Goal: Task Accomplishment & Management: Manage account settings

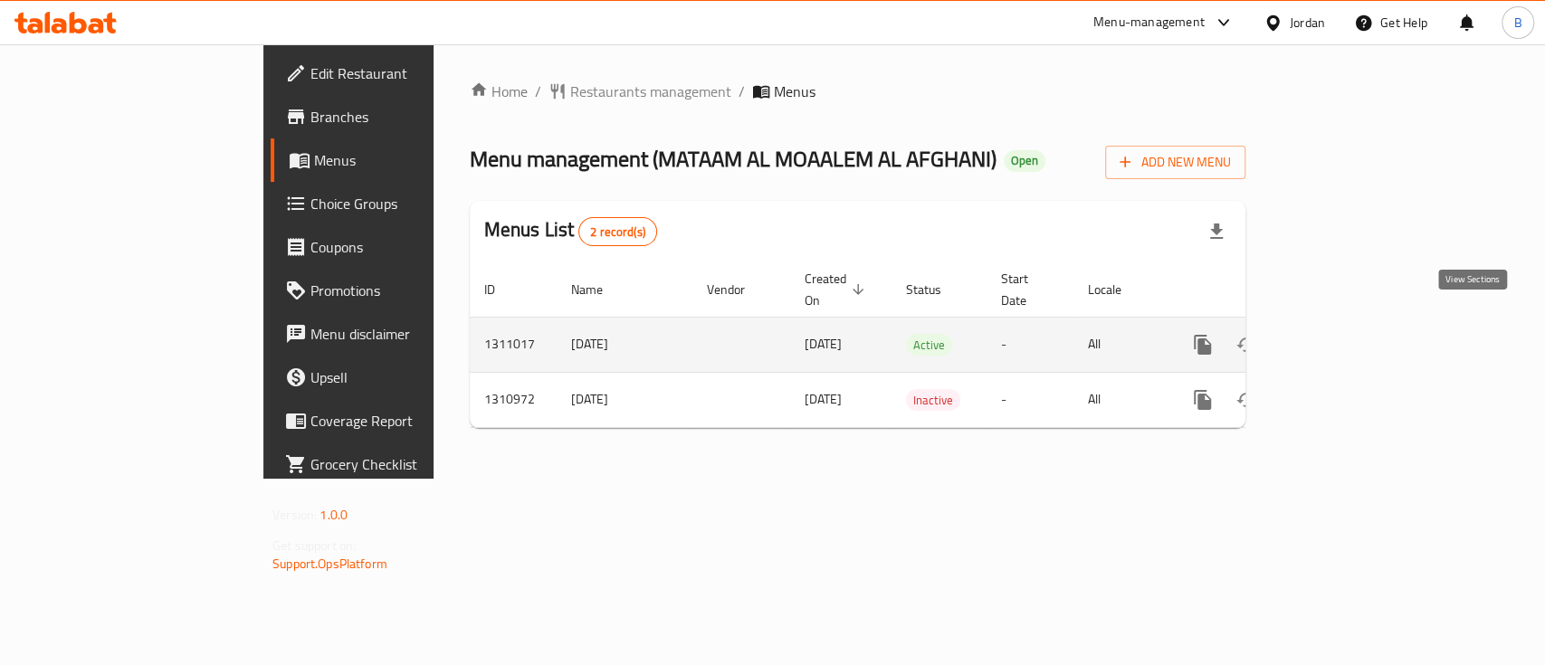
click at [1344, 334] on icon "enhanced table" at bounding box center [1333, 345] width 22 height 22
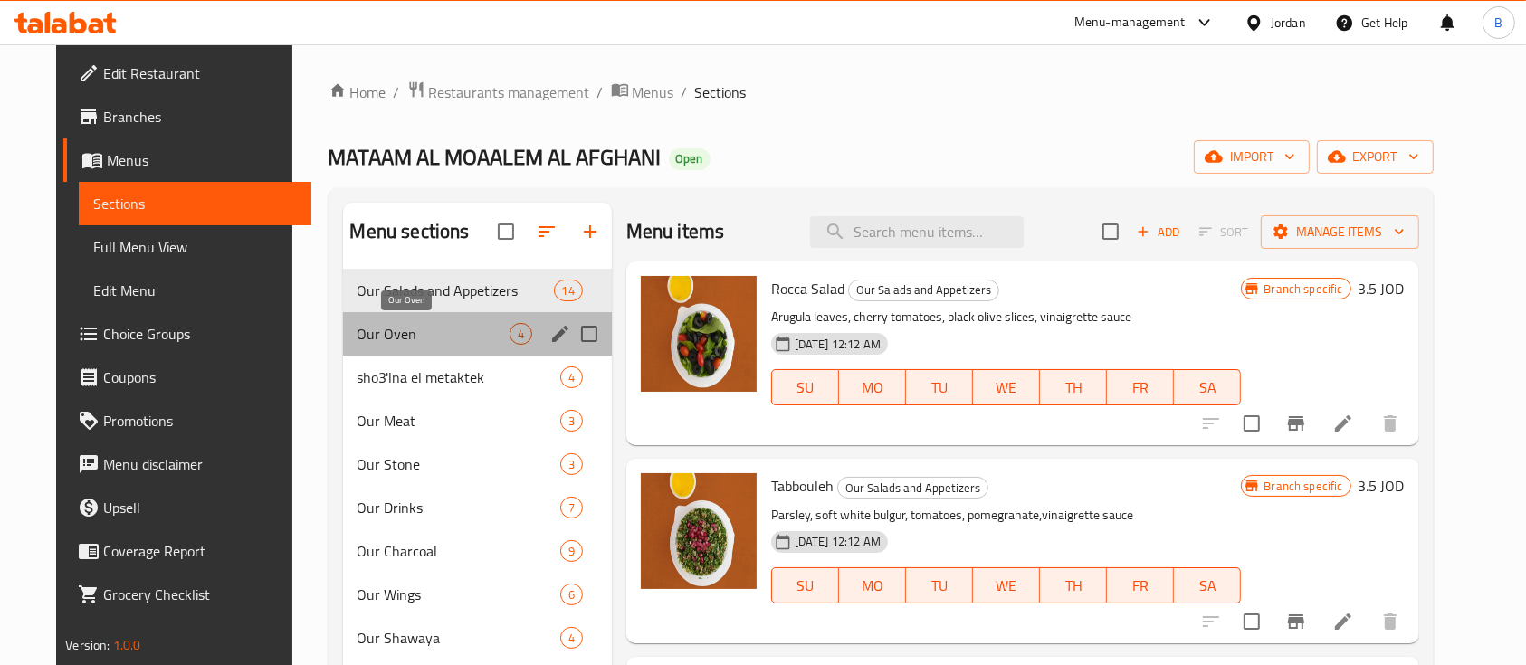
click at [446, 341] on span "Our Oven" at bounding box center [433, 334] width 152 height 22
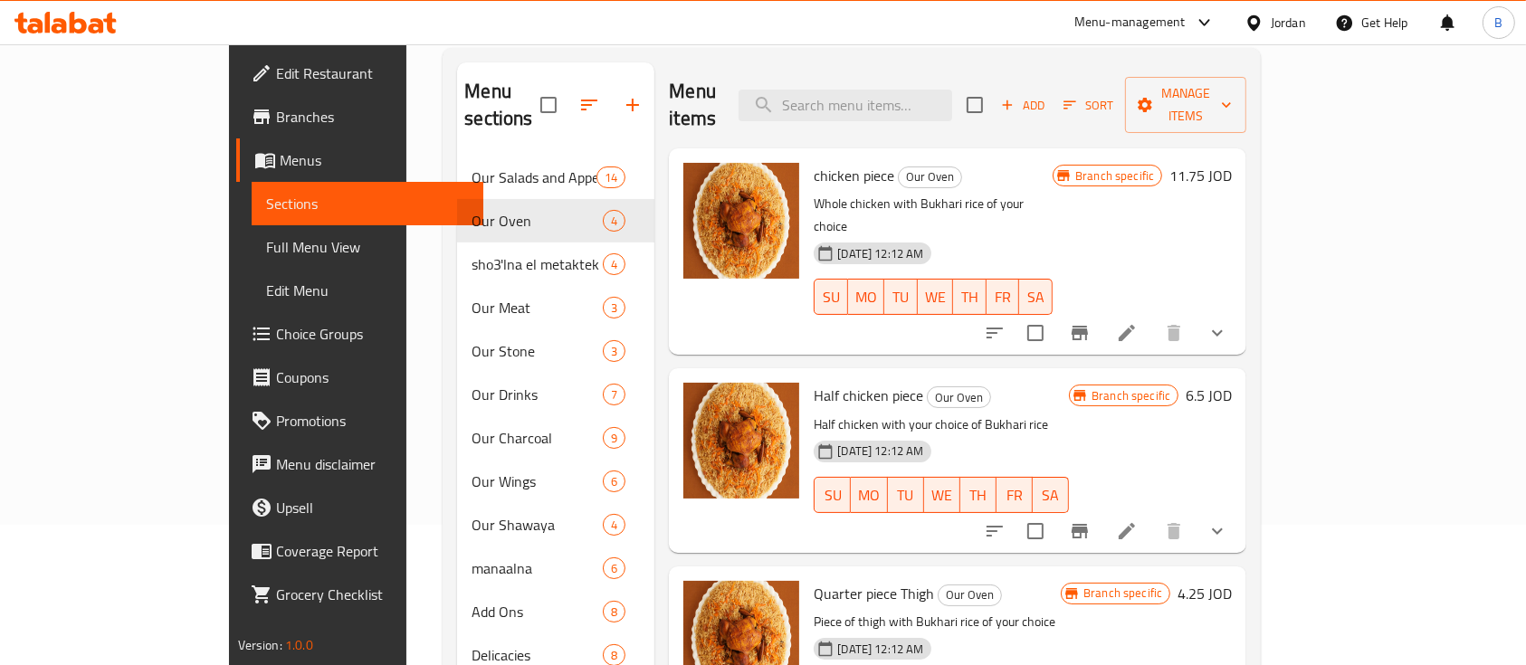
scroll to position [170, 0]
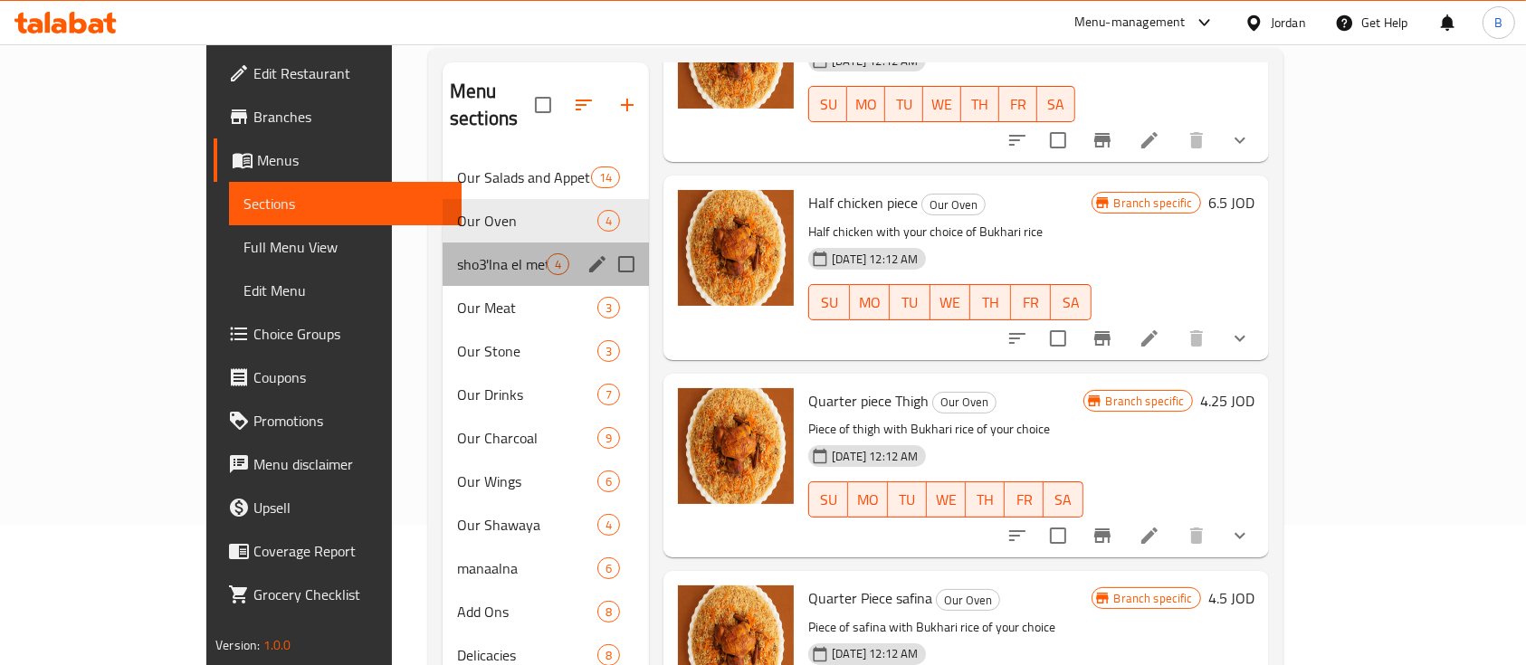
click at [443, 243] on div "sho3'lna el metaktek 4" at bounding box center [546, 264] width 206 height 43
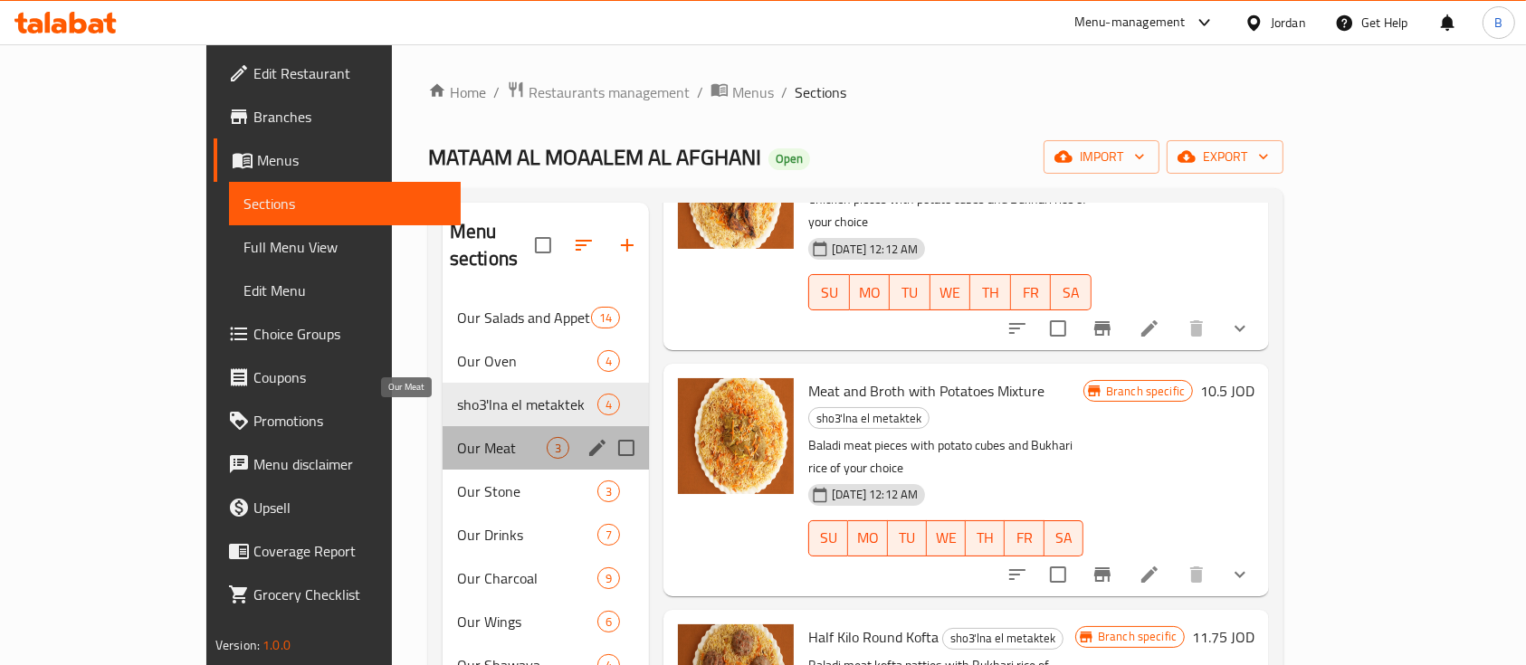
click at [457, 437] on span "Our Meat" at bounding box center [502, 448] width 90 height 22
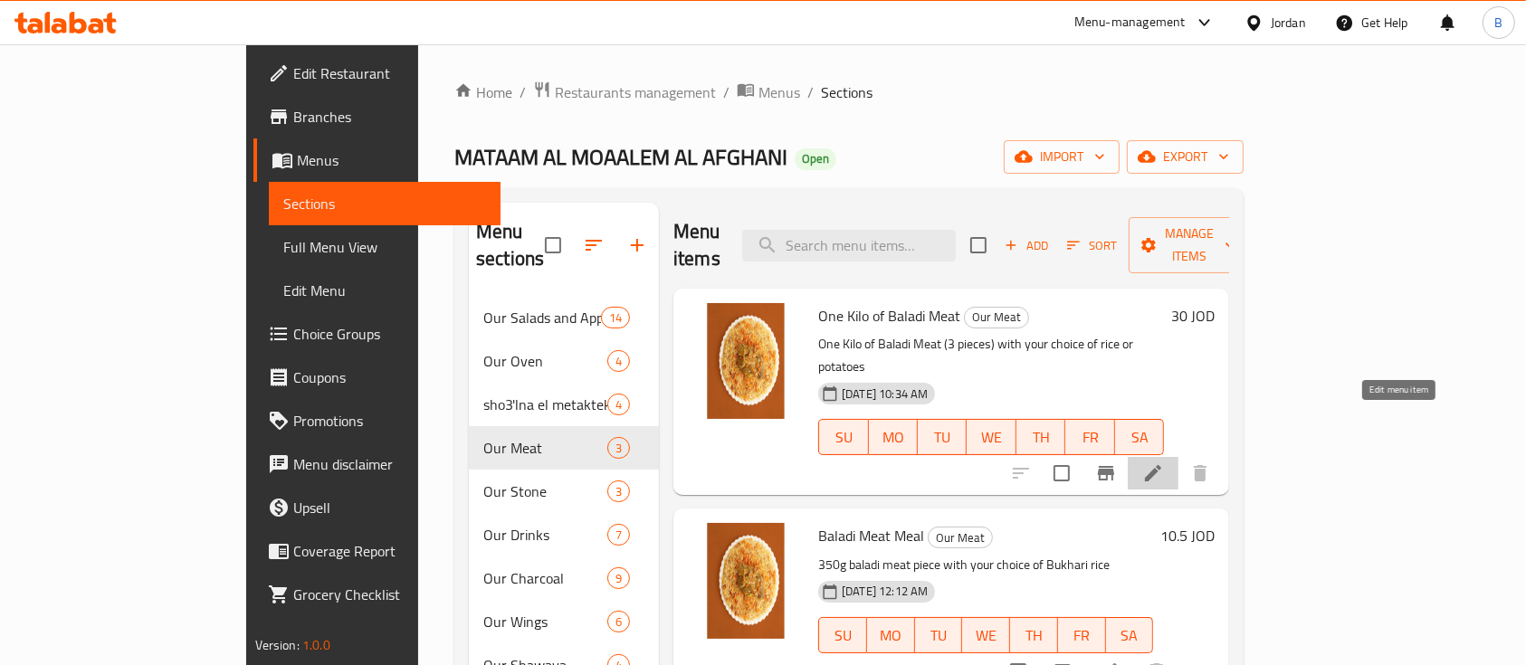
click at [1161, 465] on icon at bounding box center [1153, 473] width 16 height 16
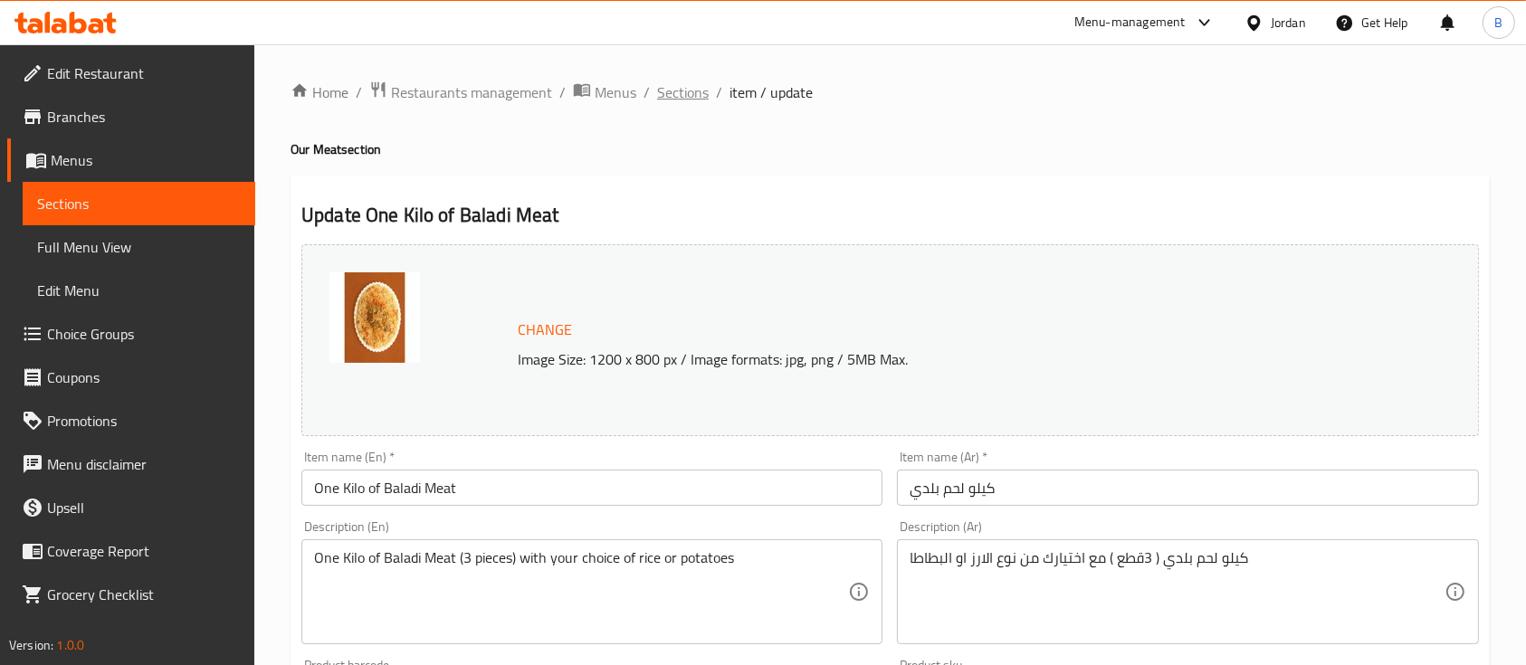
click at [668, 85] on span "Sections" at bounding box center [683, 92] width 52 height 22
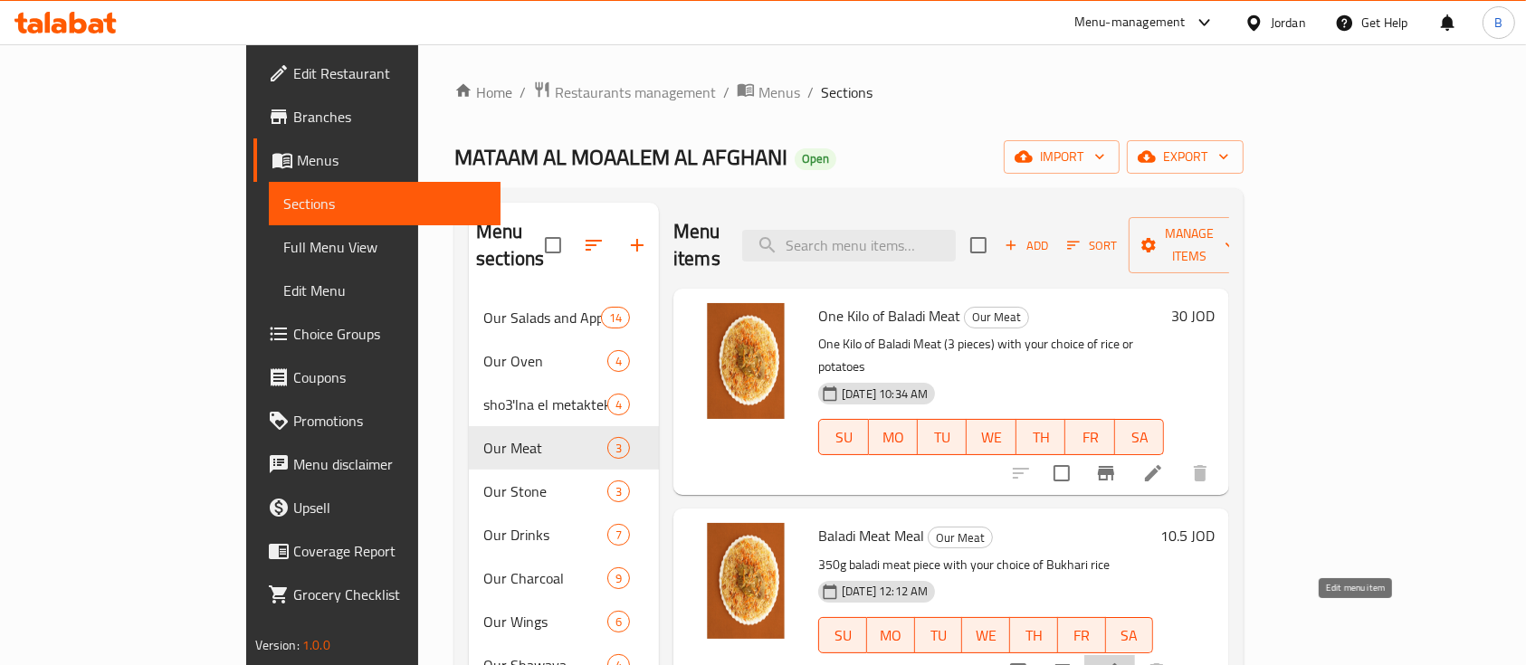
click at [1120, 661] on icon at bounding box center [1110, 672] width 22 height 22
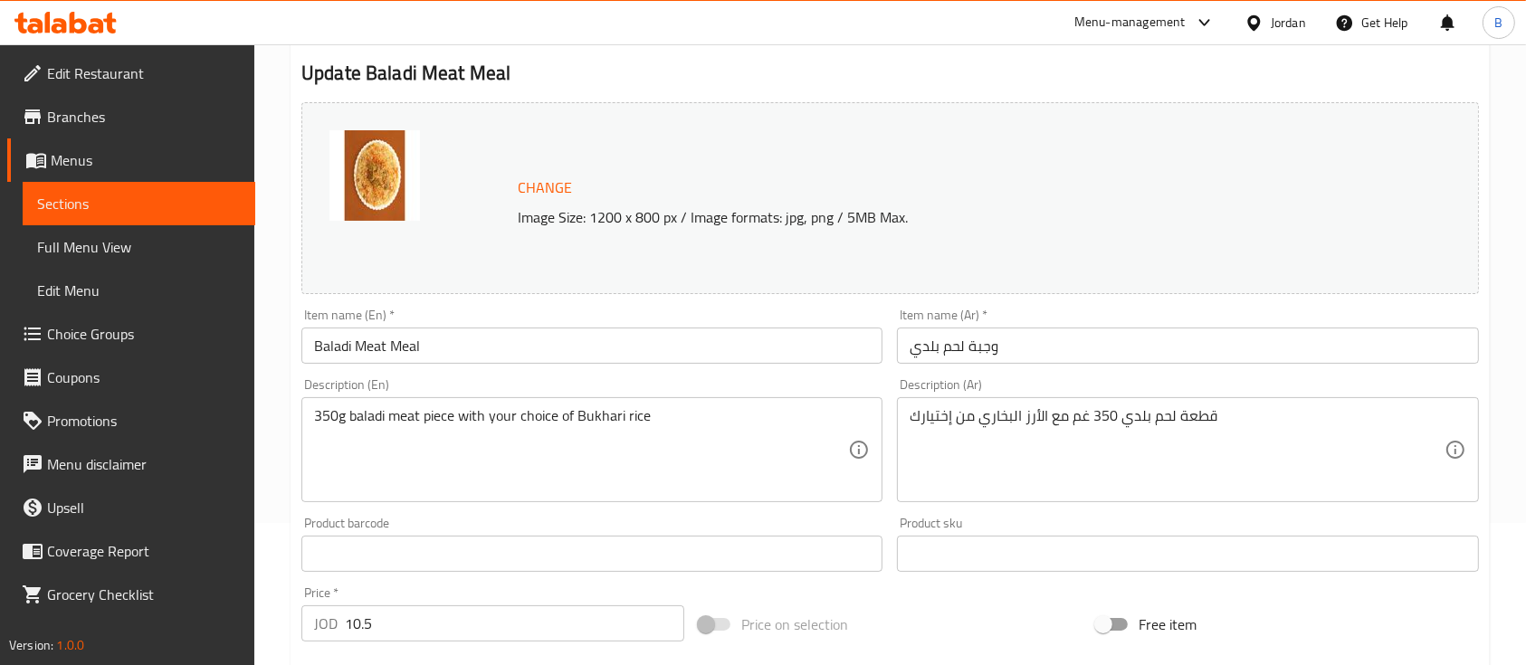
scroll to position [167, 0]
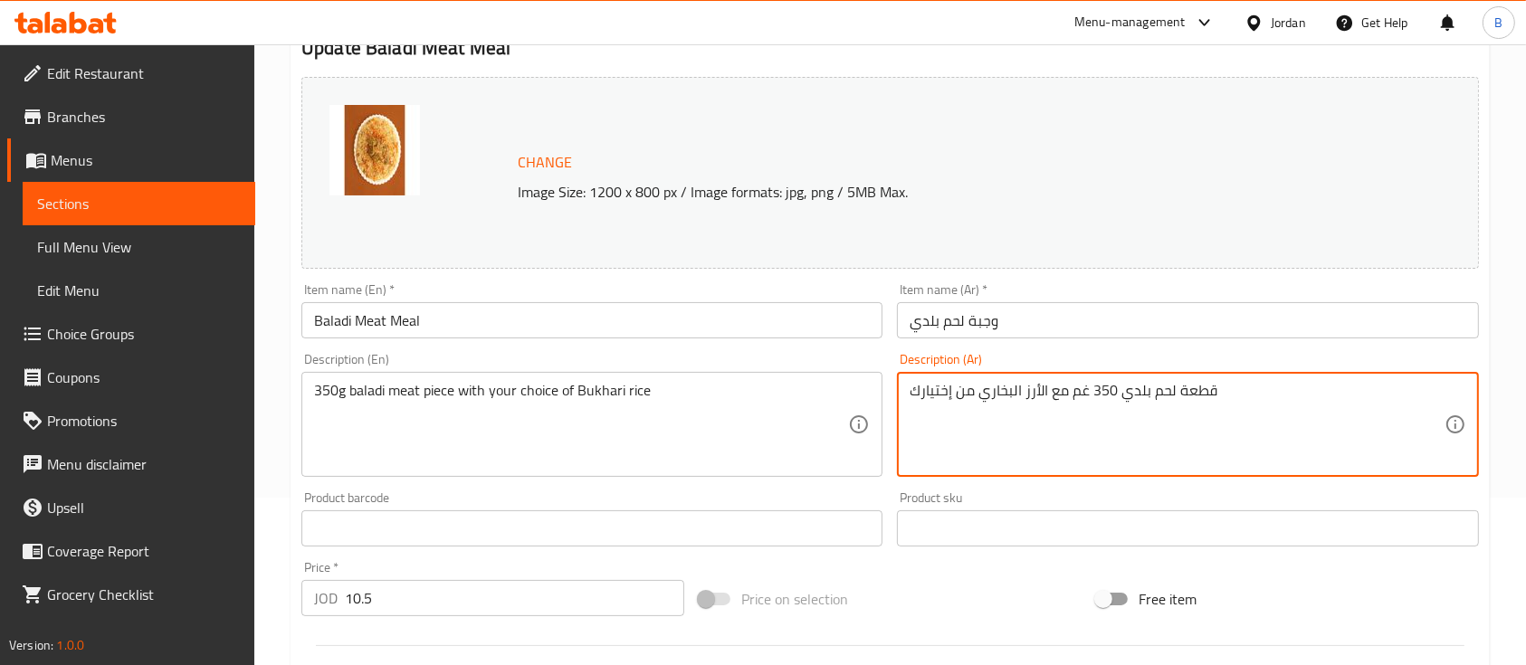
click at [1010, 397] on textarea "قطعة لحم بلدي 350 غم مع الأرز البخاري من إختيارك" at bounding box center [1177, 425] width 534 height 86
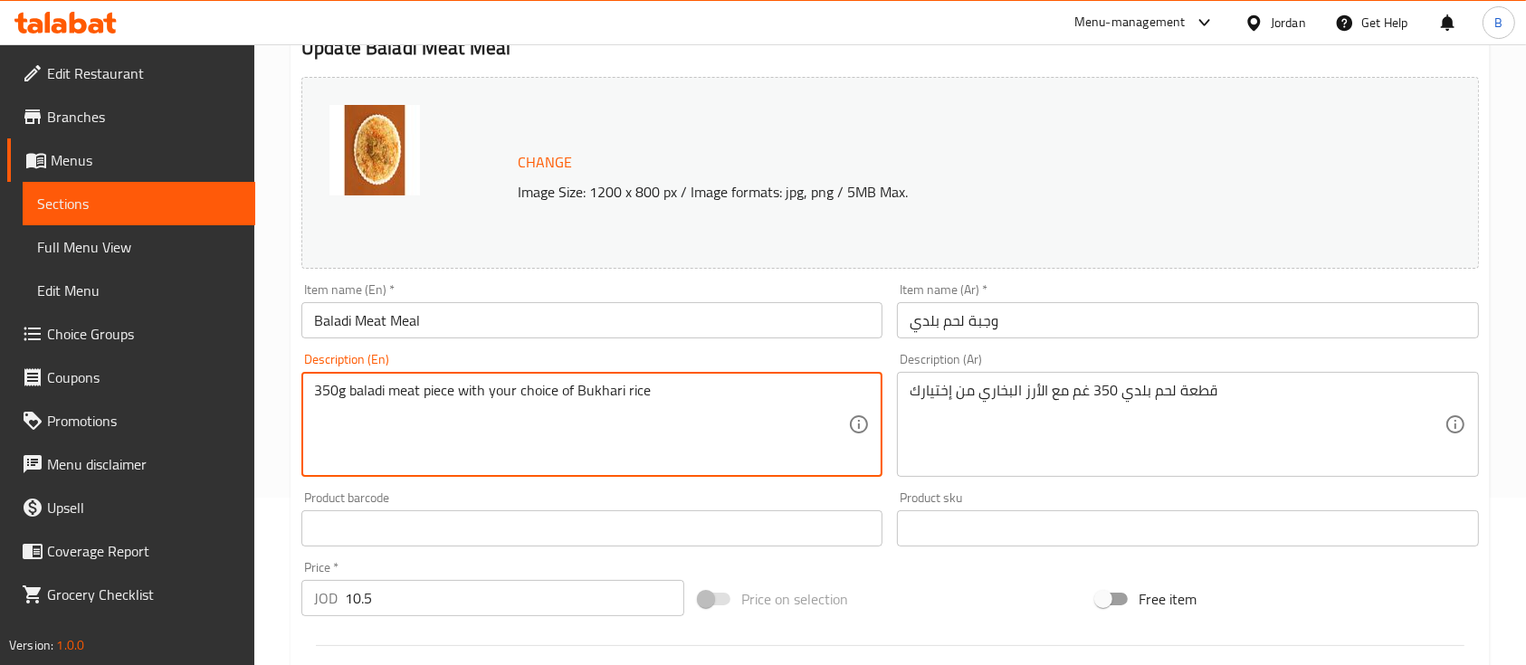
click at [581, 388] on textarea "350g baladi meat piece with your choice of Bukhari rice" at bounding box center [581, 425] width 534 height 86
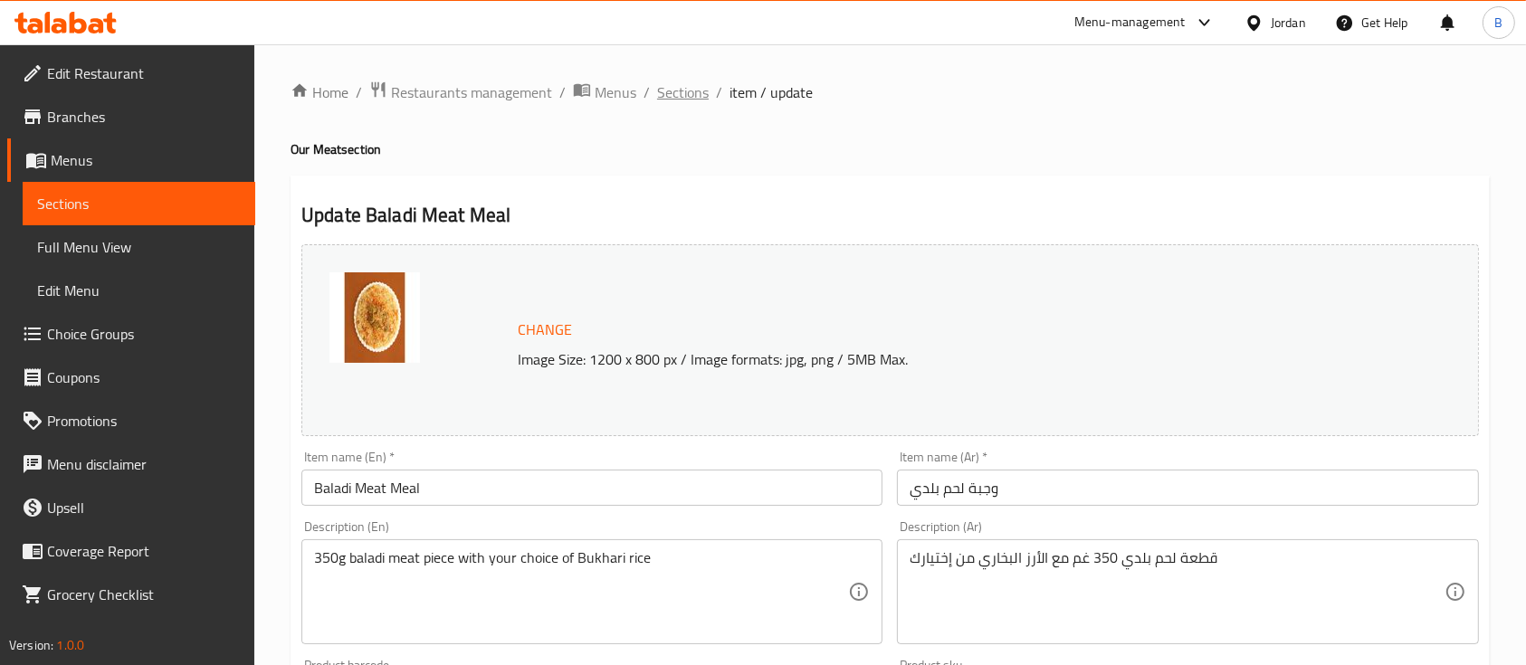
click at [691, 100] on span "Sections" at bounding box center [683, 92] width 52 height 22
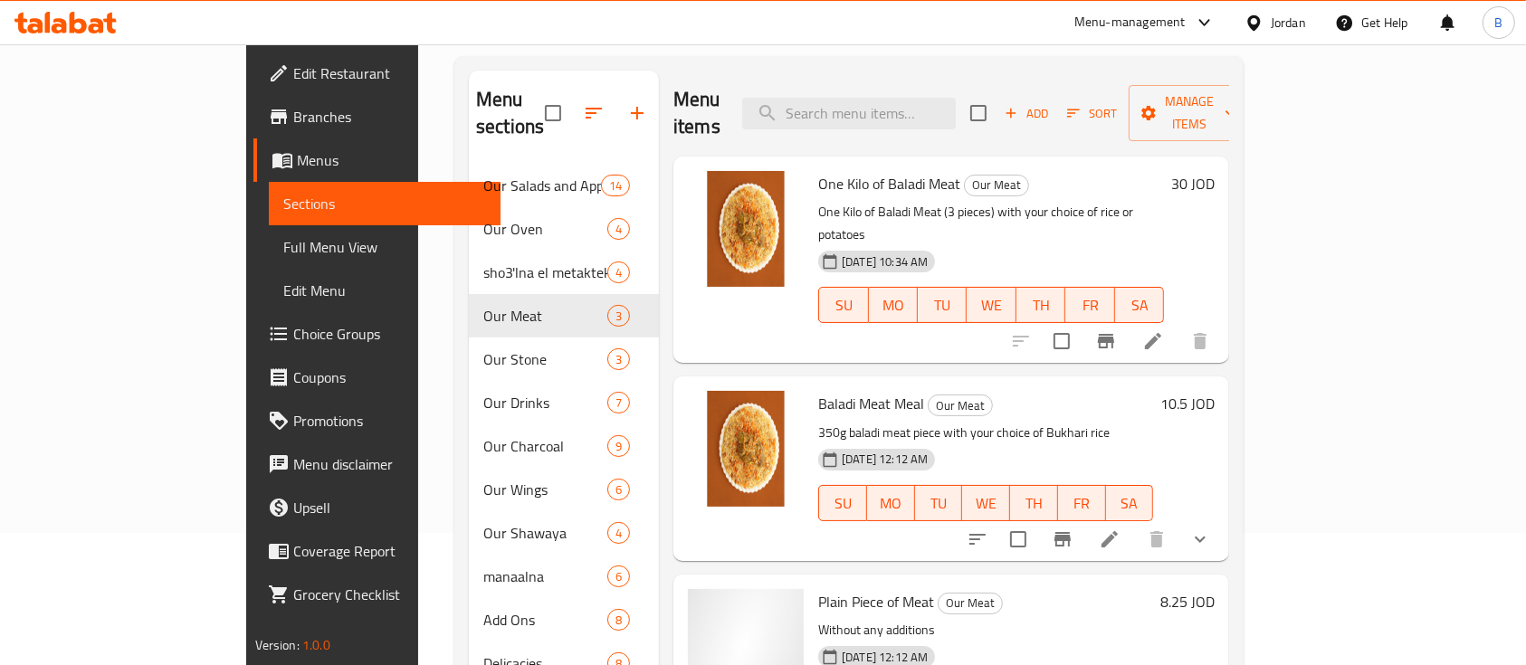
scroll to position [138, 0]
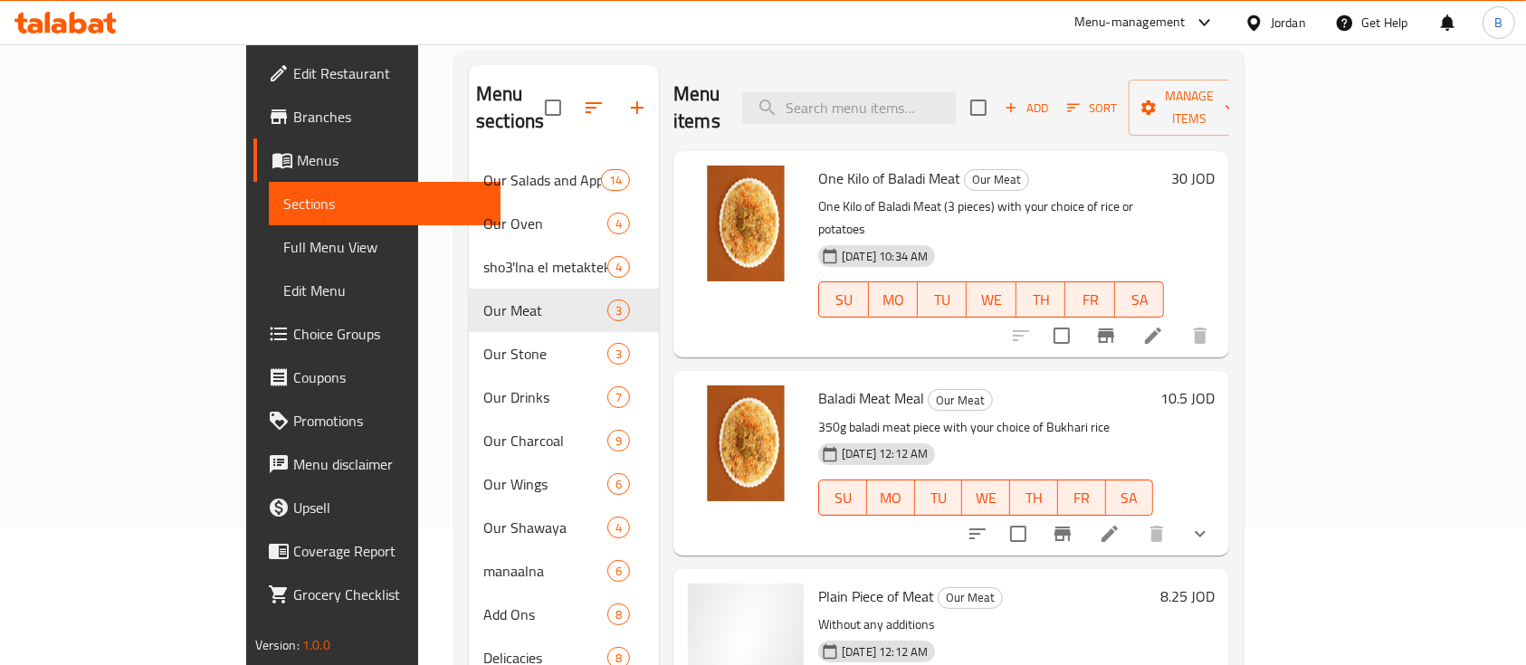
click at [1164, 325] on icon at bounding box center [1153, 336] width 22 height 22
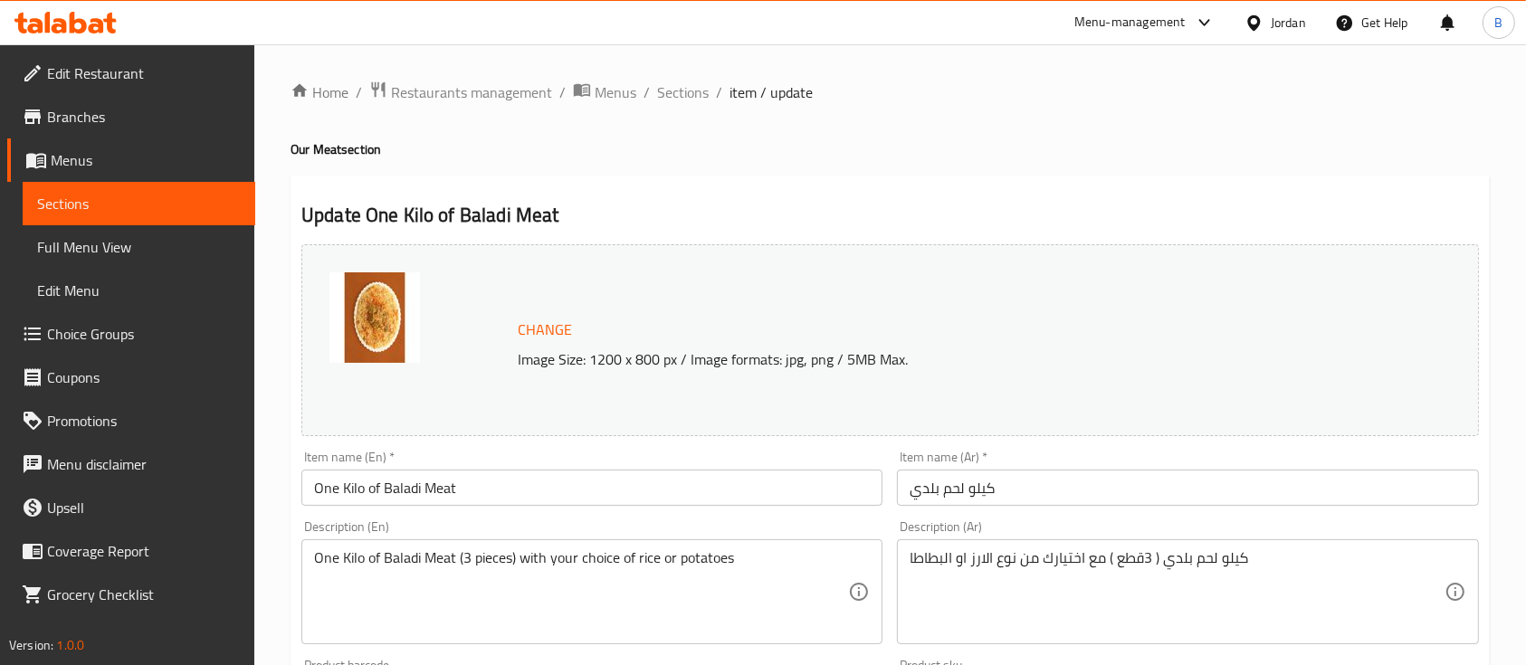
click at [1088, 544] on div "كيلو لحم بلدي ( 3قطع ) مع اختيارك من نوع الارز او البطاطا Description (Ar)" at bounding box center [1187, 591] width 581 height 105
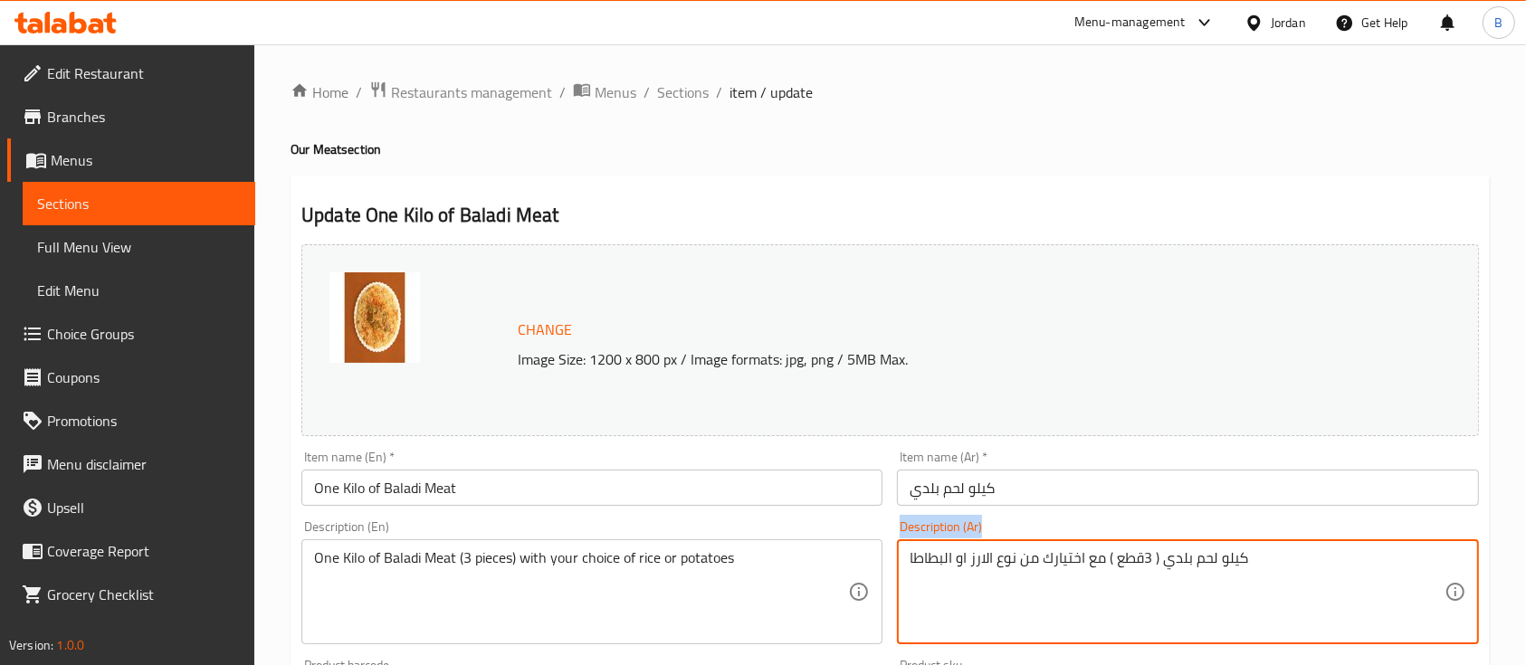
click at [1088, 544] on div "كيلو لحم بلدي ( 3قطع ) مع اختيارك من نوع الارز او البطاطا Description (Ar)" at bounding box center [1187, 591] width 581 height 105
click at [1100, 562] on textarea "كيلو لحم بلدي ( 3قطع ) مع اختيارك من نوع الارز او البطاطا" at bounding box center [1177, 592] width 534 height 86
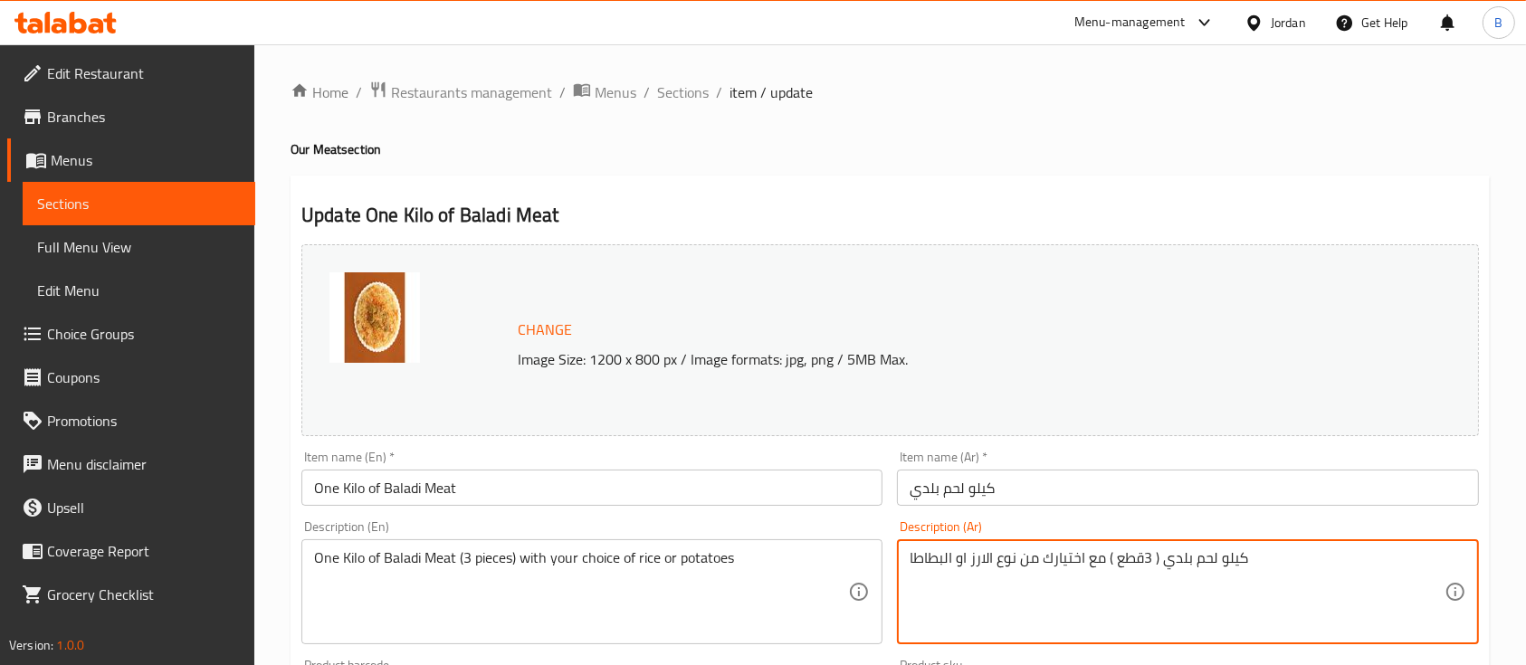
click at [973, 561] on textarea "كيلو لحم بلدي ( 3قطع ) مع اختيارك من نوع الارز او البطاطا" at bounding box center [1177, 592] width 534 height 86
click at [677, 92] on span "Sections" at bounding box center [683, 92] width 52 height 22
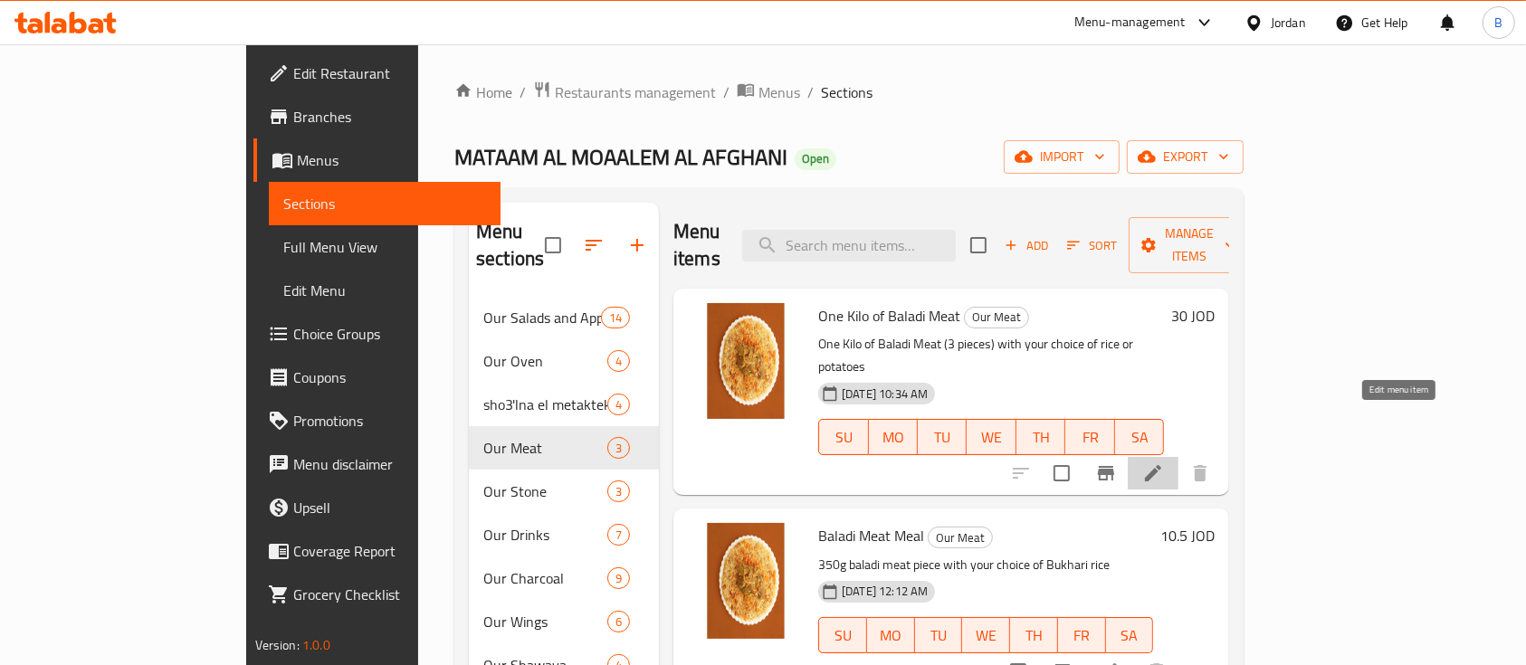
click at [1161, 465] on icon at bounding box center [1153, 473] width 16 height 16
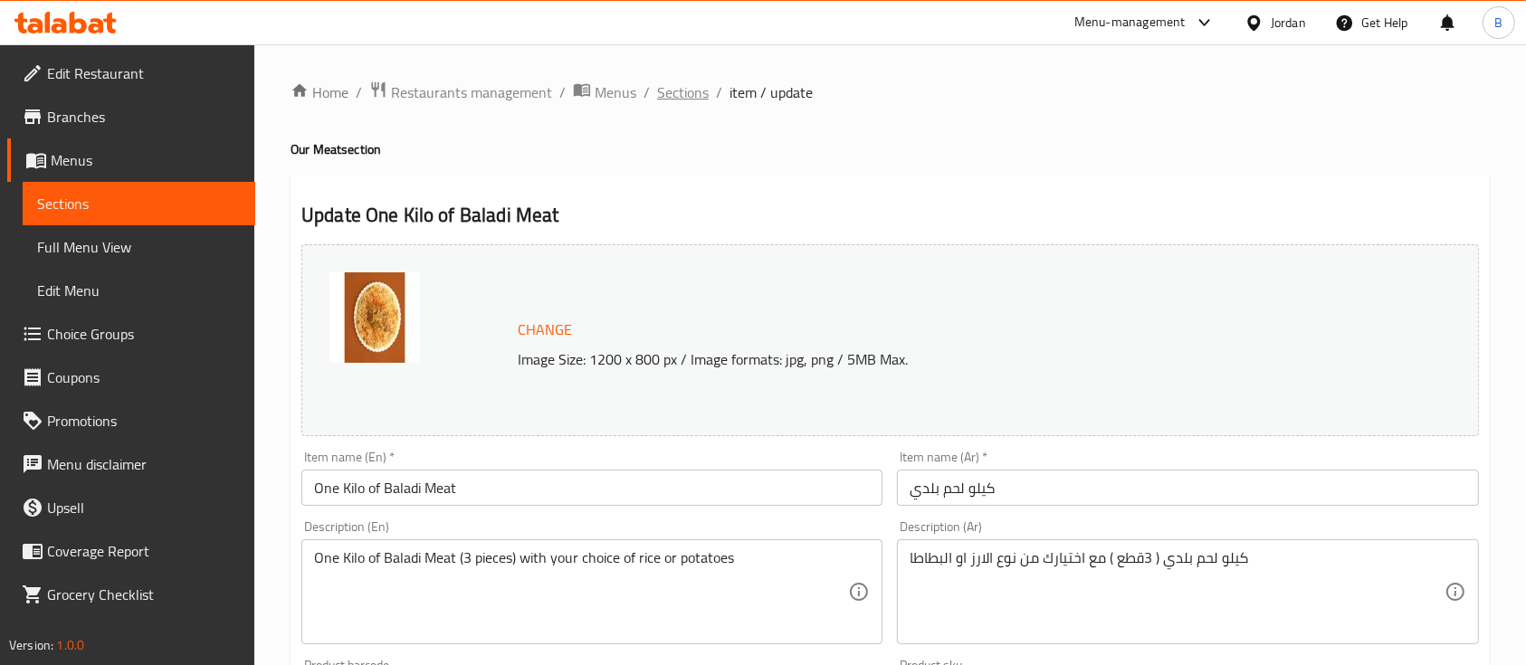
click at [687, 85] on span "Sections" at bounding box center [683, 92] width 52 height 22
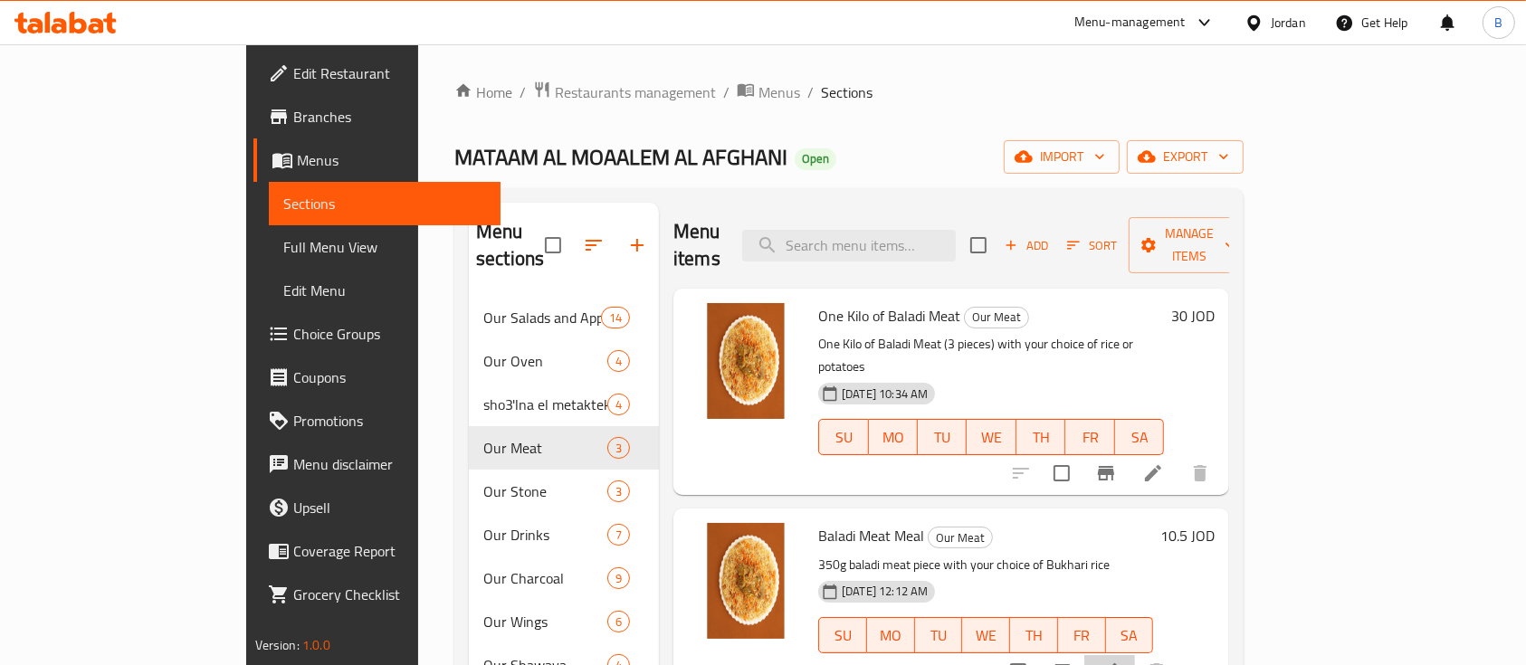
click at [1135, 655] on li at bounding box center [1109, 671] width 51 height 33
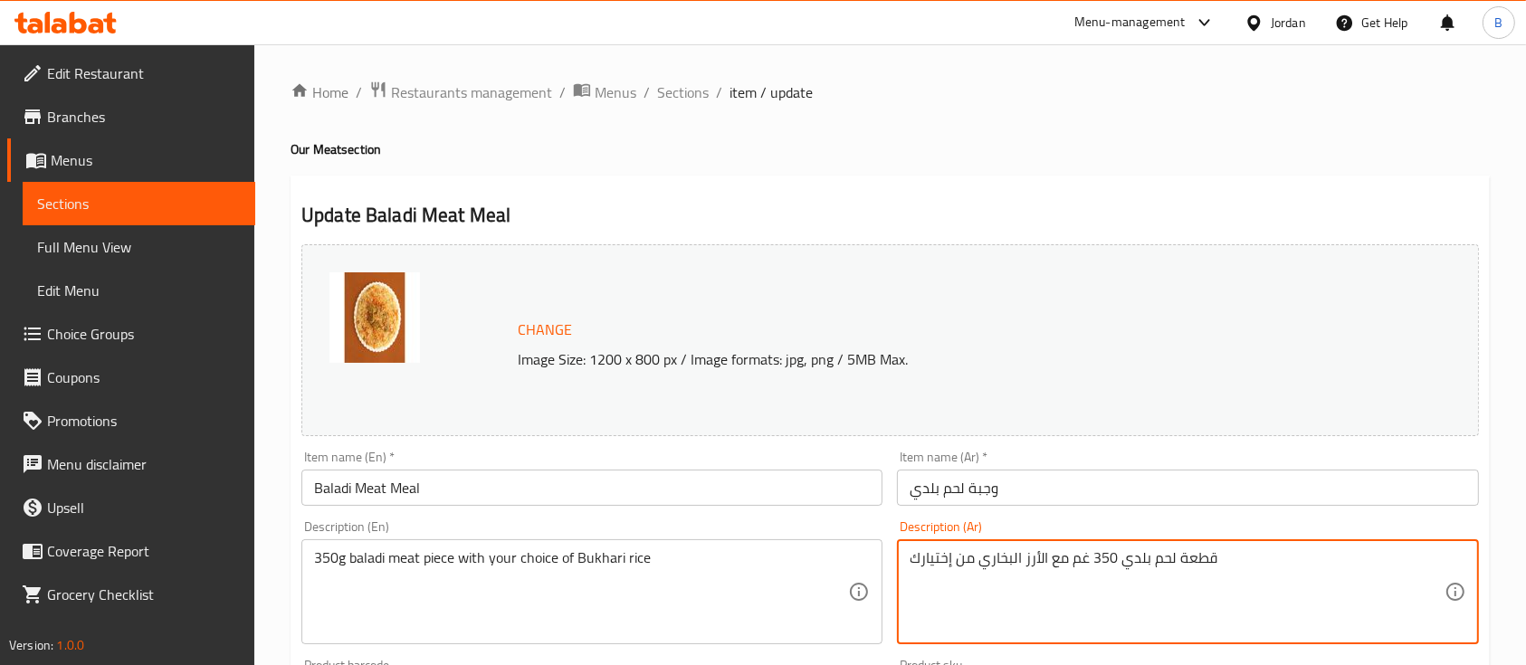
drag, startPoint x: 1065, startPoint y: 558, endPoint x: 903, endPoint y: 552, distance: 162.1
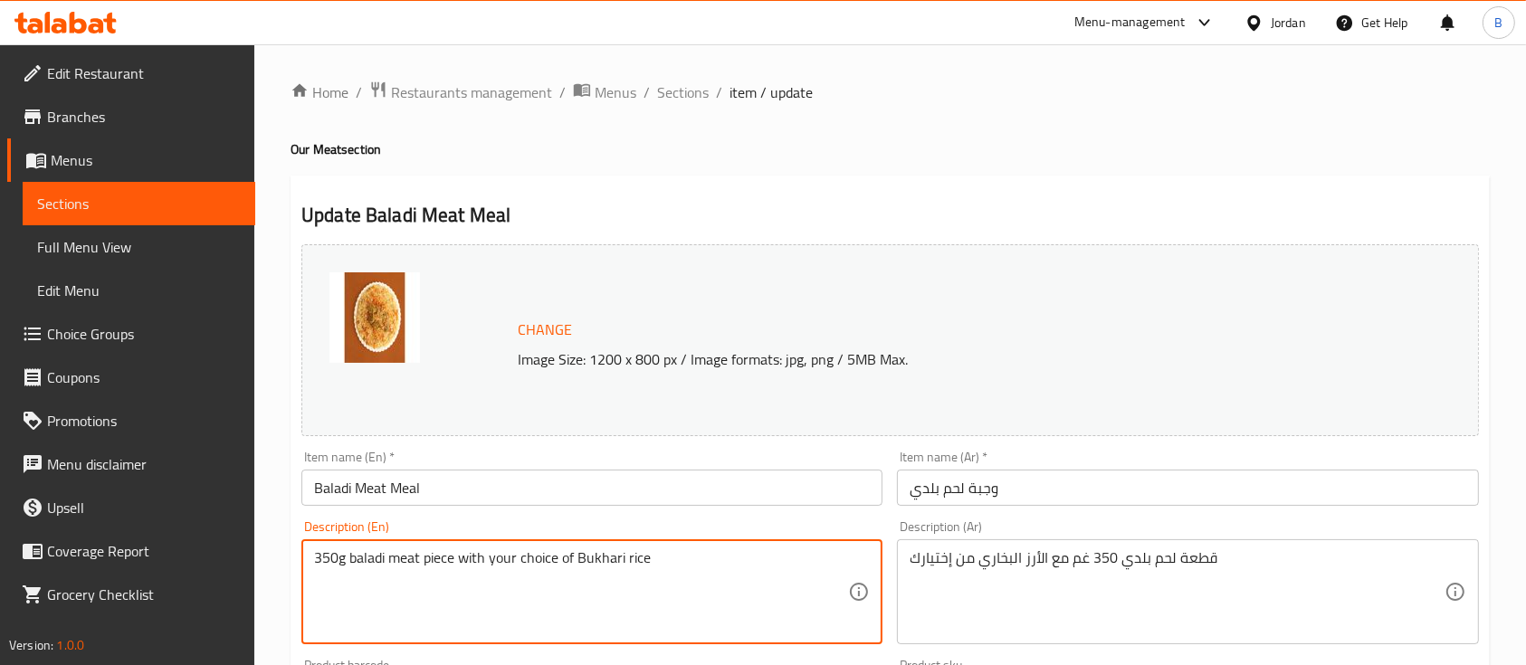
drag, startPoint x: 665, startPoint y: 563, endPoint x: 458, endPoint y: 547, distance: 207.9
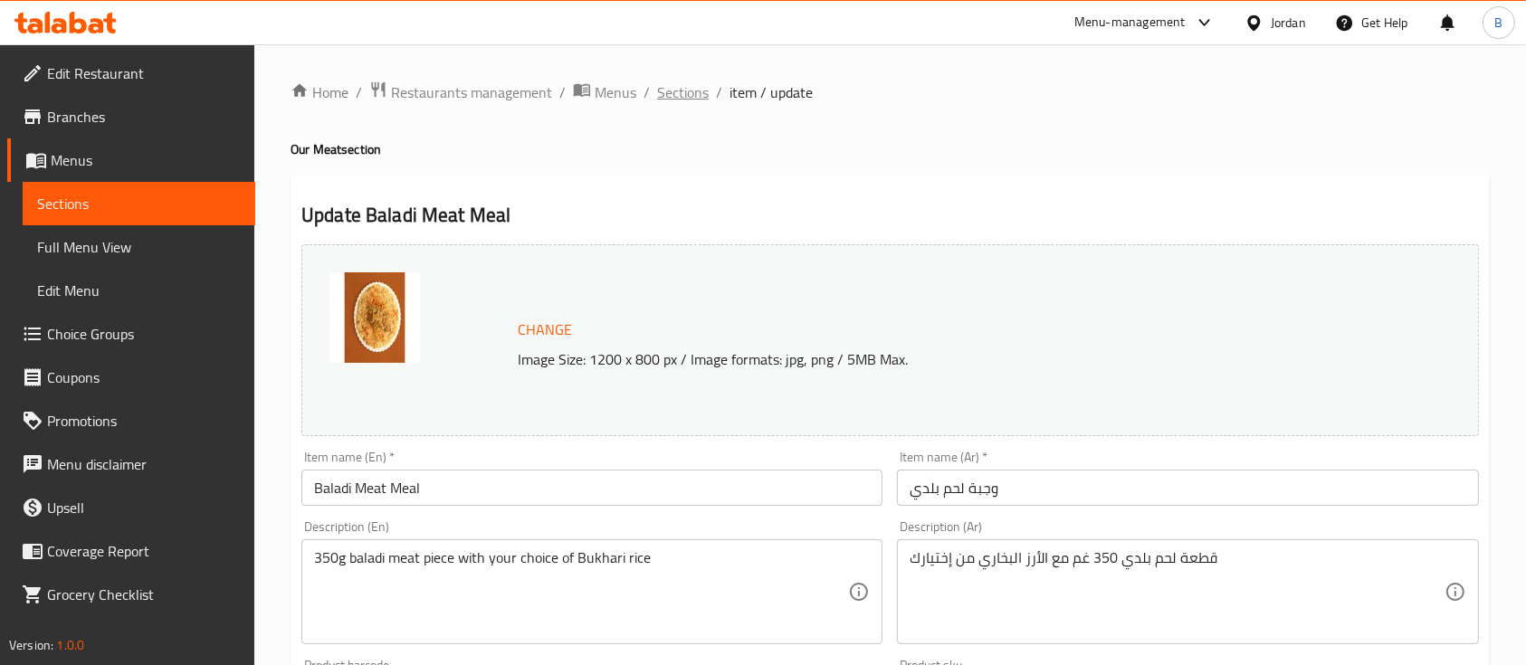
click at [682, 97] on span "Sections" at bounding box center [683, 92] width 52 height 22
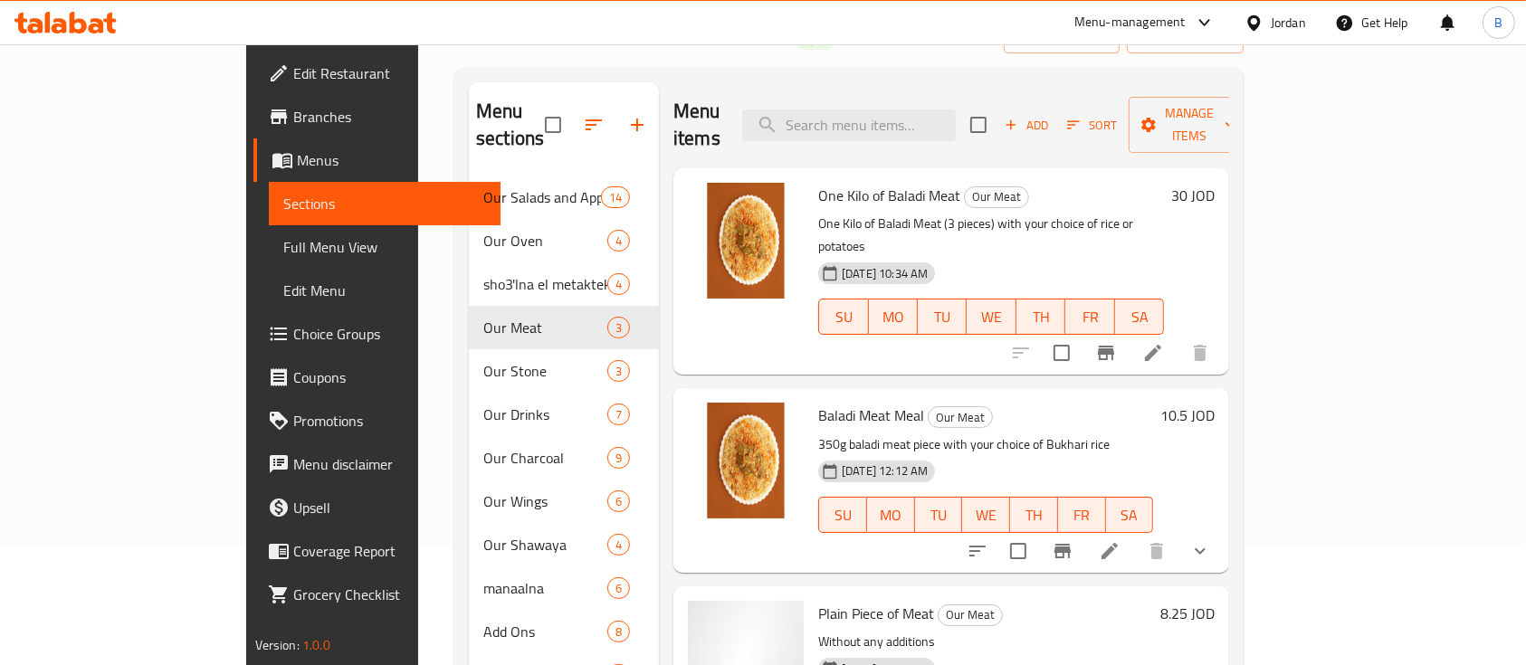
scroll to position [253, 0]
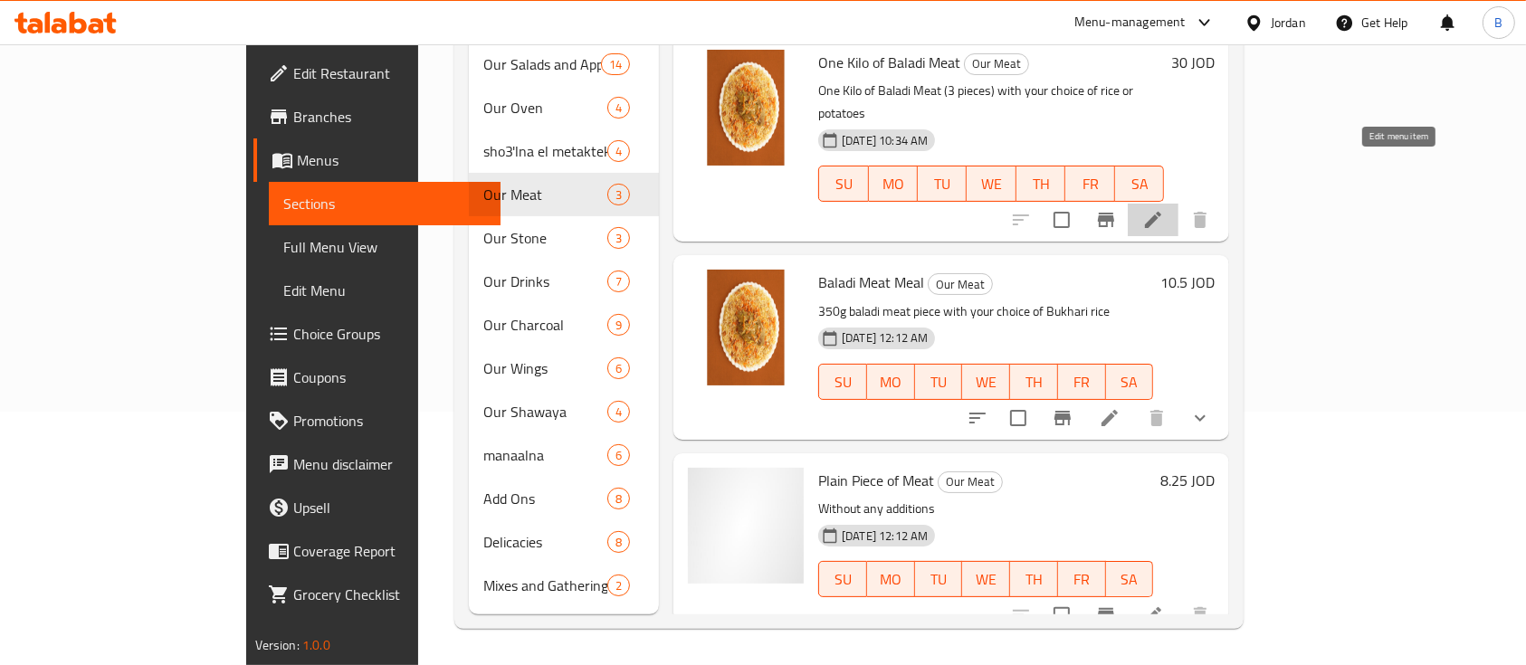
click at [1164, 209] on icon at bounding box center [1153, 220] width 22 height 22
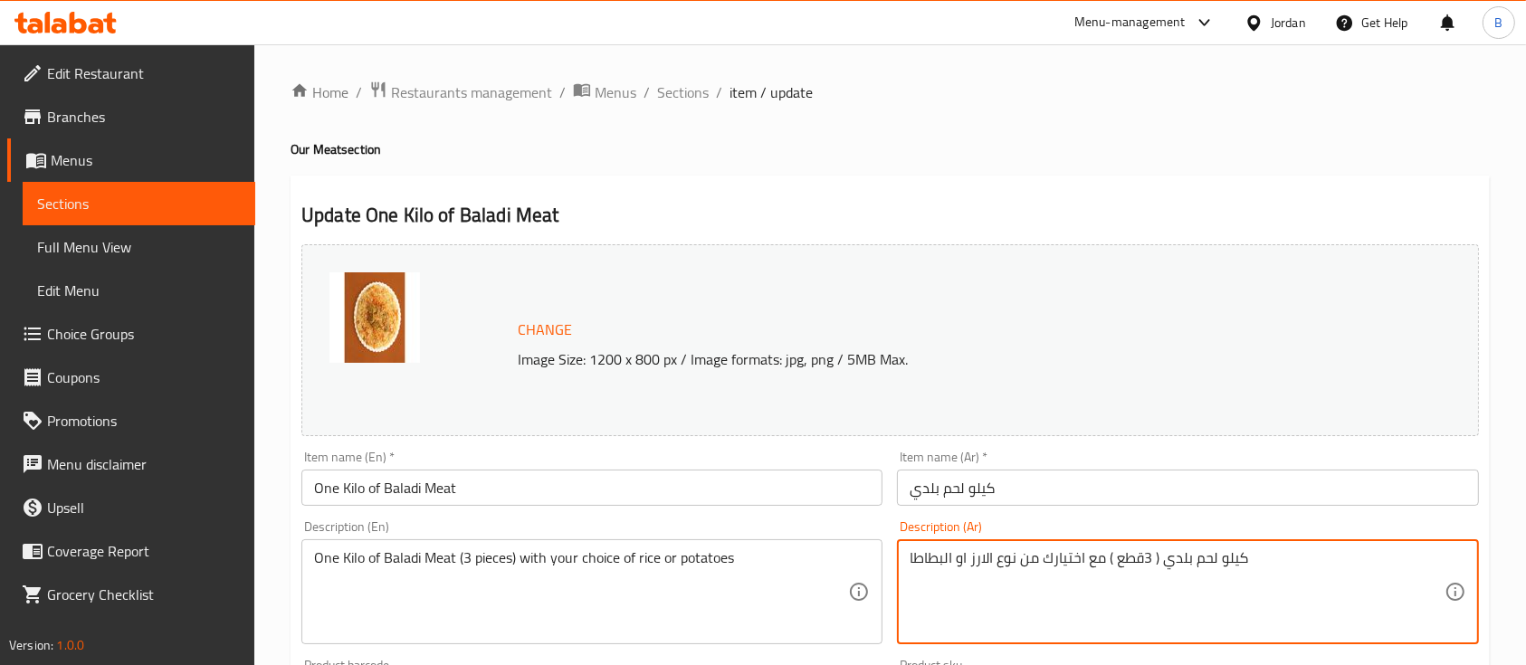
drag, startPoint x: 1105, startPoint y: 558, endPoint x: 873, endPoint y: 547, distance: 231.9
paste textarea "with your choice of Bukhari rice"
paste textarea "لأرز البخاري من إختيارك"
type textarea "كيلو لحم بلدي ( 3قطع ) مع الأرز البخاري من إختيارك"
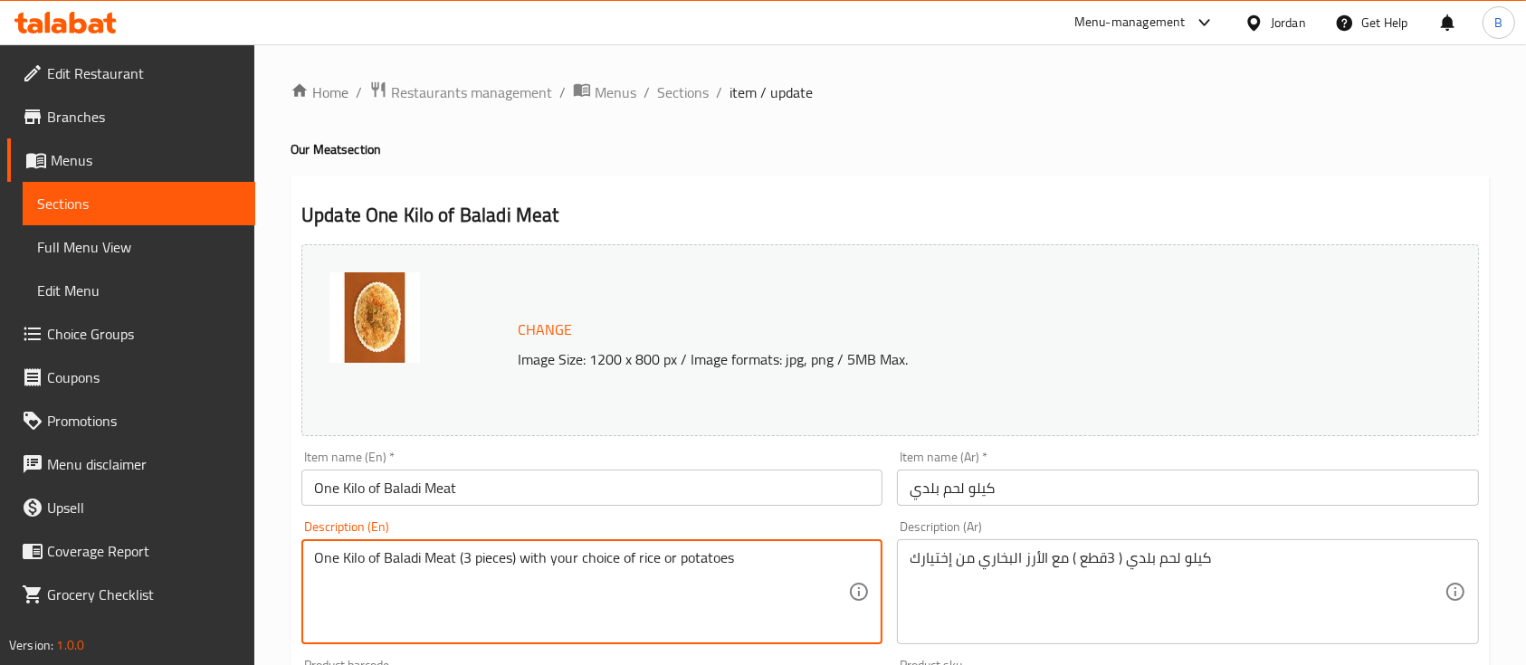
drag, startPoint x: 753, startPoint y: 555, endPoint x: 519, endPoint y: 560, distance: 234.5
paste textarea "Bukhari rice"
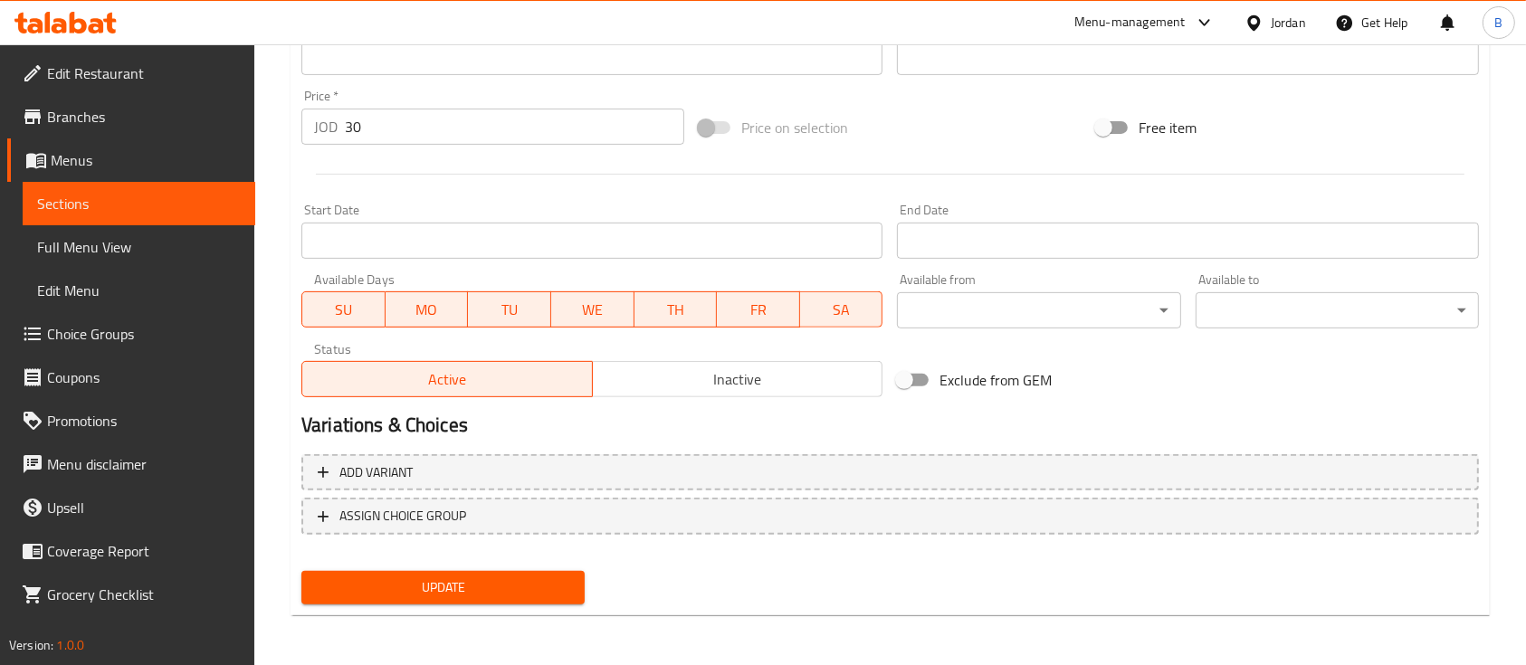
type textarea "One Kilo of Baladi Meat (3 pieces) with your choice of Bukhari rice"
click at [464, 577] on span "Update" at bounding box center [443, 588] width 254 height 23
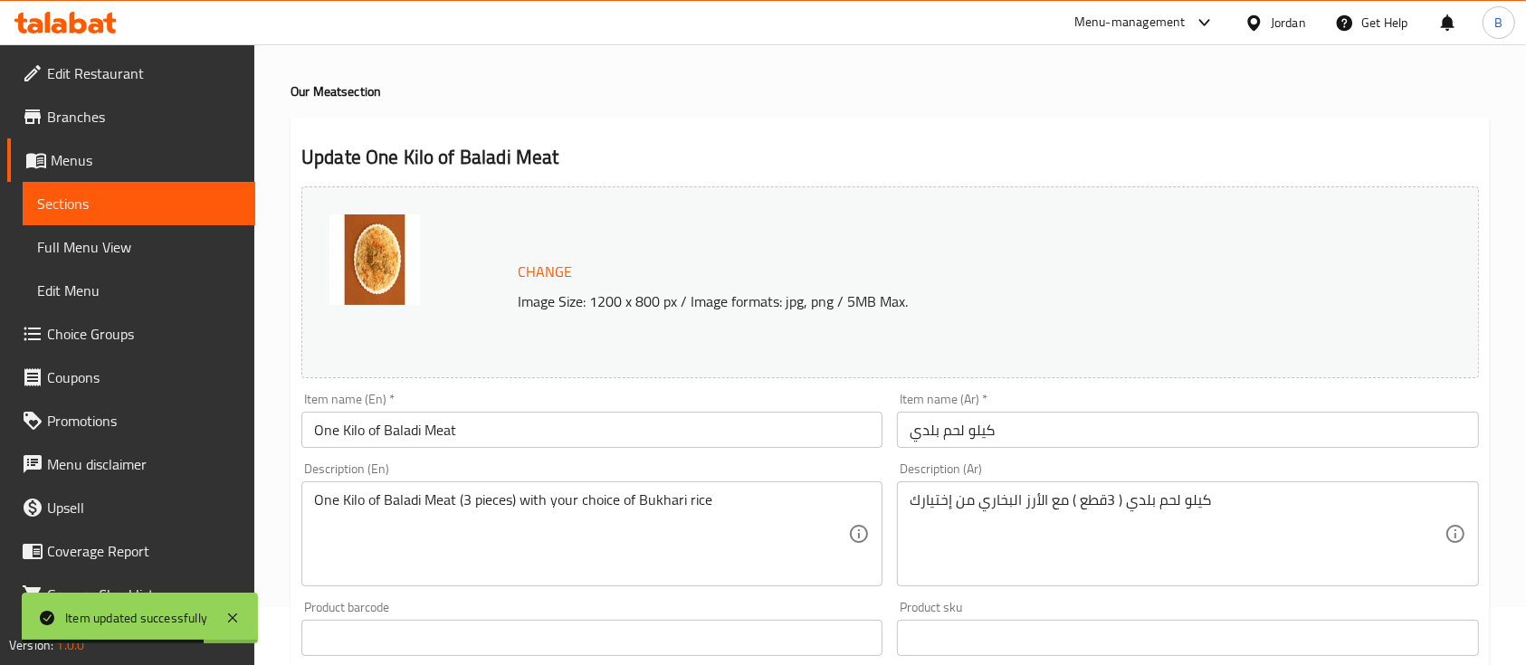
scroll to position [0, 0]
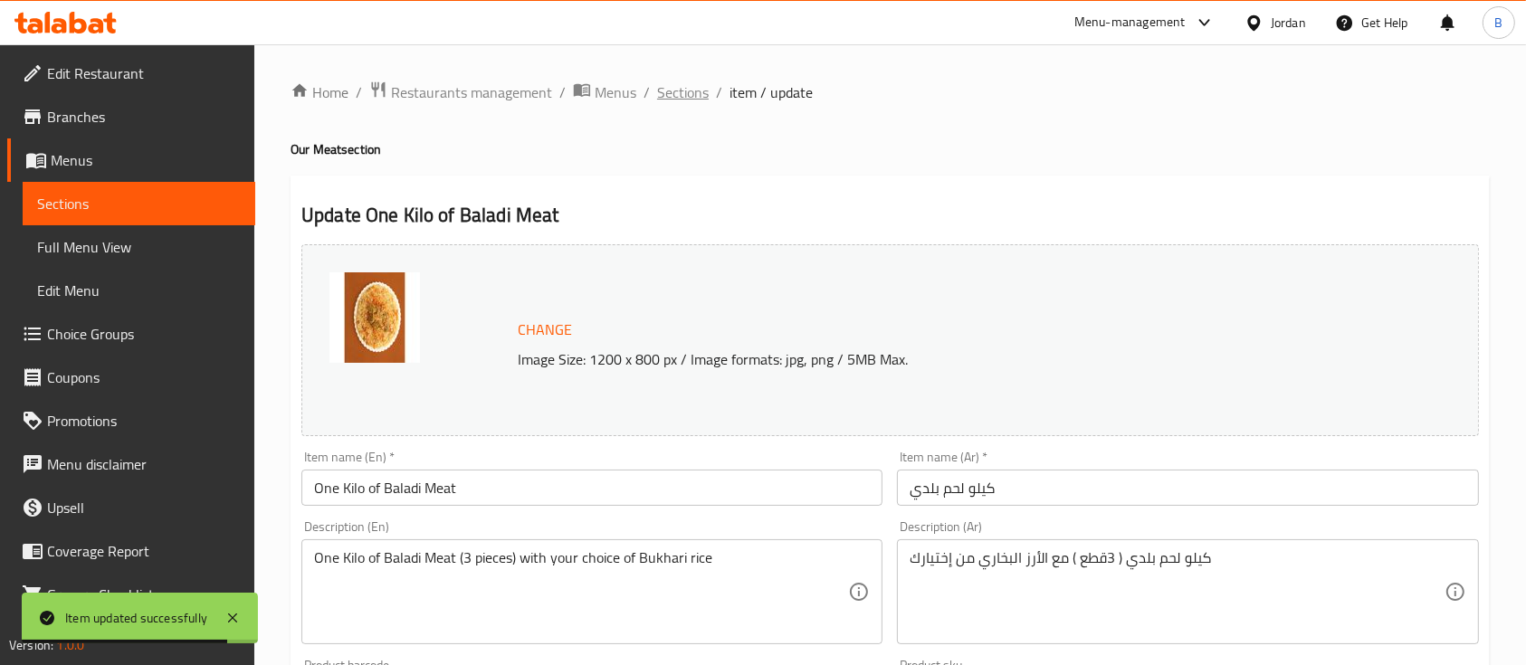
click at [690, 87] on span "Sections" at bounding box center [683, 92] width 52 height 22
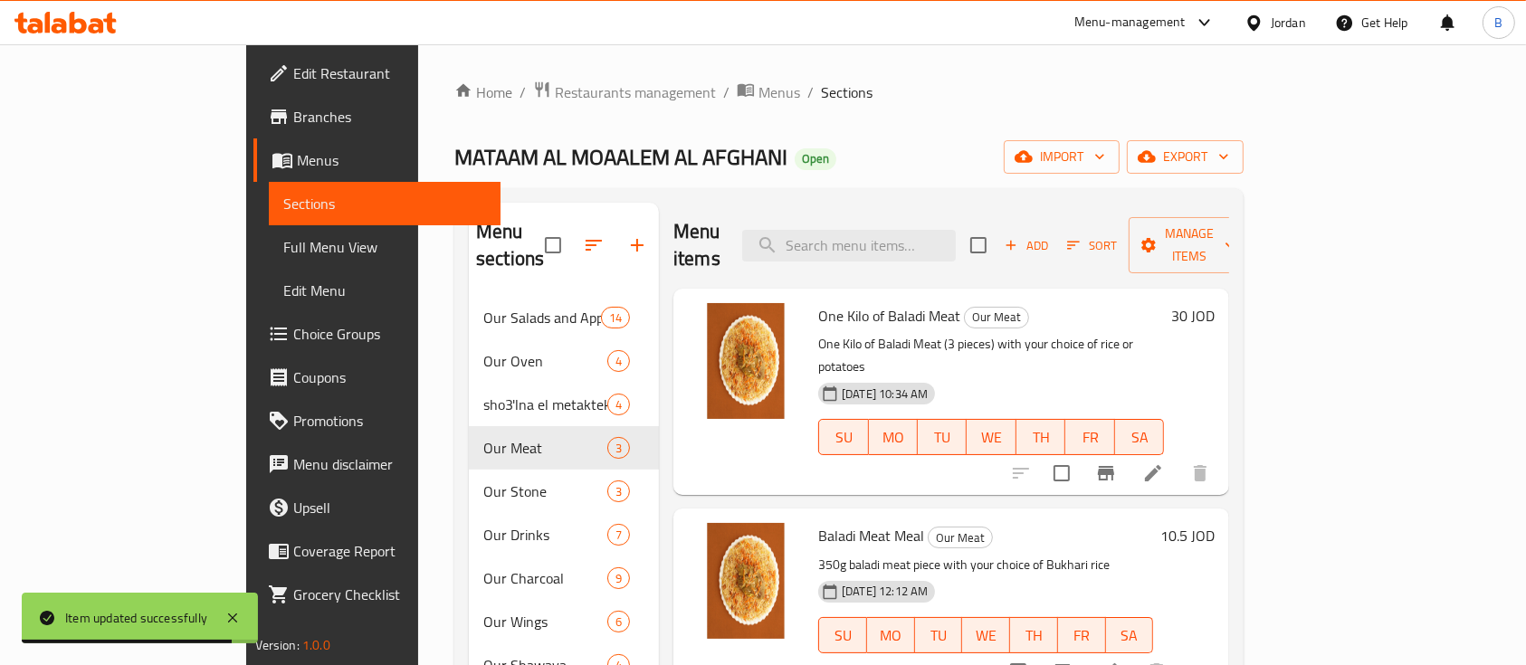
click at [821, 87] on span "Sections" at bounding box center [847, 92] width 52 height 22
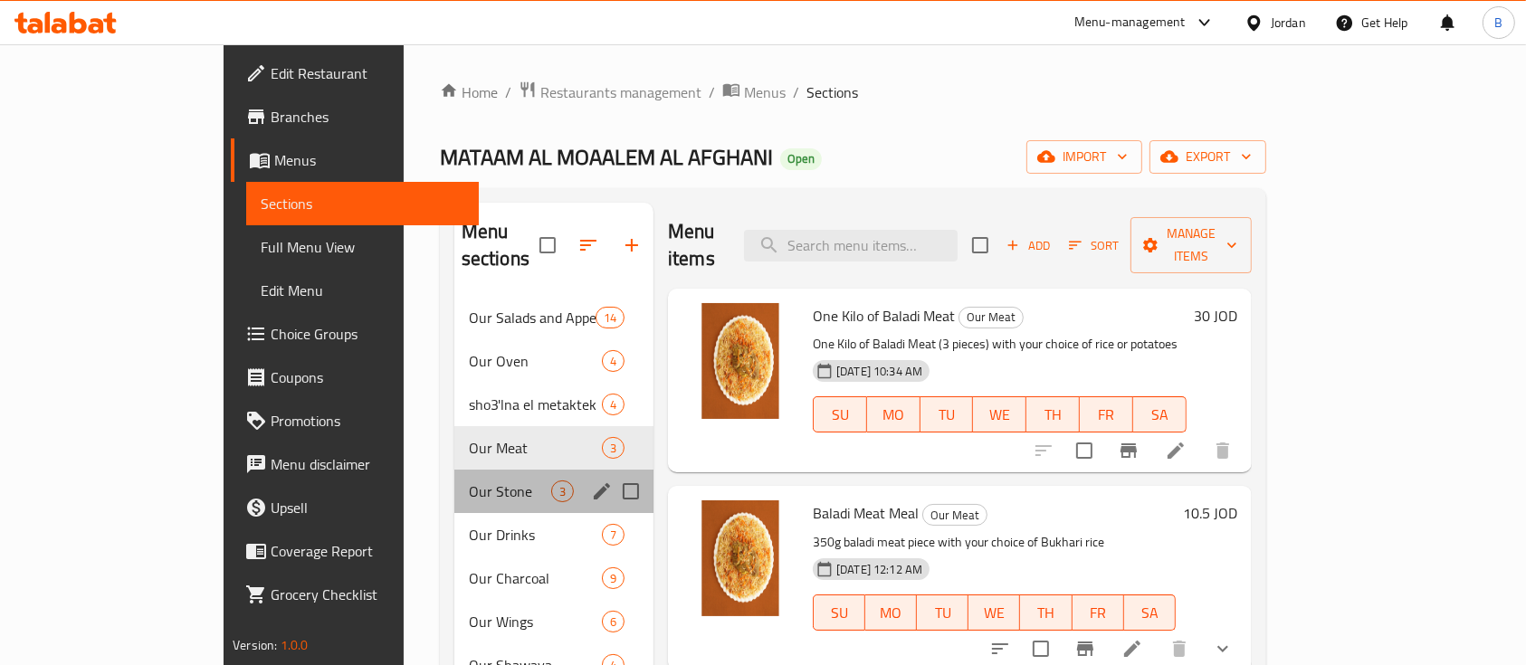
click at [454, 470] on div "Our Stone 3" at bounding box center [553, 491] width 199 height 43
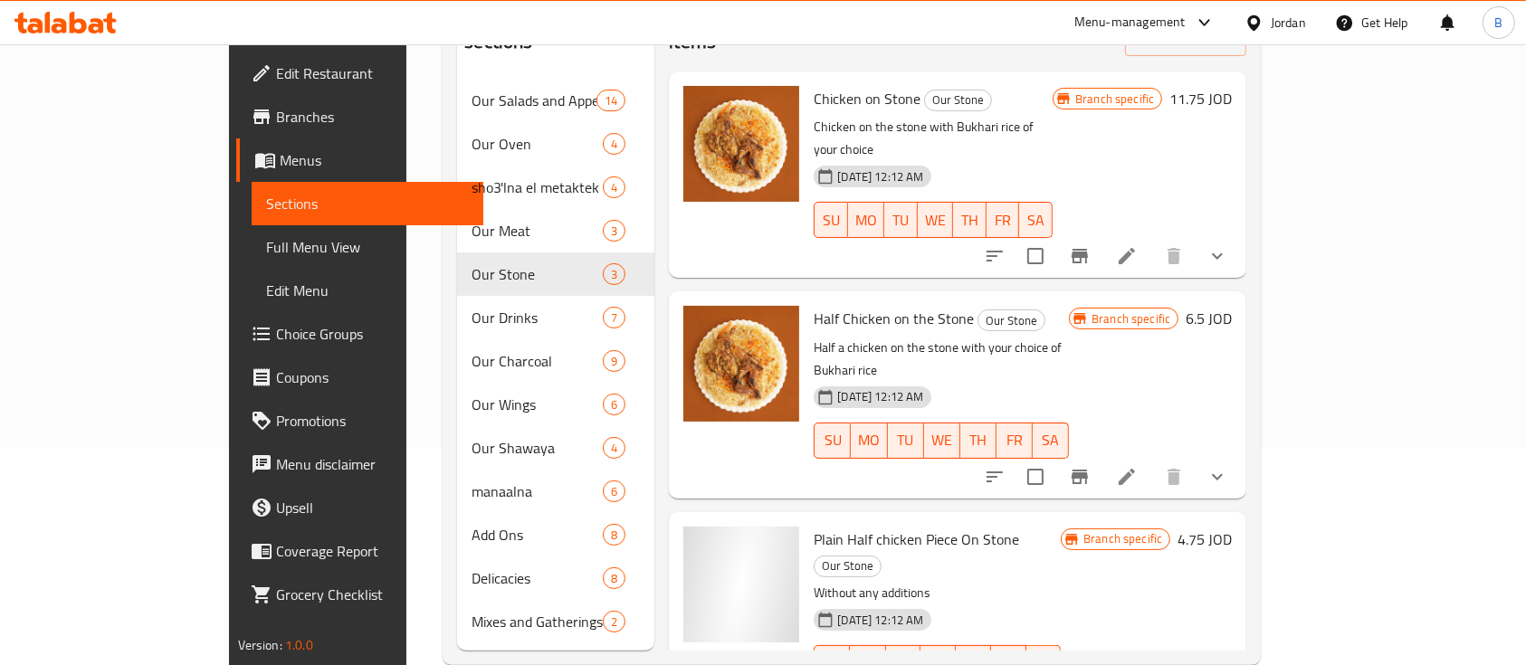
scroll to position [253, 0]
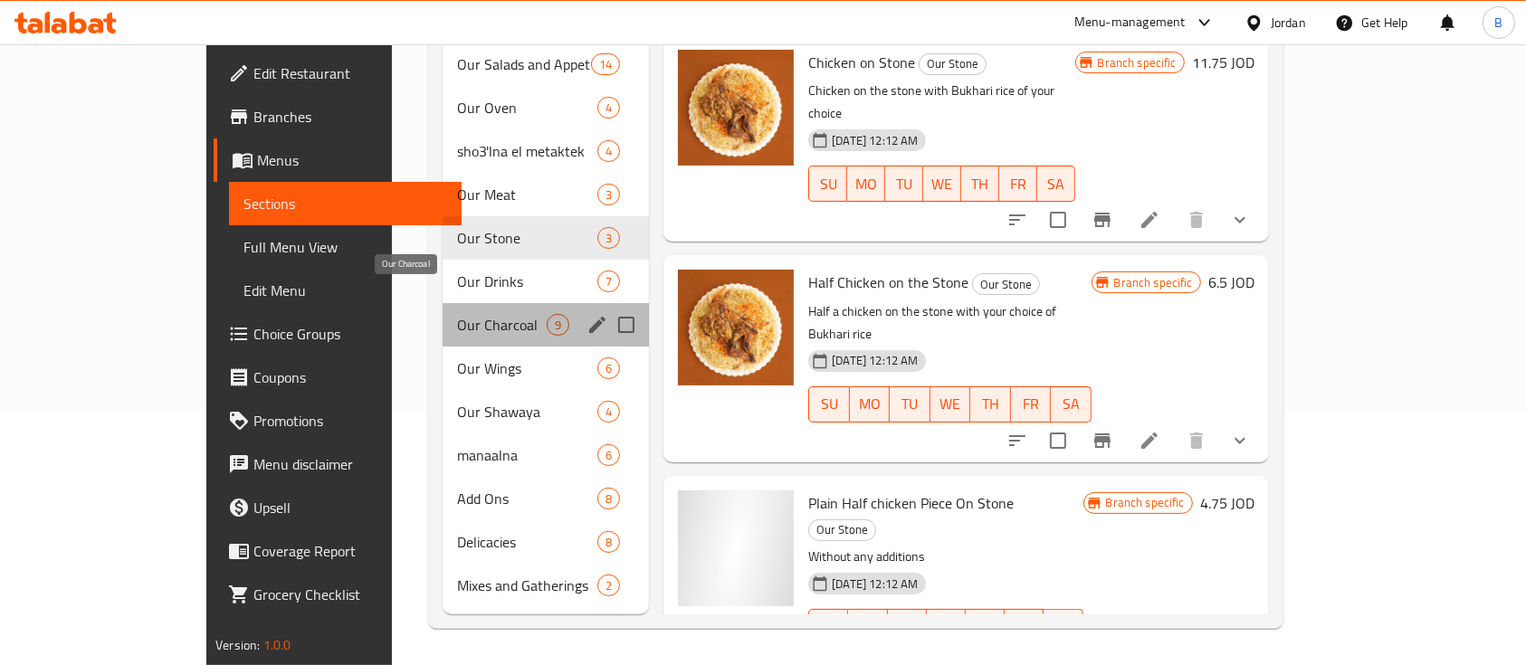
click at [457, 314] on span "Our Charcoal" at bounding box center [502, 325] width 90 height 22
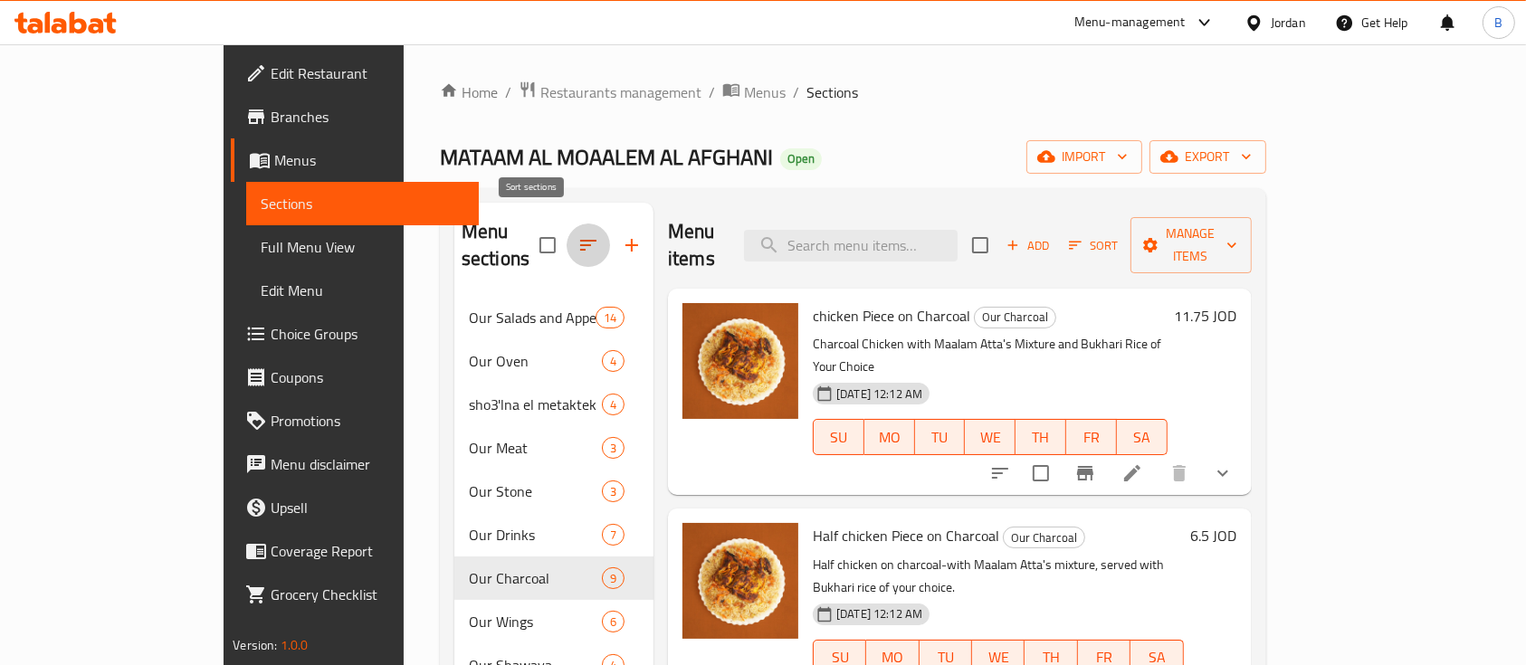
click at [567, 230] on button "button" at bounding box center [588, 245] width 43 height 43
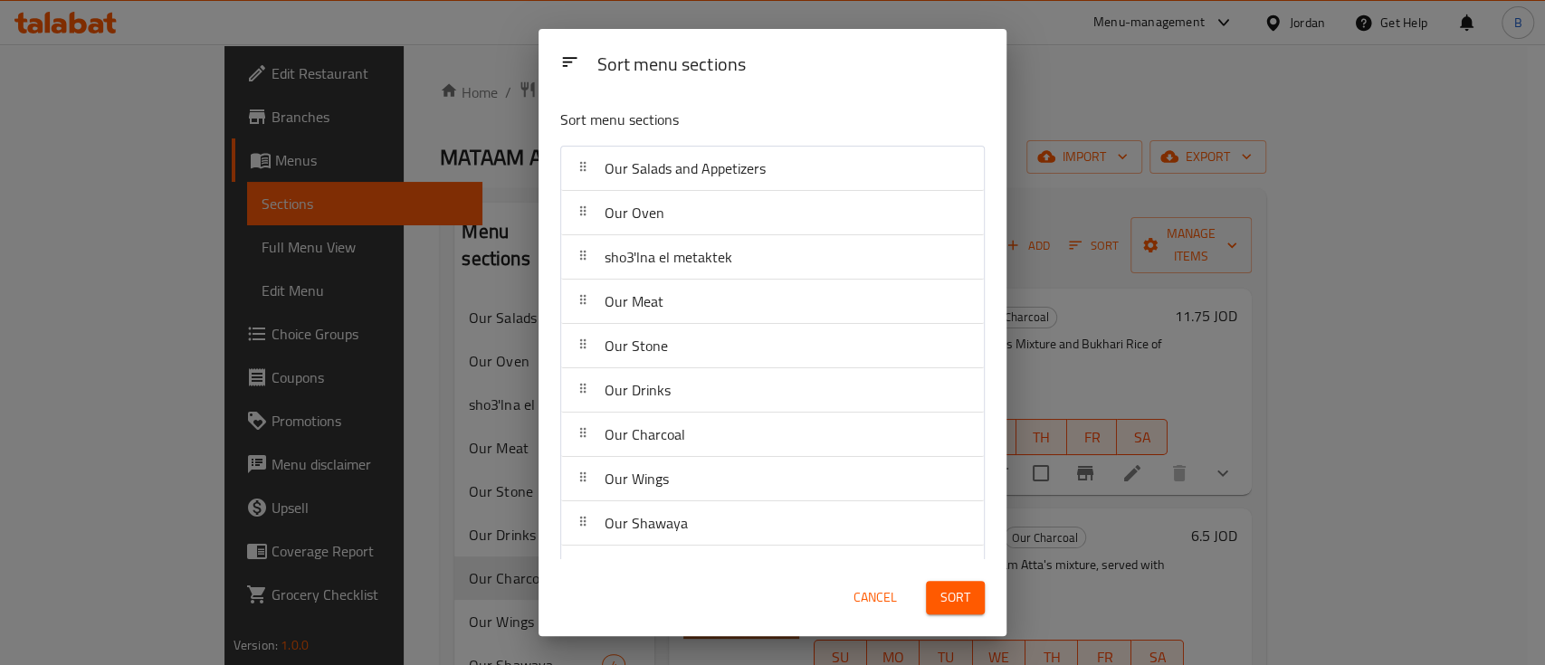
drag, startPoint x: 553, startPoint y: 230, endPoint x: 753, endPoint y: 256, distance: 201.7
click at [753, 256] on div "Sort menu sections Our Salads and Appetizers Our Oven sho3'lna el metaktek Our …" at bounding box center [773, 326] width 468 height 465
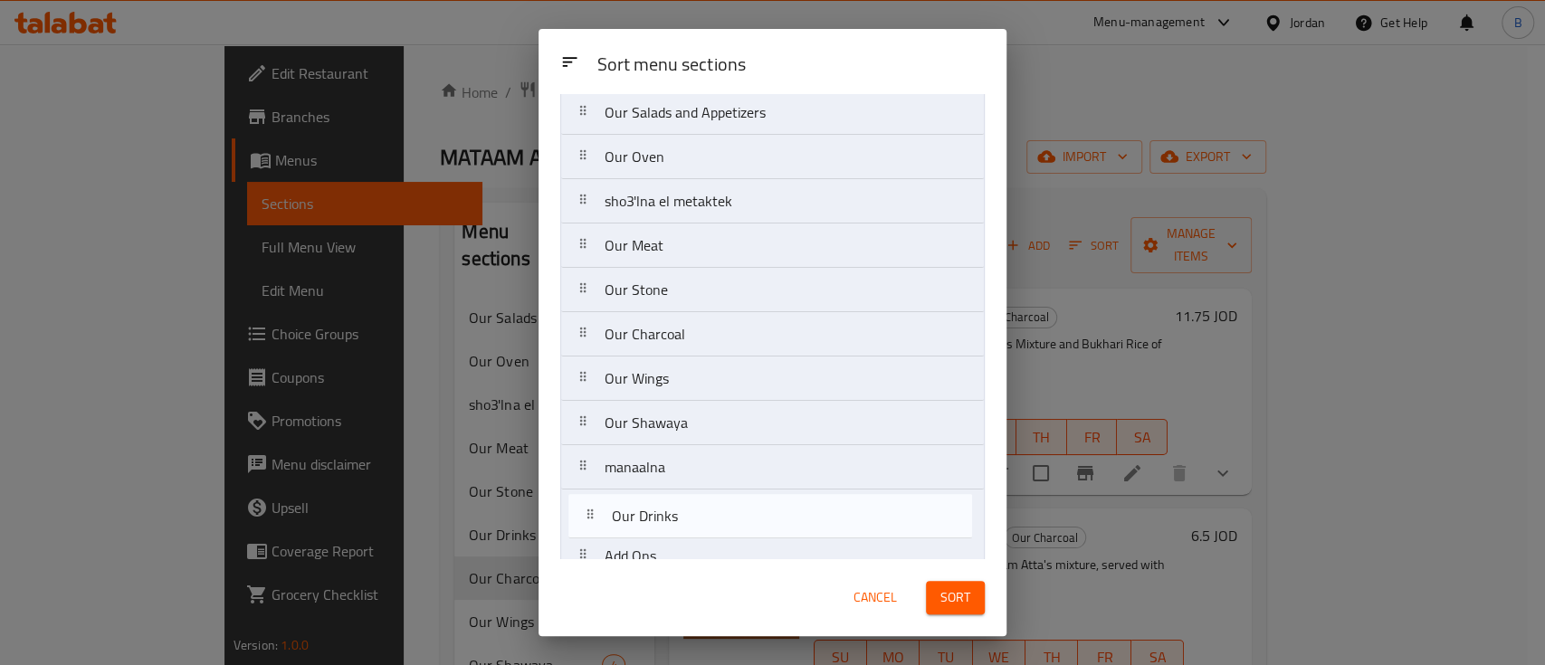
scroll to position [170, 0]
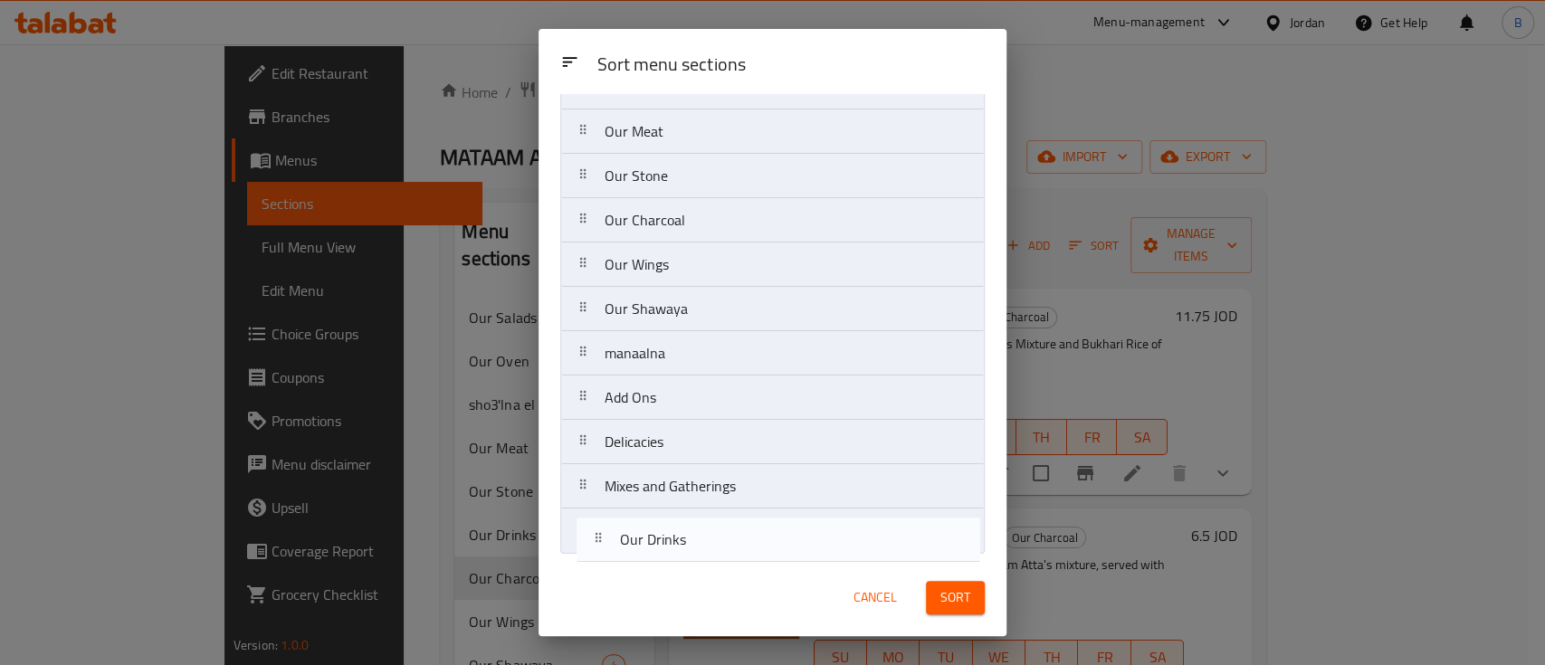
drag, startPoint x: 795, startPoint y: 382, endPoint x: 813, endPoint y: 548, distance: 167.5
click at [813, 548] on nav "Our Salads and Appetizers Our Oven sho3'lna el metaktek Our Meat Our Stone Our …" at bounding box center [772, 265] width 424 height 578
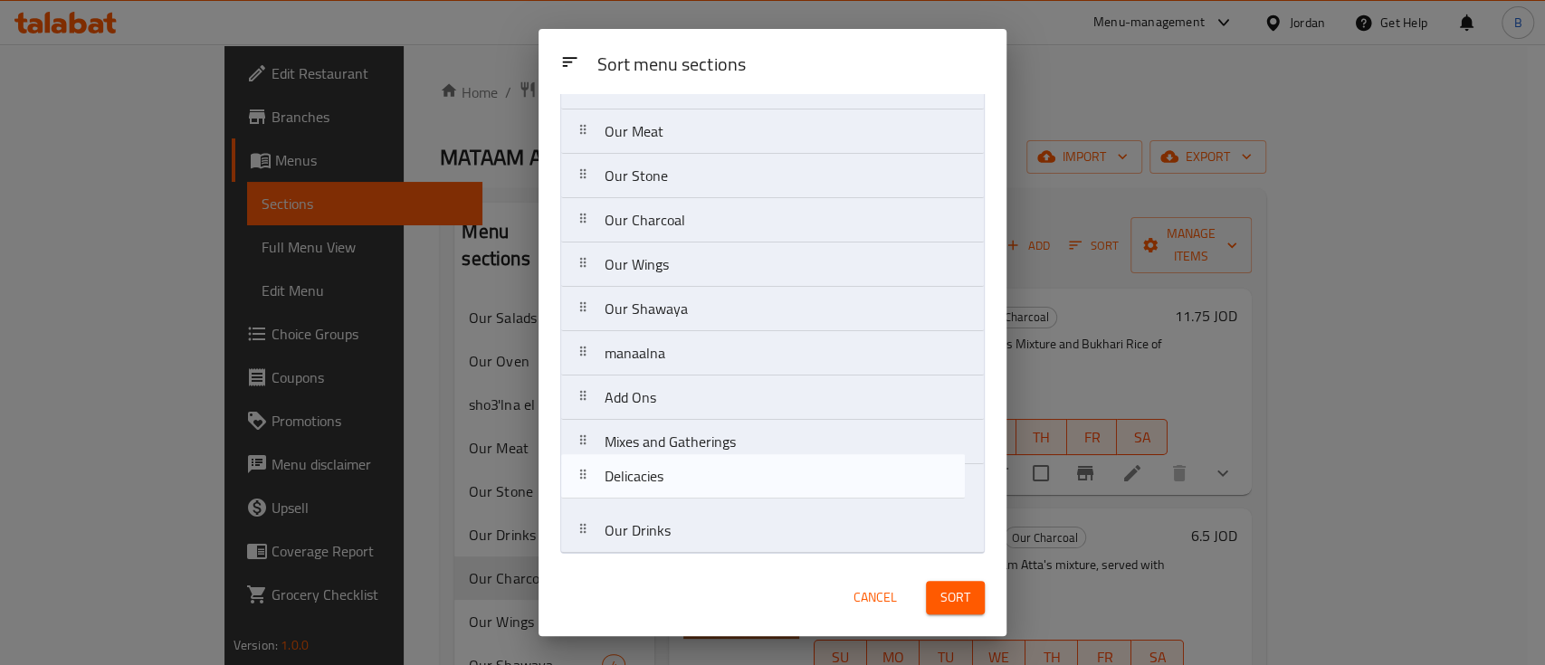
drag, startPoint x: 851, startPoint y: 453, endPoint x: 851, endPoint y: 496, distance: 42.5
click at [851, 496] on nav "Our Salads and Appetizers Our Oven sho3'lna el metaktek Our Meat Our Stone Our …" at bounding box center [772, 265] width 424 height 578
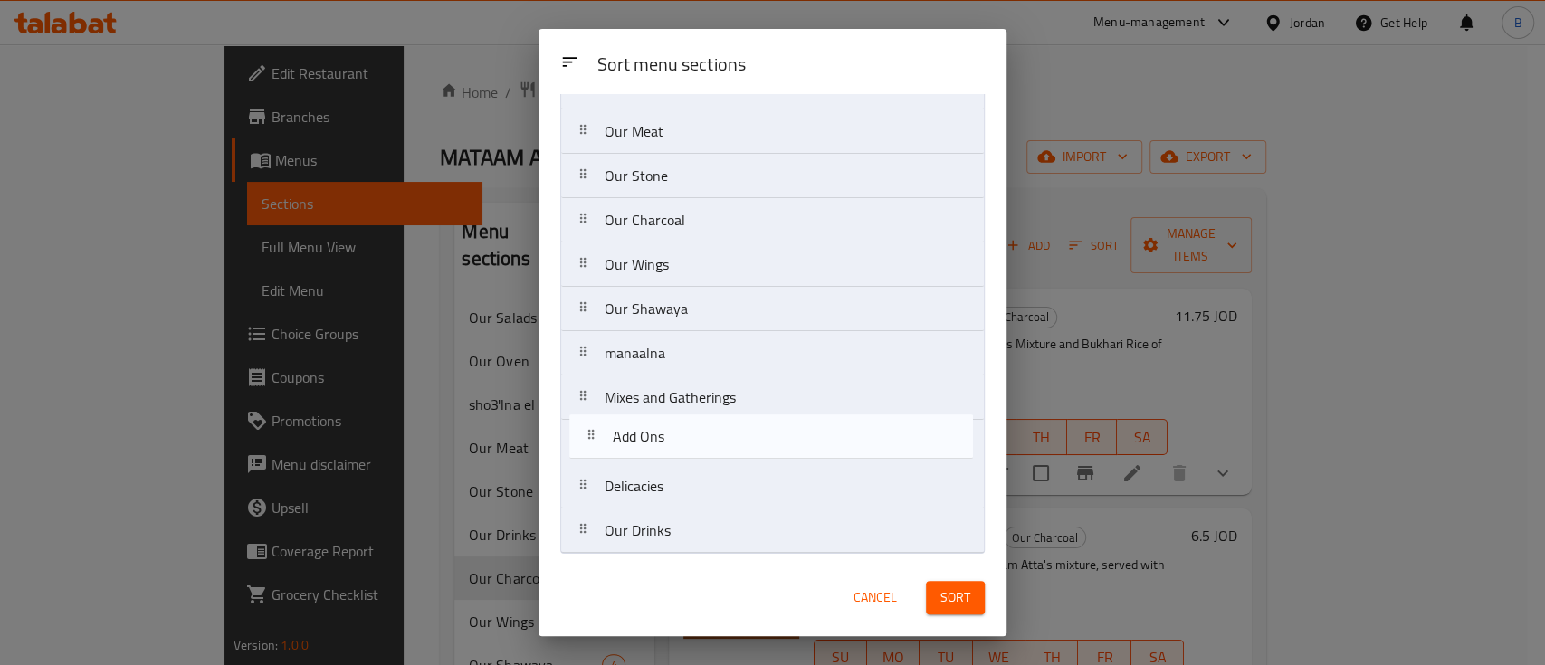
drag, startPoint x: 831, startPoint y: 399, endPoint x: 838, endPoint y: 457, distance: 58.4
click at [838, 457] on nav "Our Salads and Appetizers Our Oven sho3'lna el metaktek Our Meat Our Stone Our …" at bounding box center [772, 265] width 424 height 578
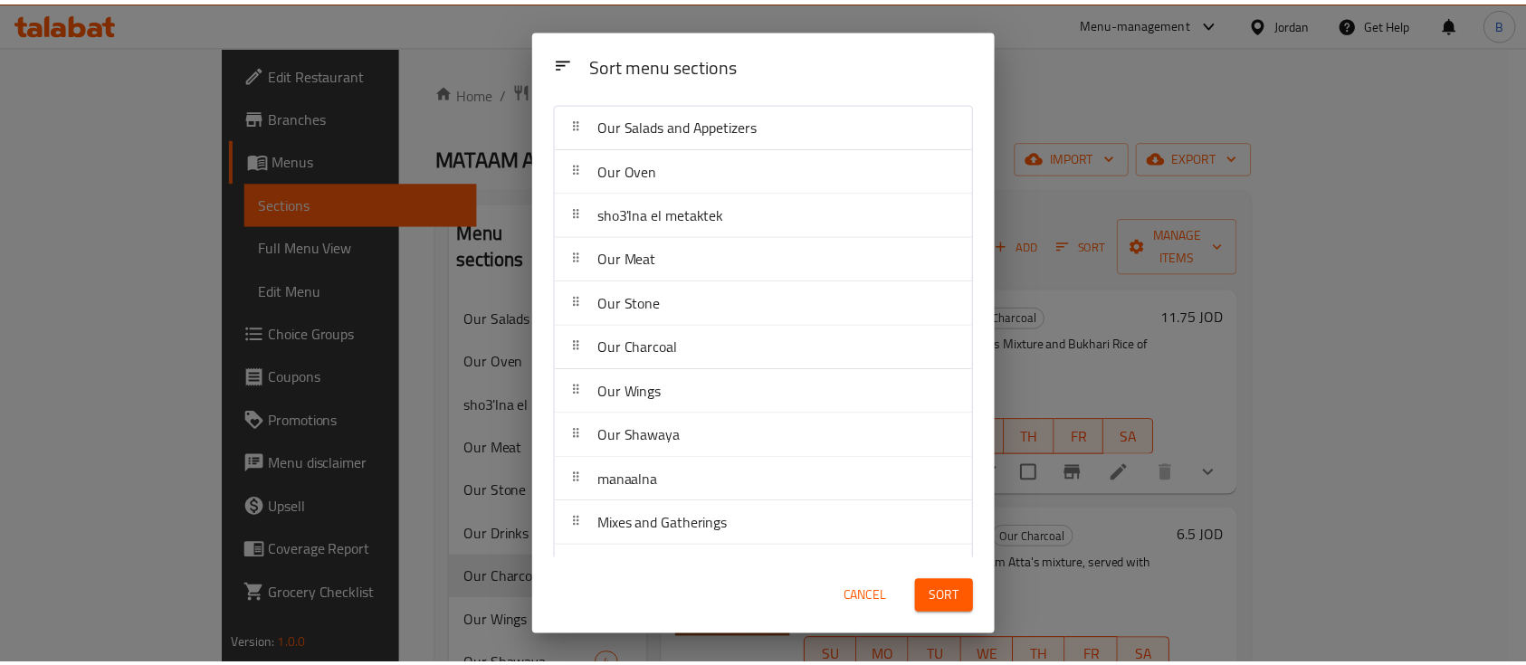
scroll to position [32, 0]
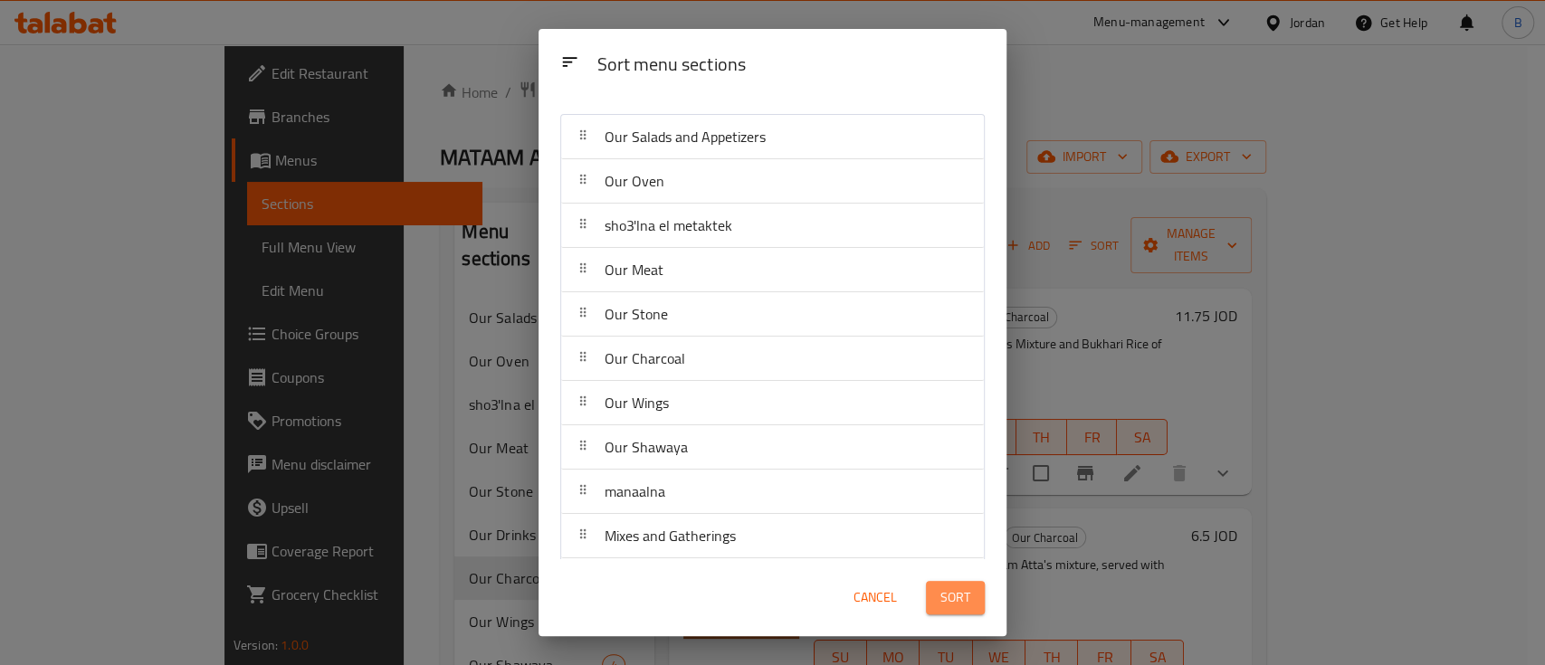
click at [966, 599] on span "Sort" at bounding box center [955, 597] width 30 height 23
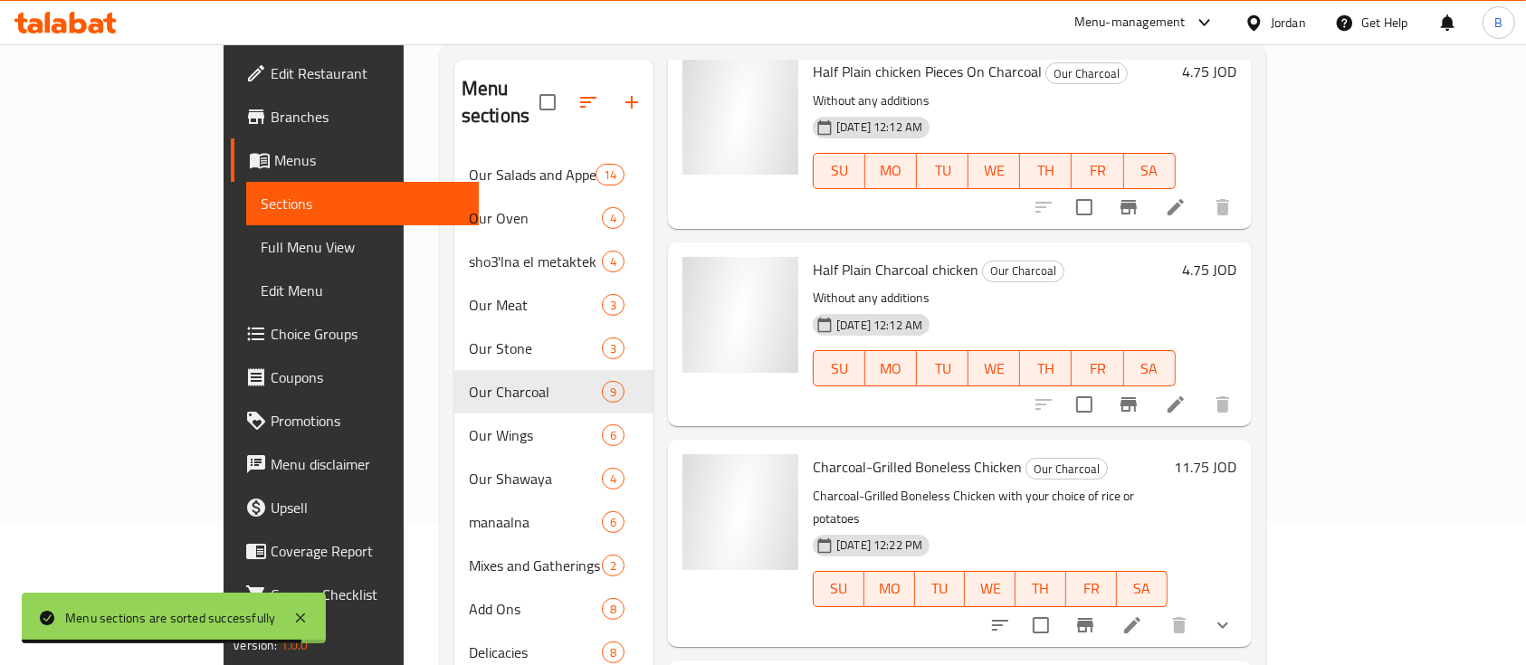
scroll to position [749, 0]
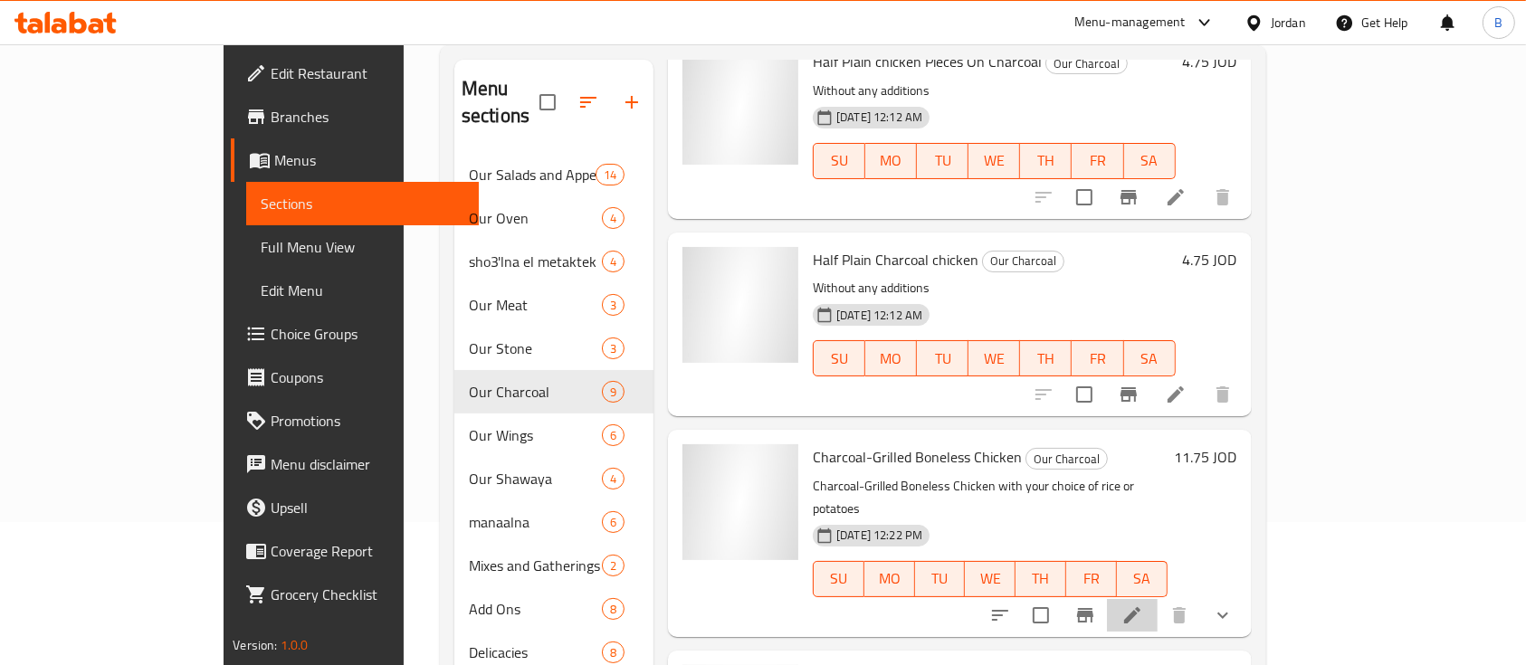
click at [1158, 599] on li at bounding box center [1132, 615] width 51 height 33
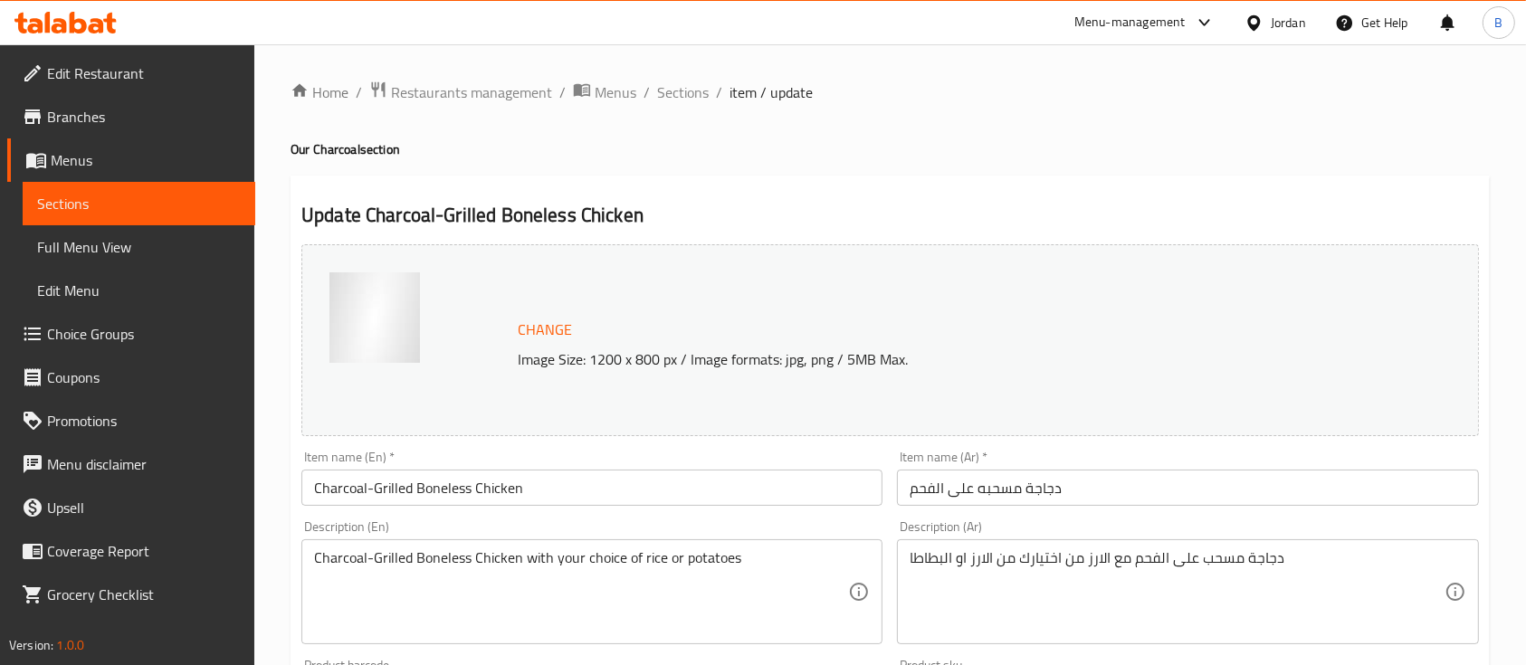
drag, startPoint x: 770, startPoint y: 546, endPoint x: 565, endPoint y: 559, distance: 205.9
click at [565, 559] on div "Charcoal-Grilled Boneless Chicken with your choice of rice or potatoes Descript…" at bounding box center [591, 591] width 581 height 105
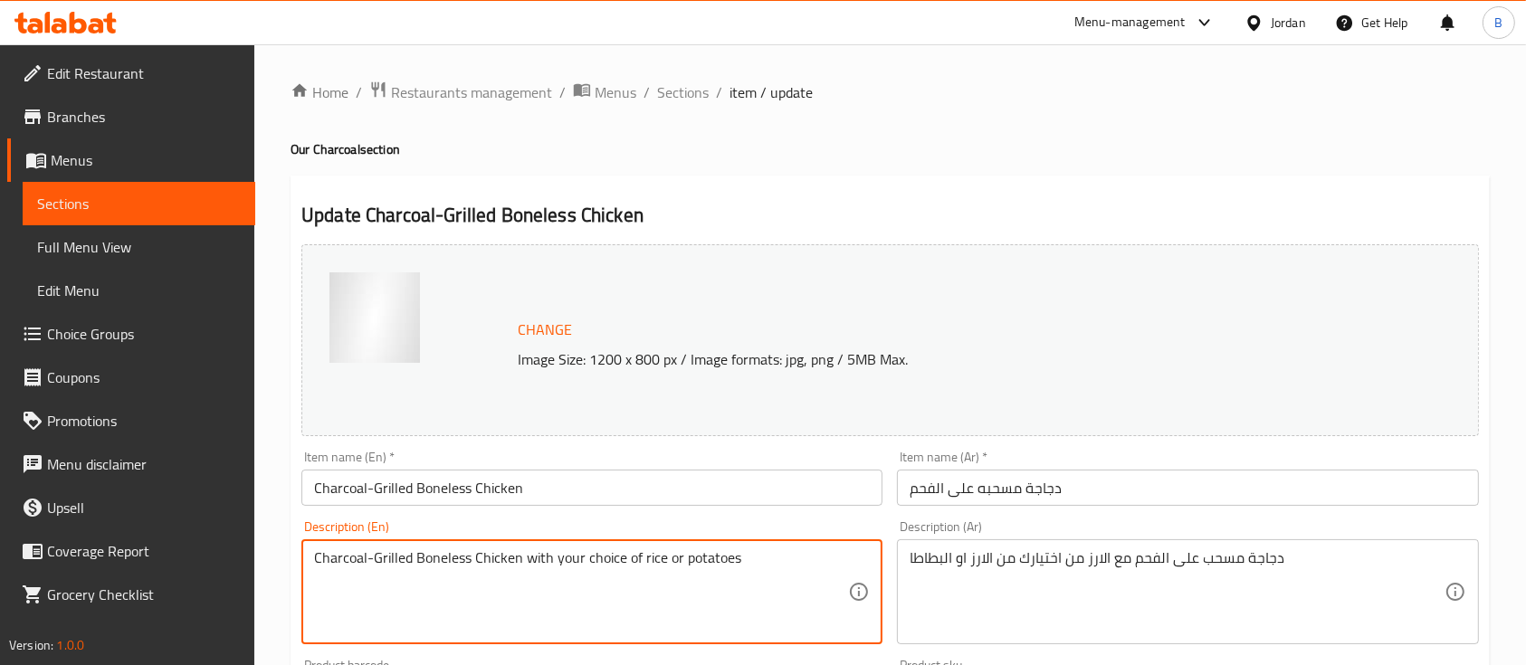
drag, startPoint x: 748, startPoint y: 559, endPoint x: 525, endPoint y: 562, distance: 222.7
click at [525, 562] on textarea "Charcoal-Grilled Boneless Chicken with your choice of rice or potatoes" at bounding box center [581, 592] width 534 height 86
paste textarea "Bukhari rice"
type textarea "Charcoal-Grilled Boneless Chicken with your choice of Bukhari rice"
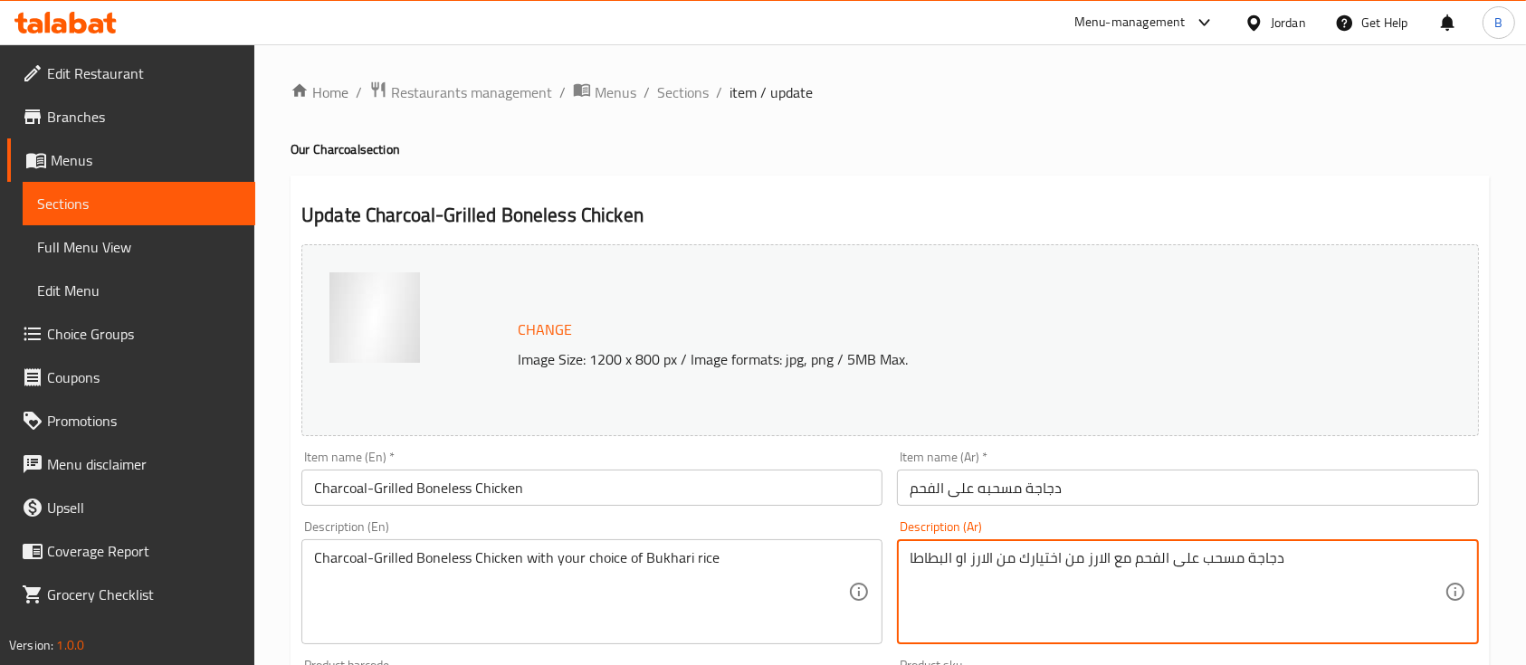
drag, startPoint x: 1128, startPoint y: 558, endPoint x: 828, endPoint y: 560, distance: 299.6
paste textarea "رز البخاري من إختيارك"
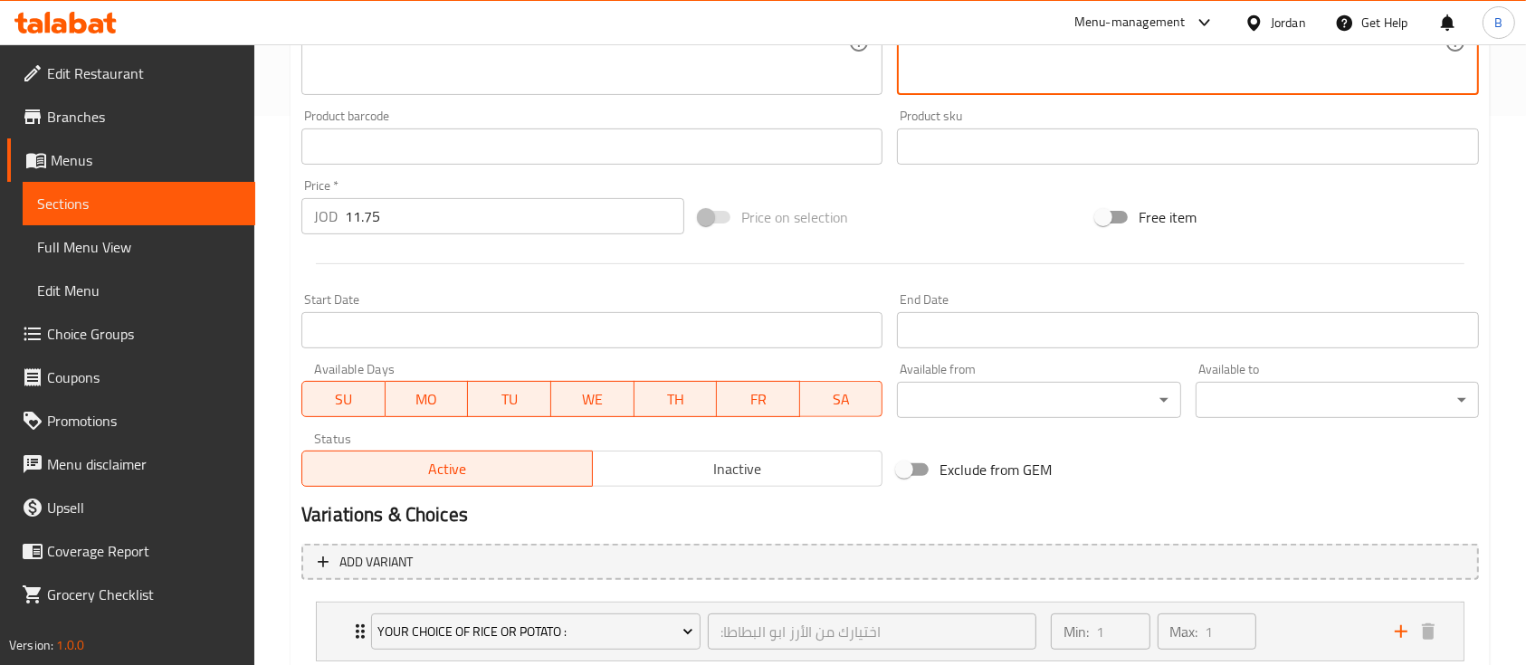
scroll to position [669, 0]
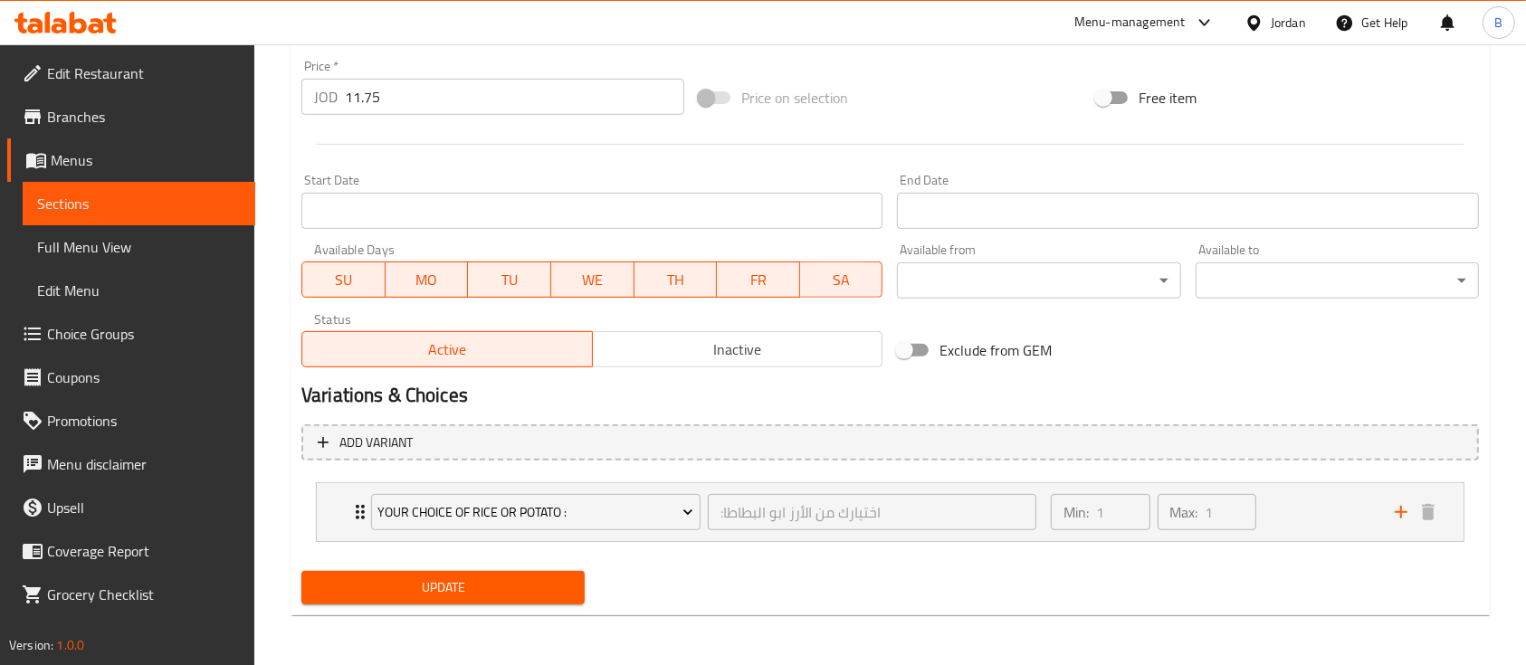
type textarea "دجاجة مسحب على الفحم مع الأرز البخاري من إختيارك"
click at [567, 597] on span "Update" at bounding box center [443, 588] width 254 height 23
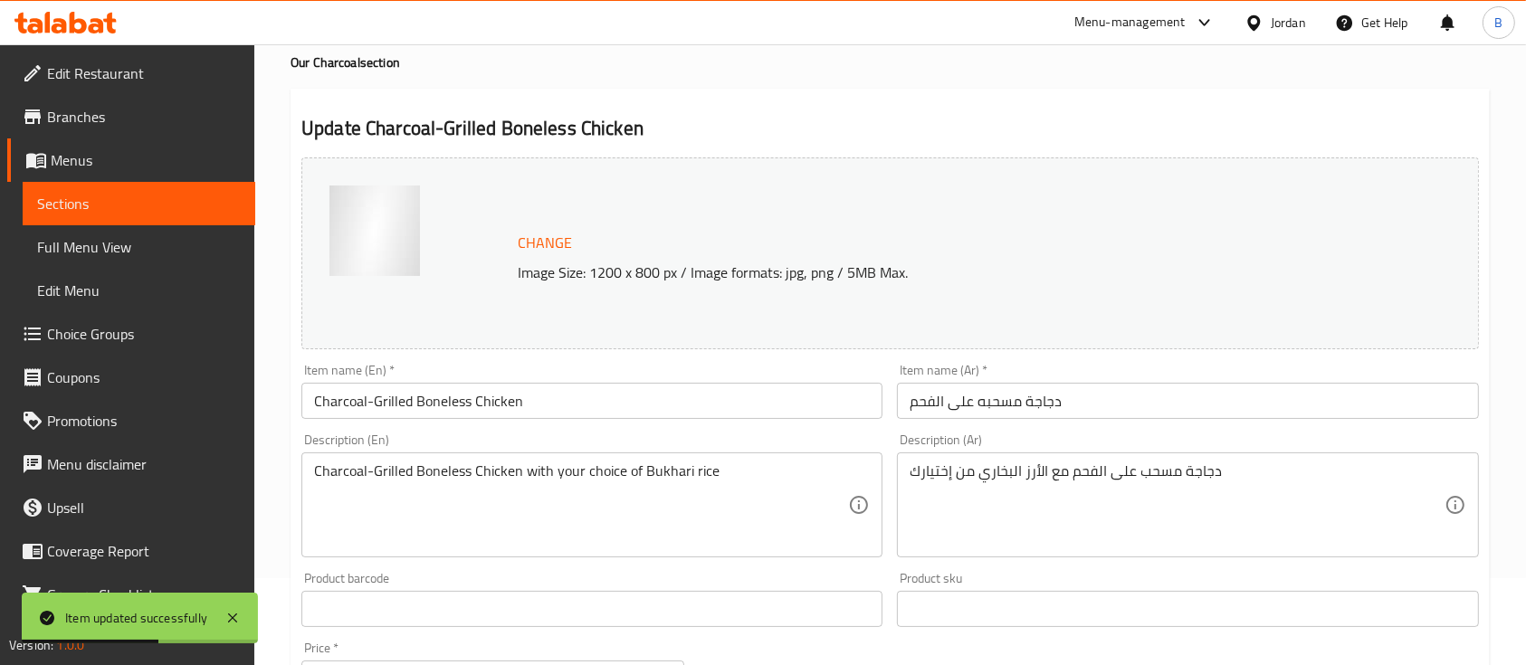
scroll to position [0, 0]
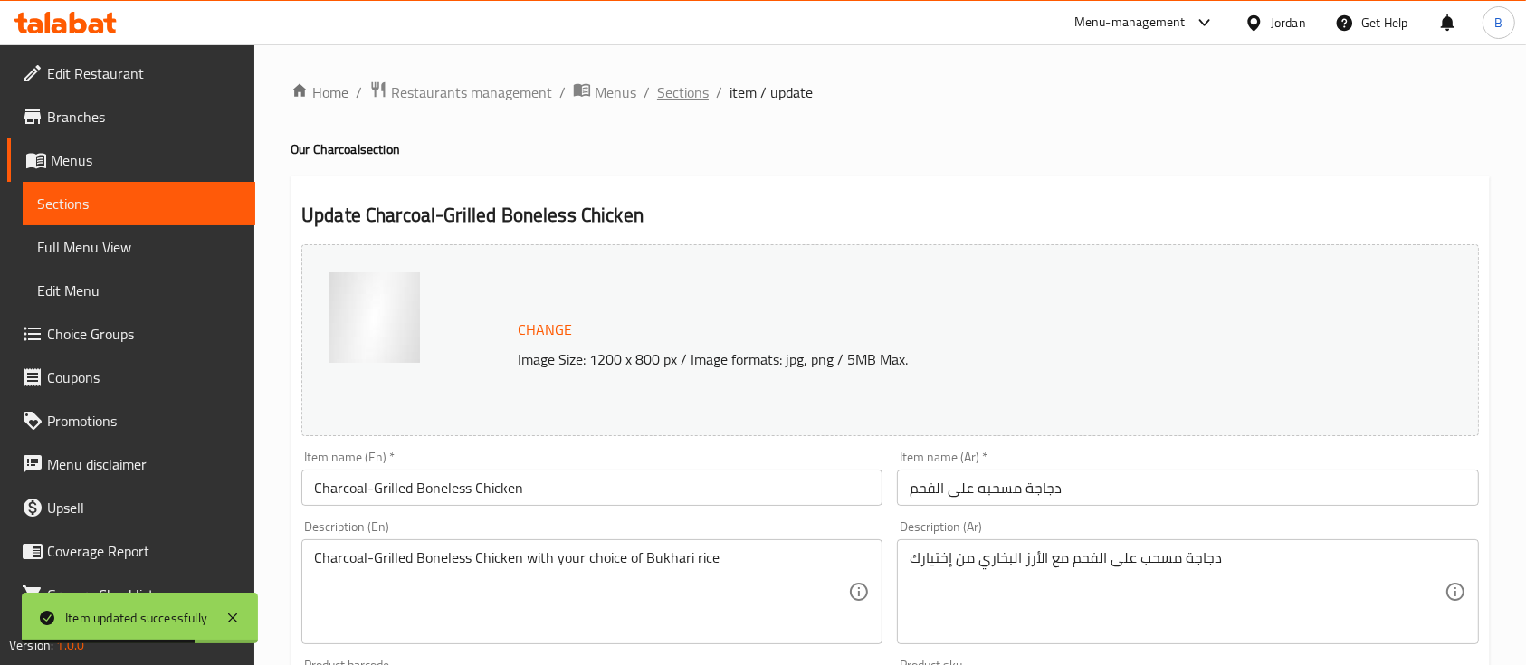
click at [670, 97] on span "Sections" at bounding box center [683, 92] width 52 height 22
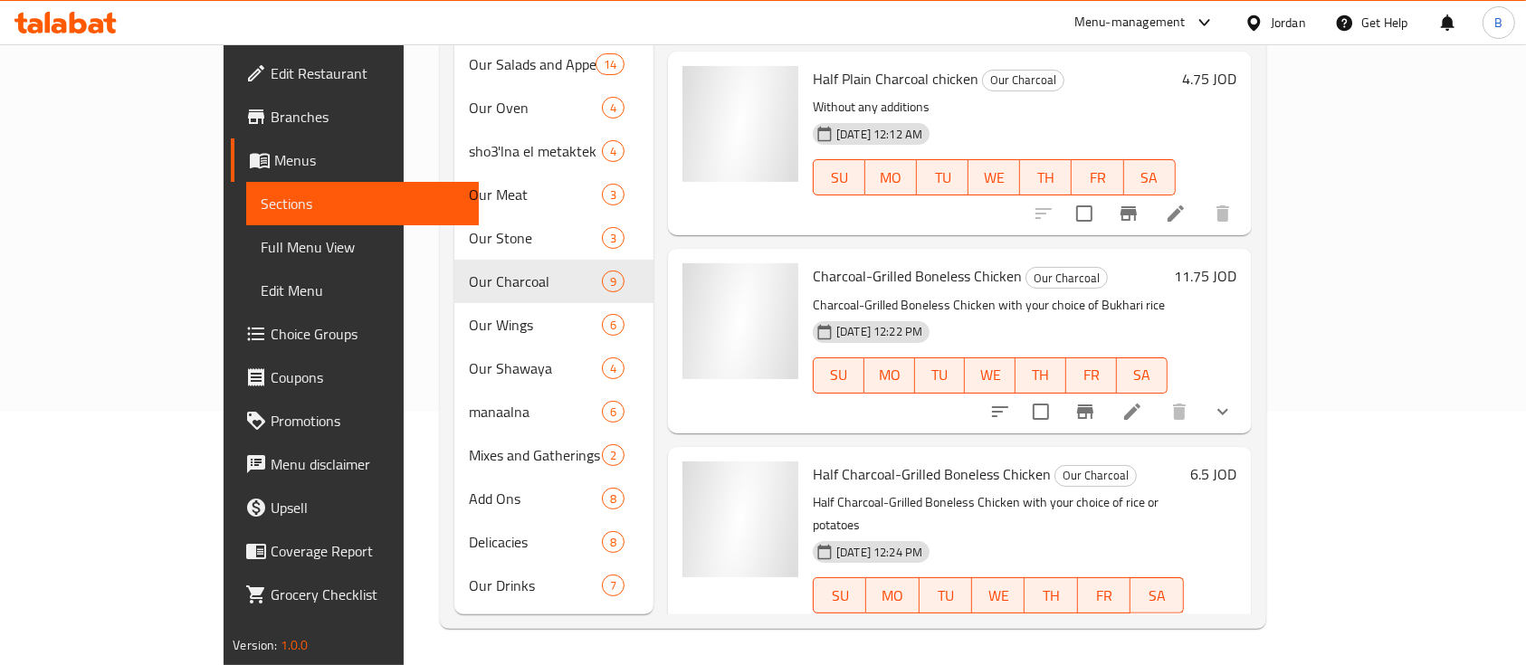
scroll to position [830, 0]
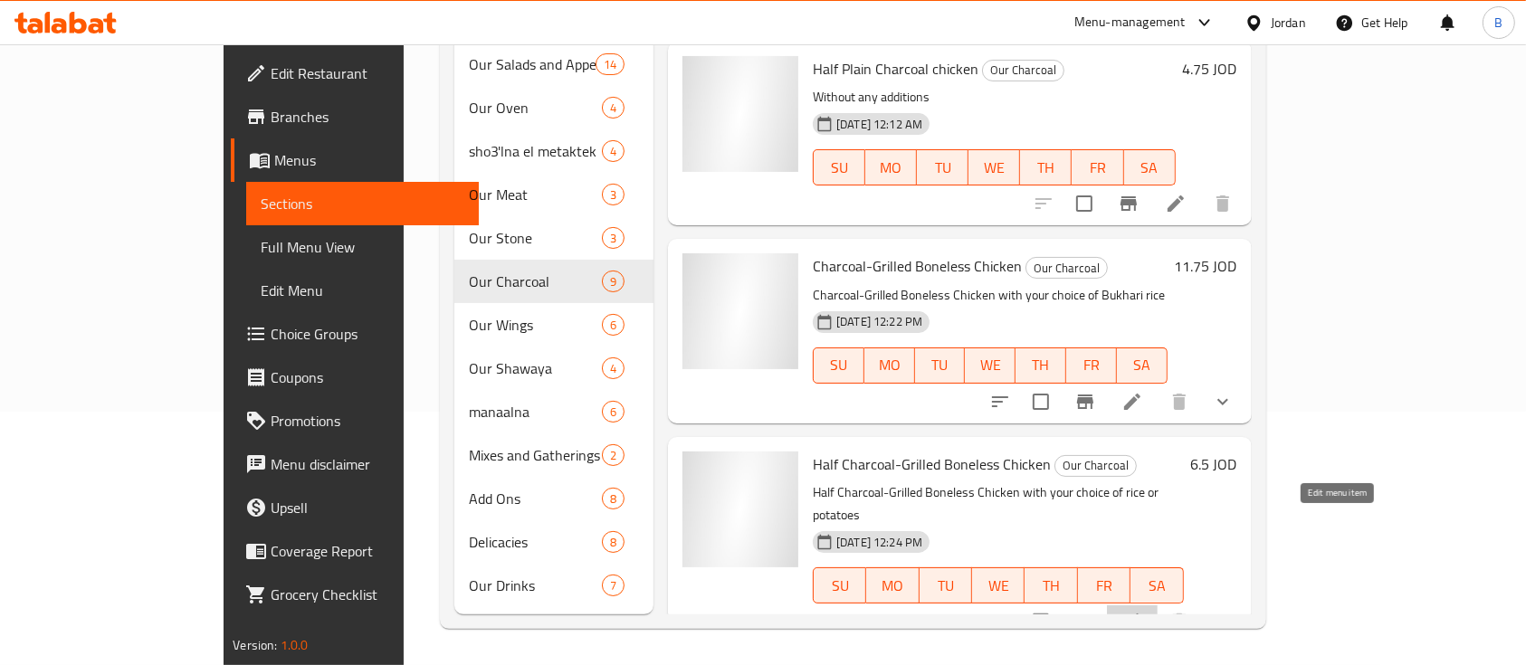
click at [1140, 614] on icon at bounding box center [1132, 622] width 16 height 16
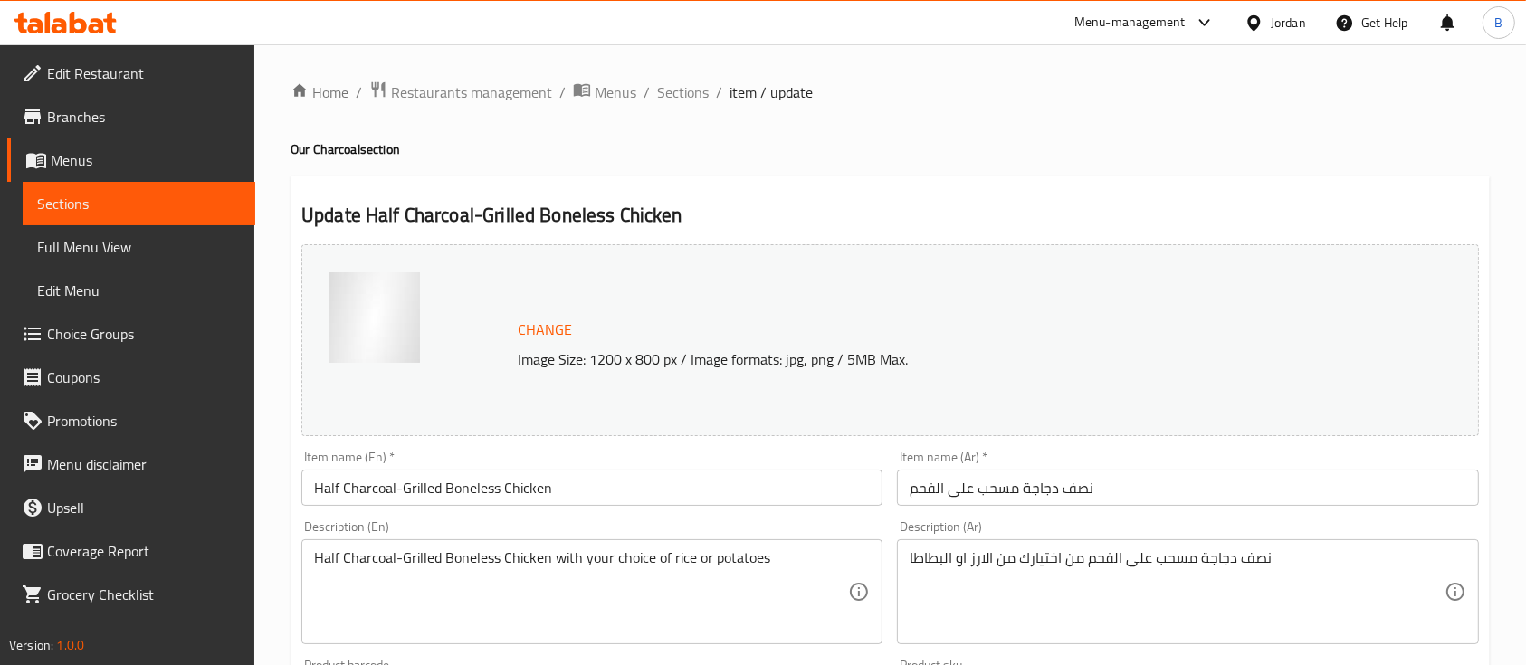
scroll to position [152, 0]
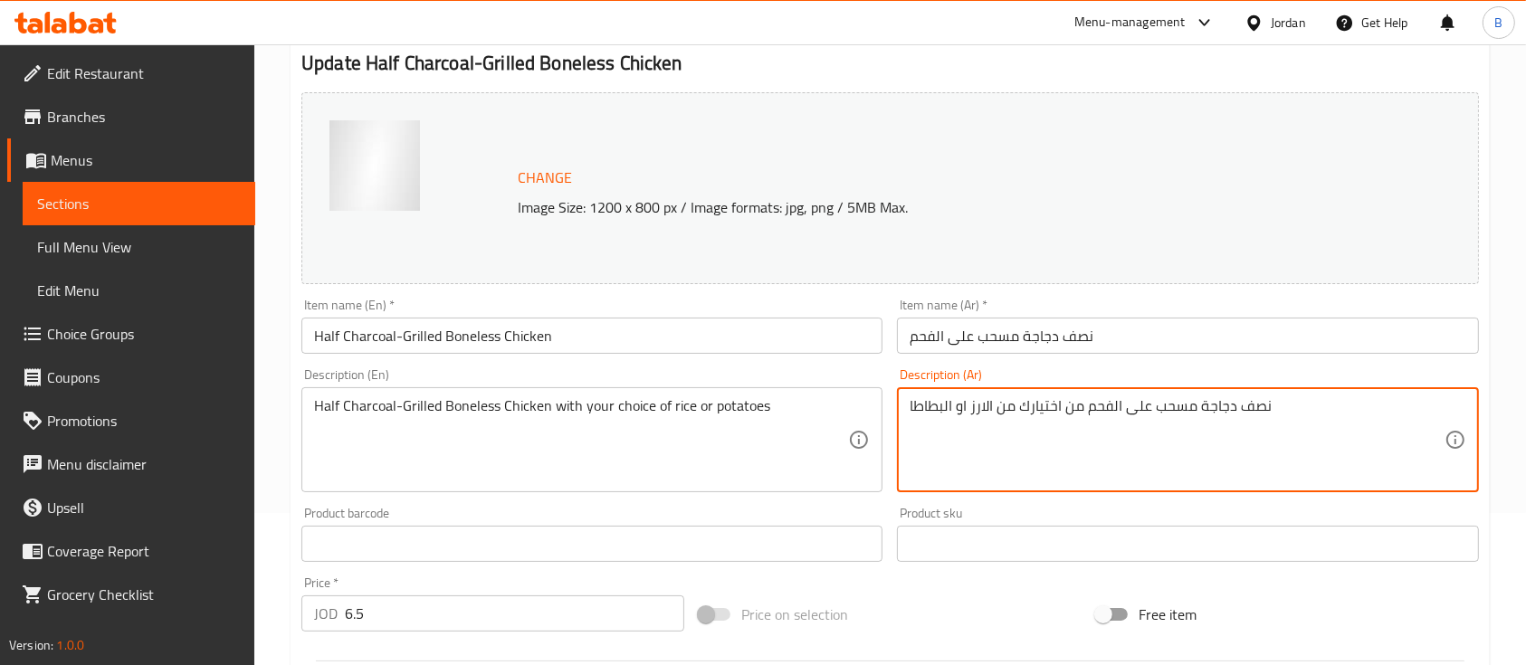
drag, startPoint x: 1082, startPoint y: 409, endPoint x: 859, endPoint y: 405, distance: 222.7
click at [859, 405] on div "Change Image Size: 1200 x 800 px / Image formats: jpg, png / 5MB Max. Item name…" at bounding box center [890, 488] width 1192 height 806
paste textarea "ع الأرز البخاري من إختيارك"
type textarea "نصف دجاجة مسحب على الفحم مع الأرز البخاري من إختيارك"
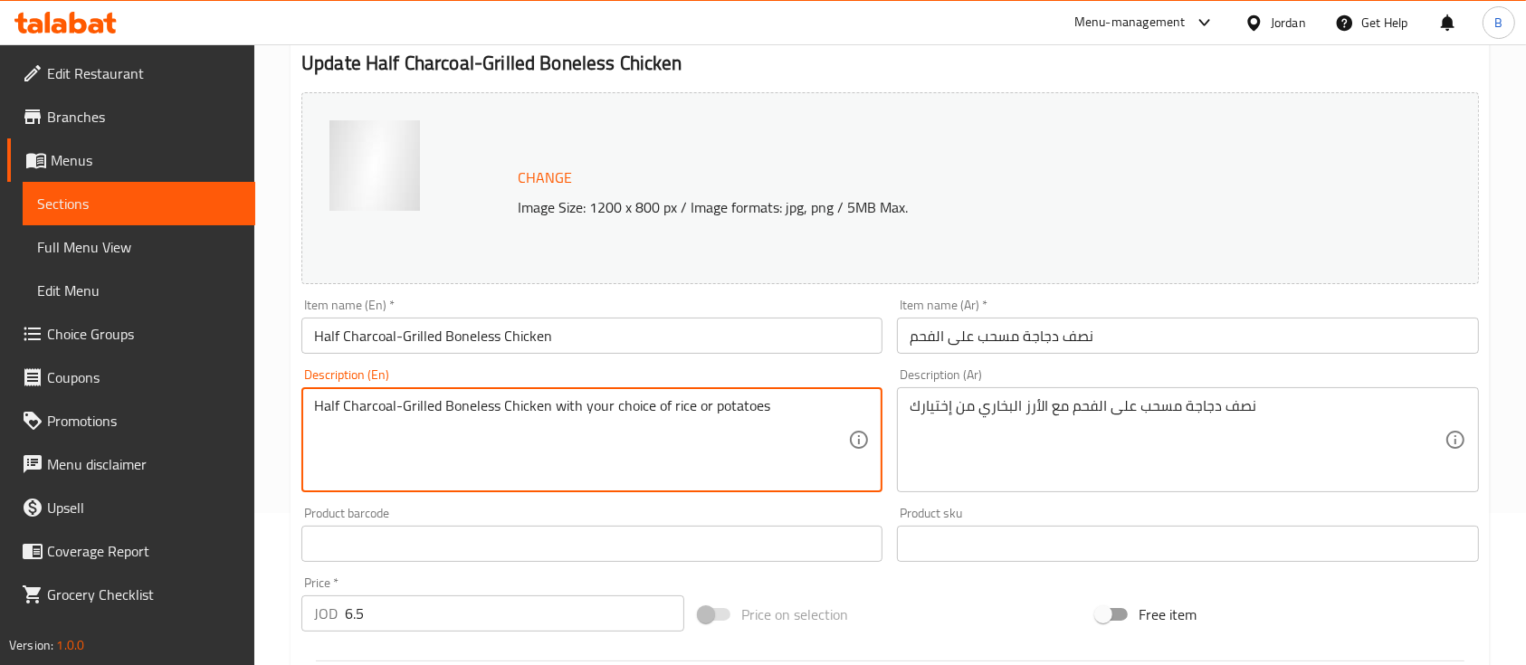
drag, startPoint x: 776, startPoint y: 423, endPoint x: 552, endPoint y: 415, distance: 223.7
paste textarea "Bukhari rice"
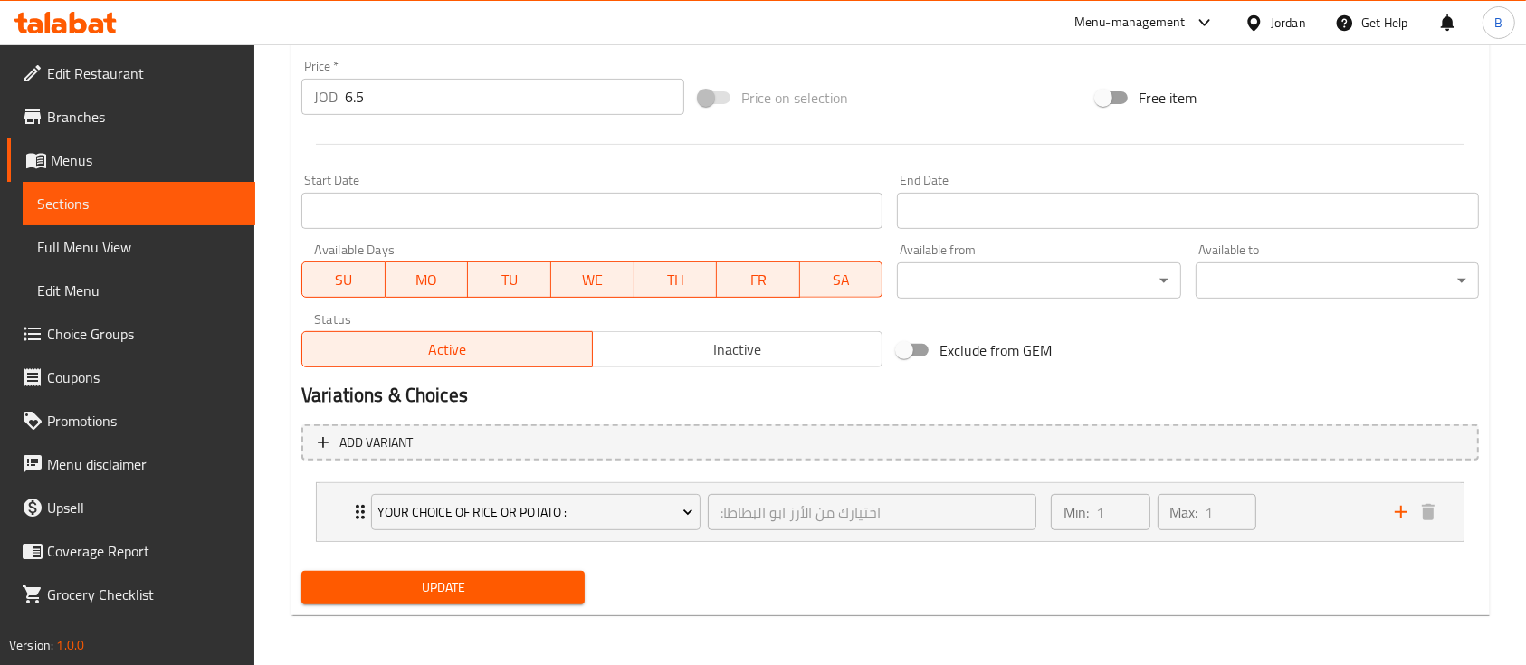
type textarea "Half Charcoal-Grilled Boneless Chicken with your choice of Bukhari rice"
click at [507, 571] on button "Update" at bounding box center [442, 587] width 283 height 33
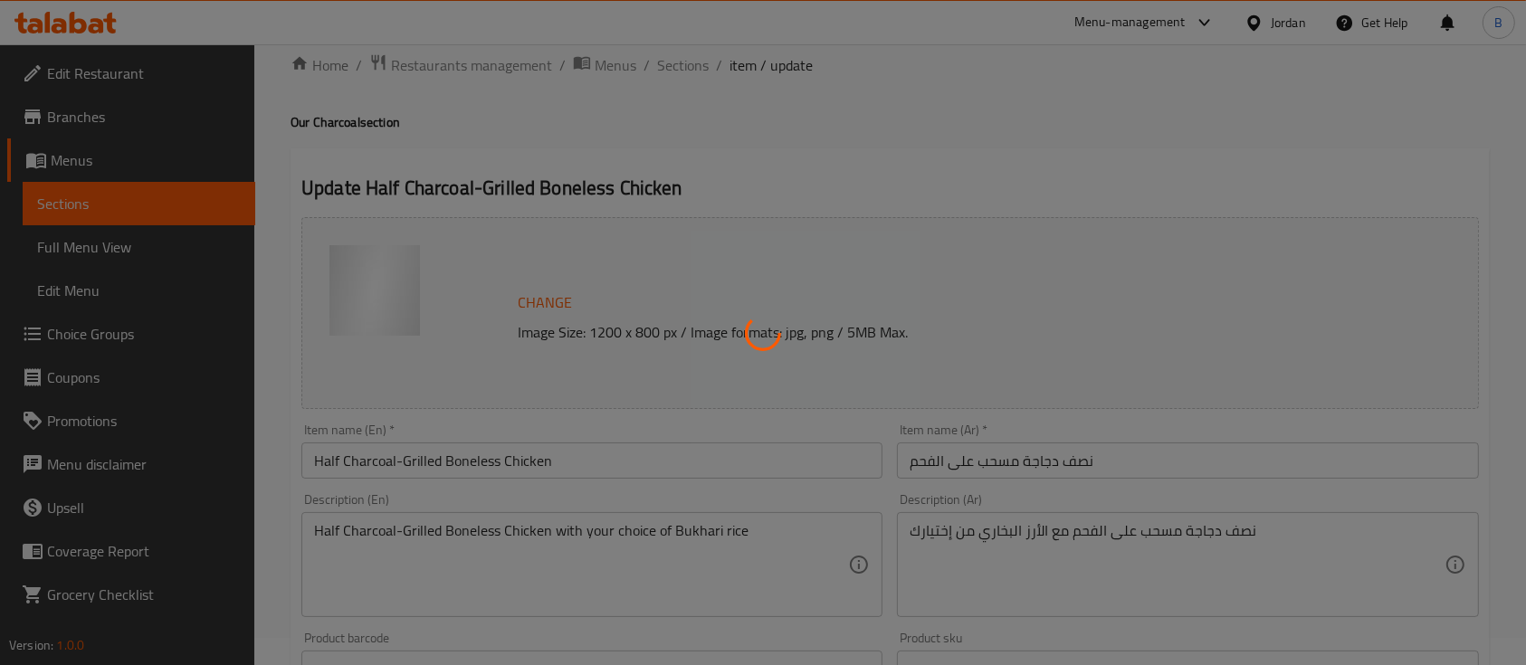
scroll to position [0, 0]
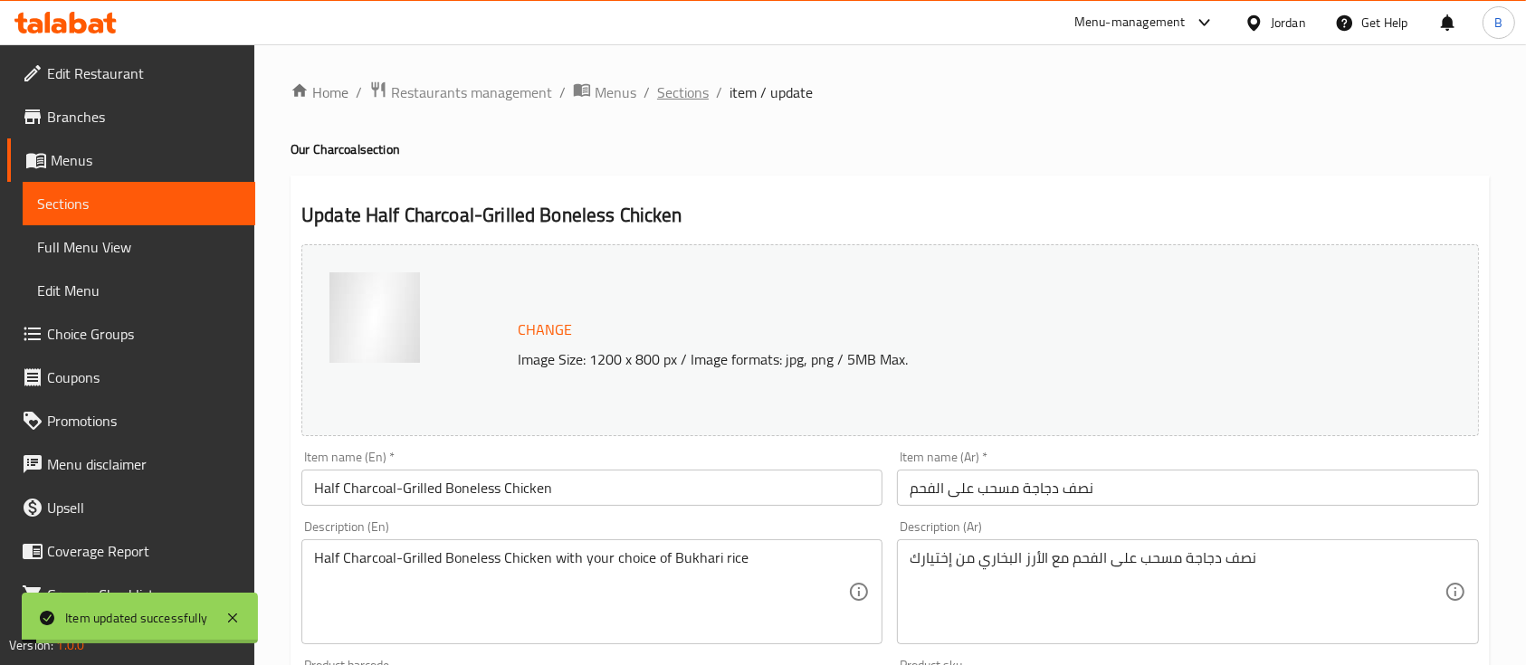
click at [688, 83] on span "Sections" at bounding box center [683, 92] width 52 height 22
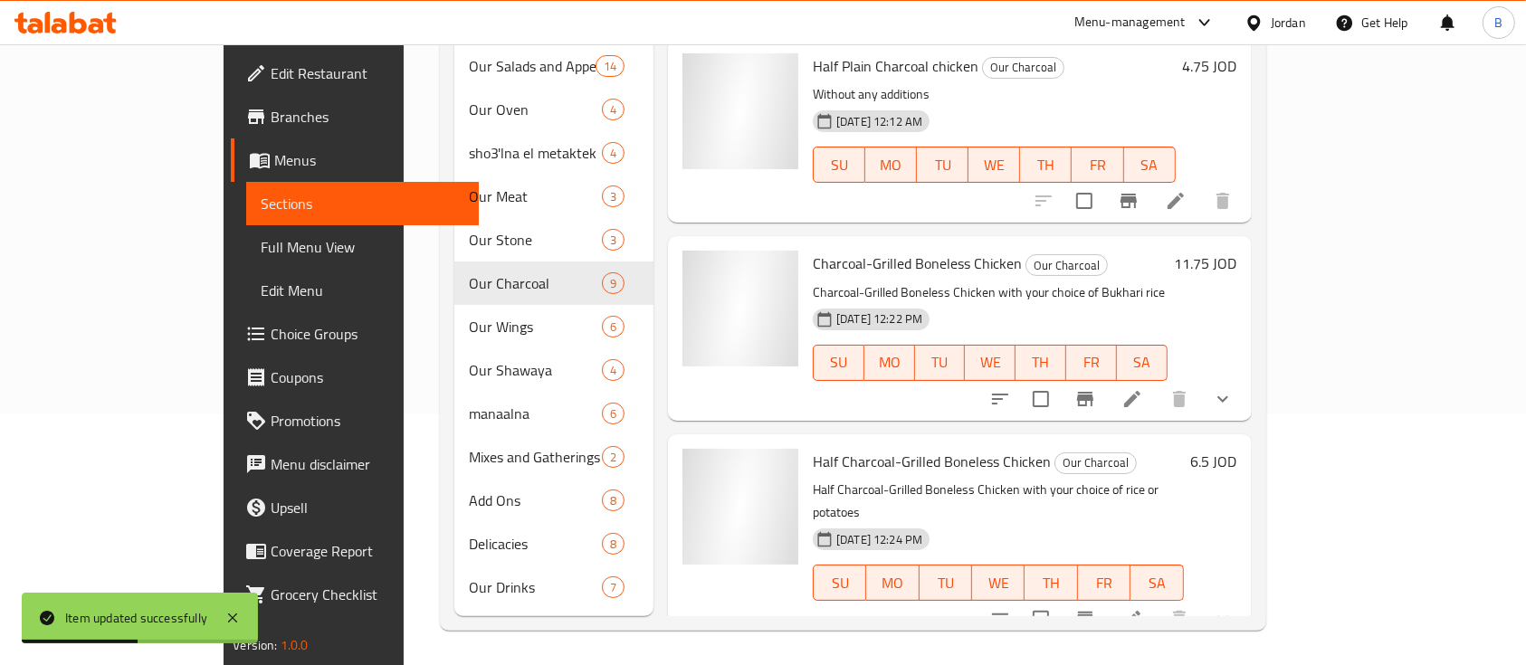
scroll to position [842, 0]
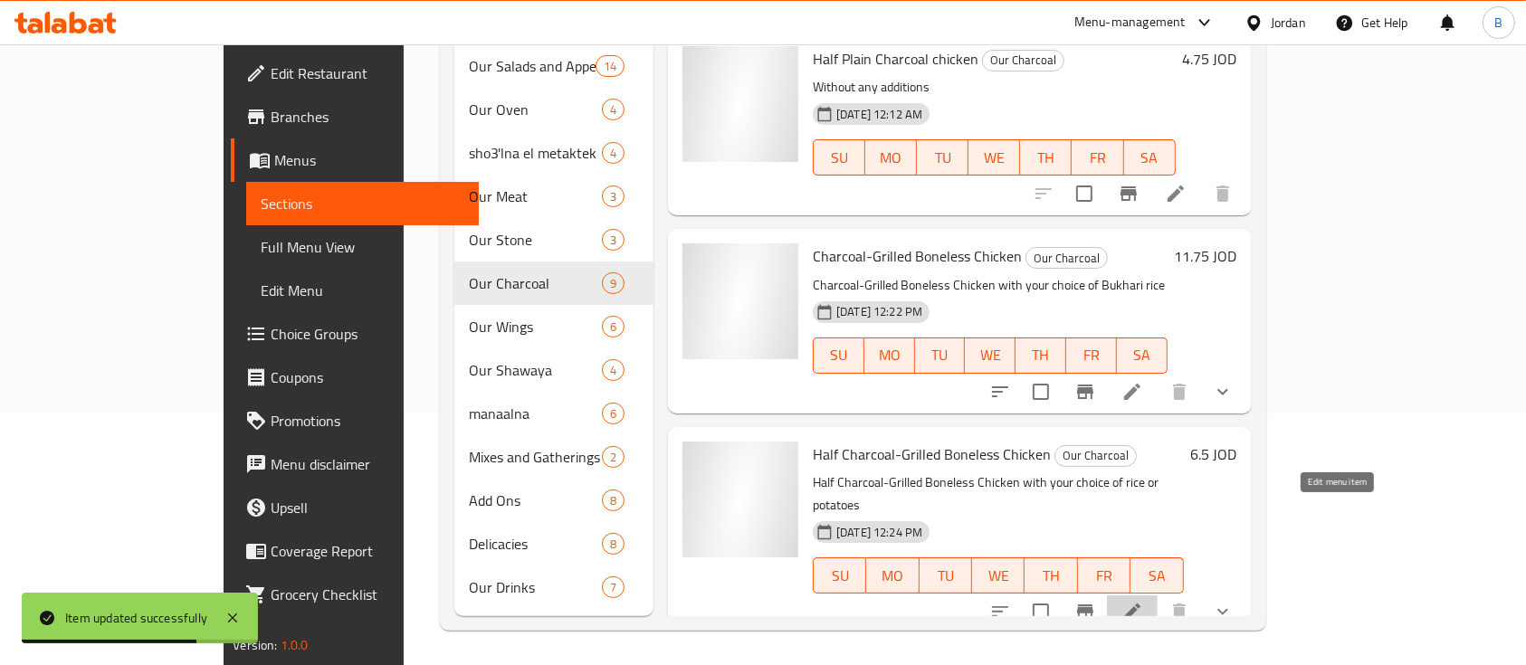
click at [1143, 601] on icon at bounding box center [1132, 612] width 22 height 22
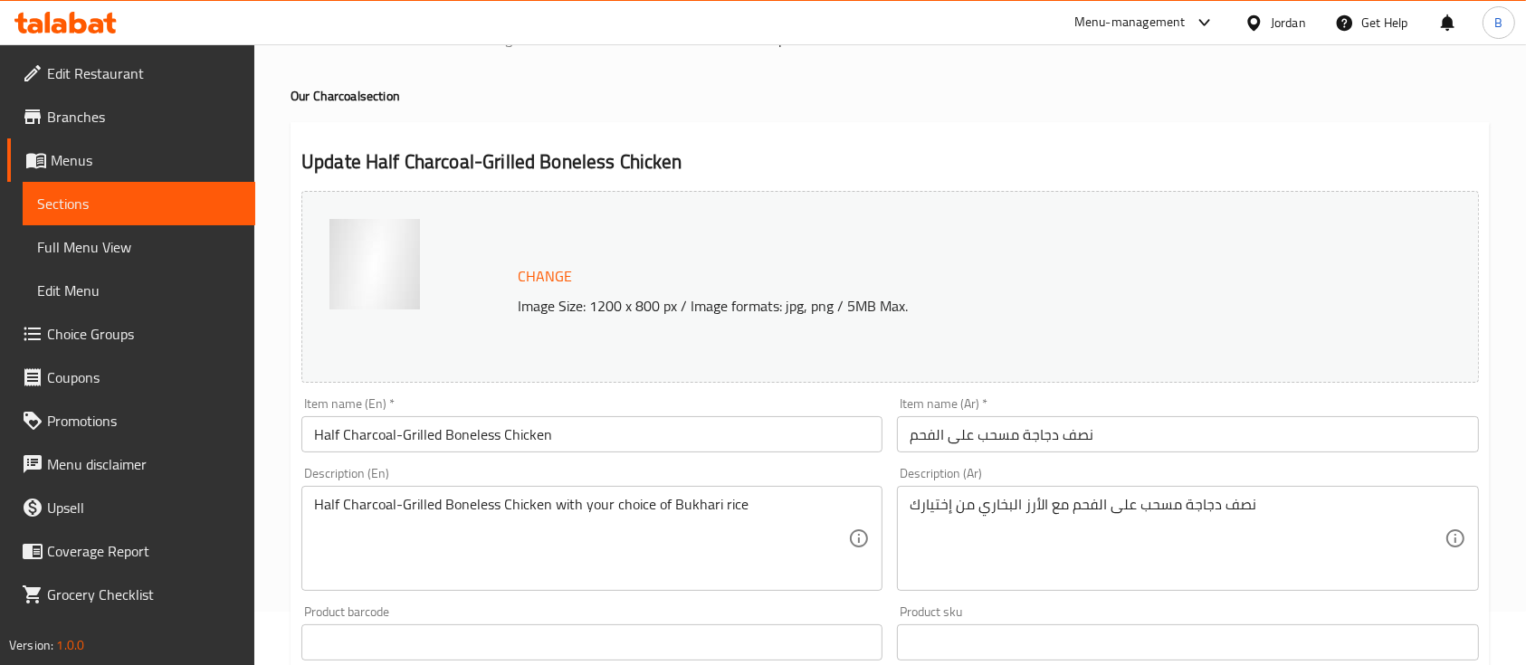
scroll to position [669, 0]
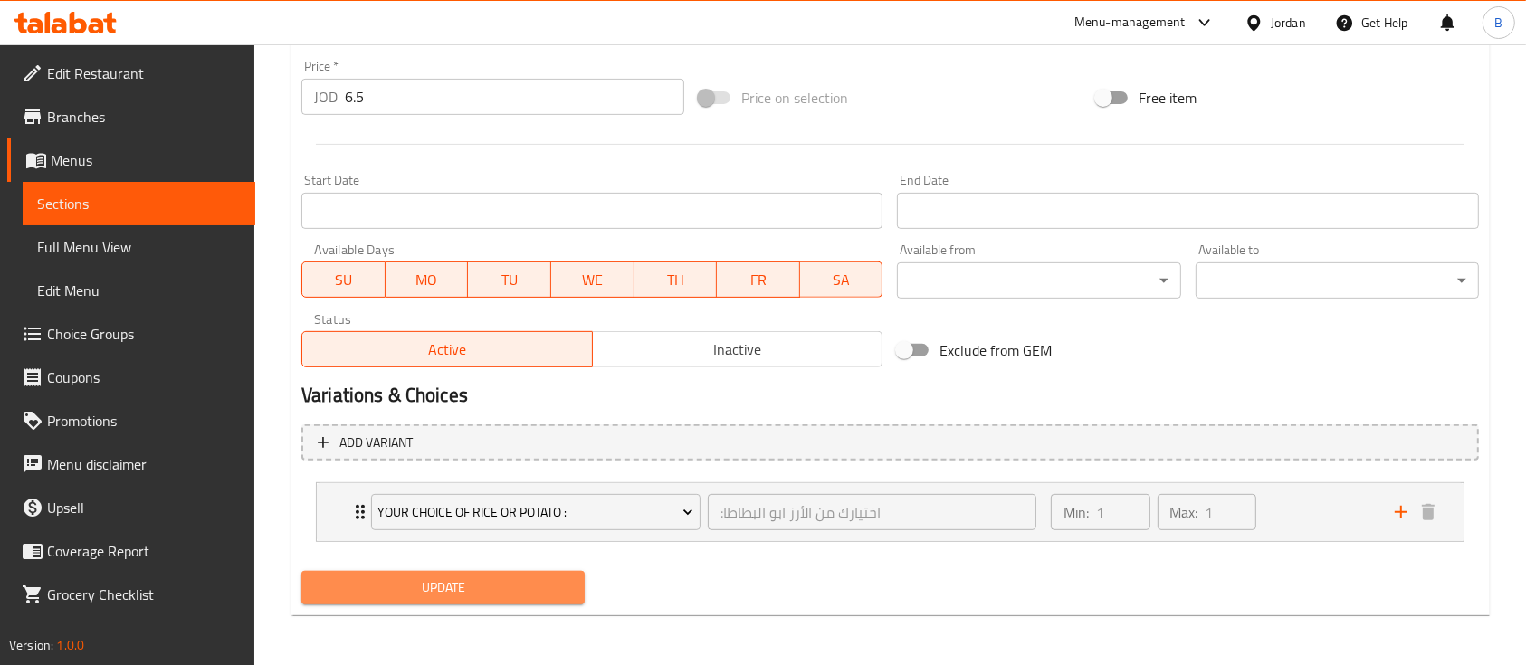
click at [456, 582] on span "Update" at bounding box center [443, 588] width 254 height 23
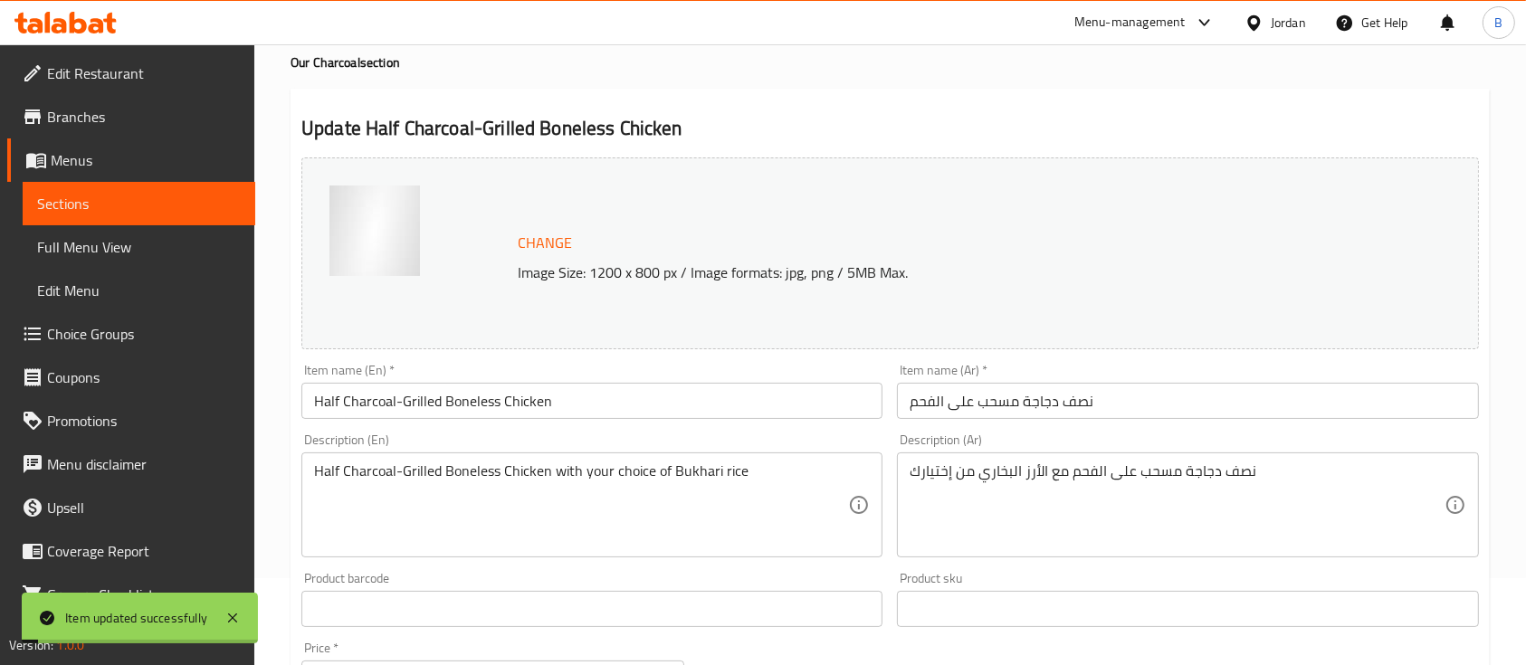
scroll to position [0, 0]
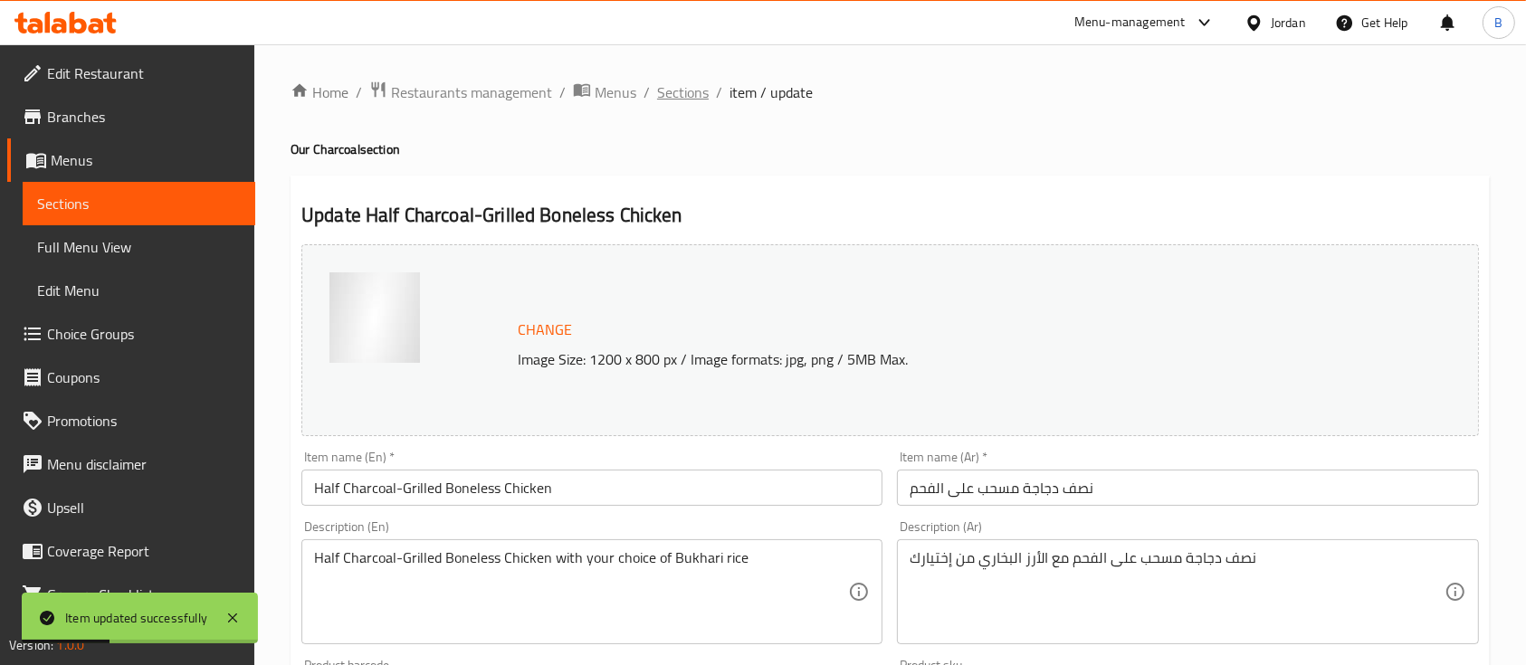
click at [675, 81] on span "Sections" at bounding box center [683, 92] width 52 height 22
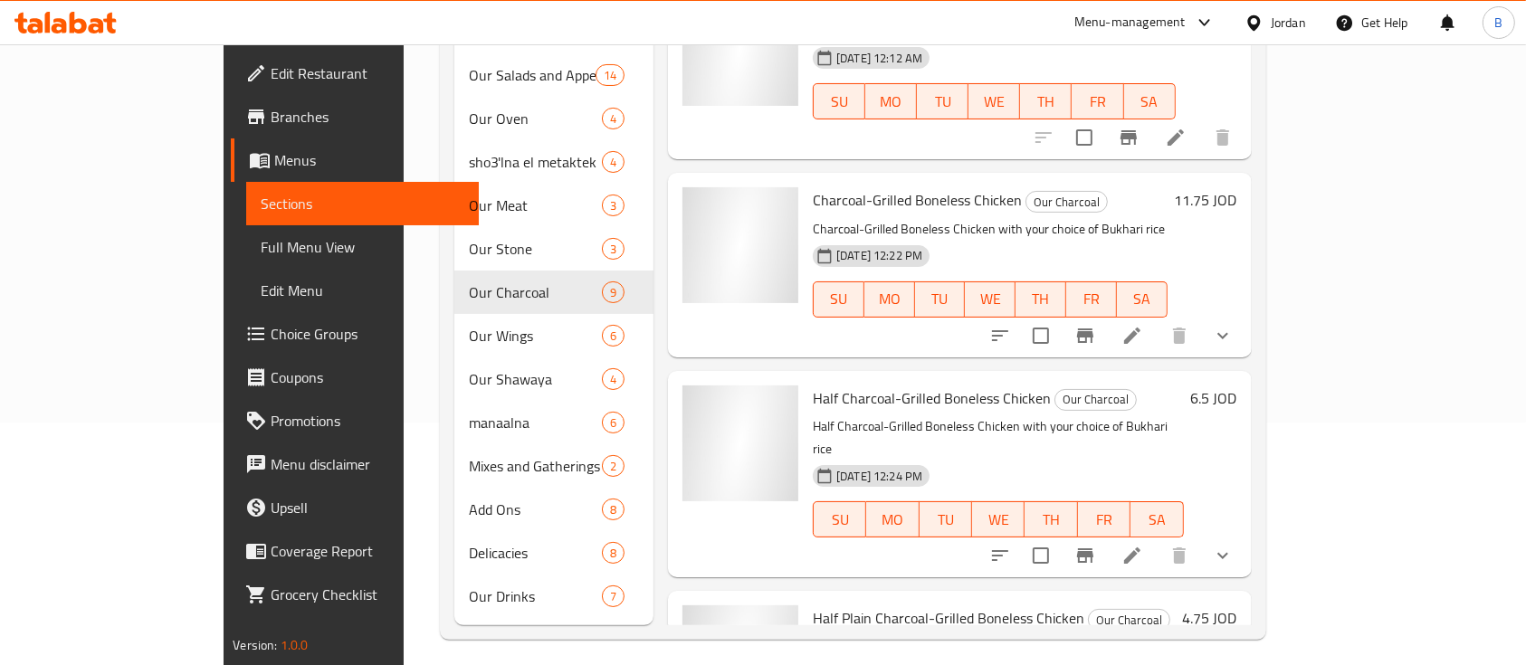
scroll to position [903, 0]
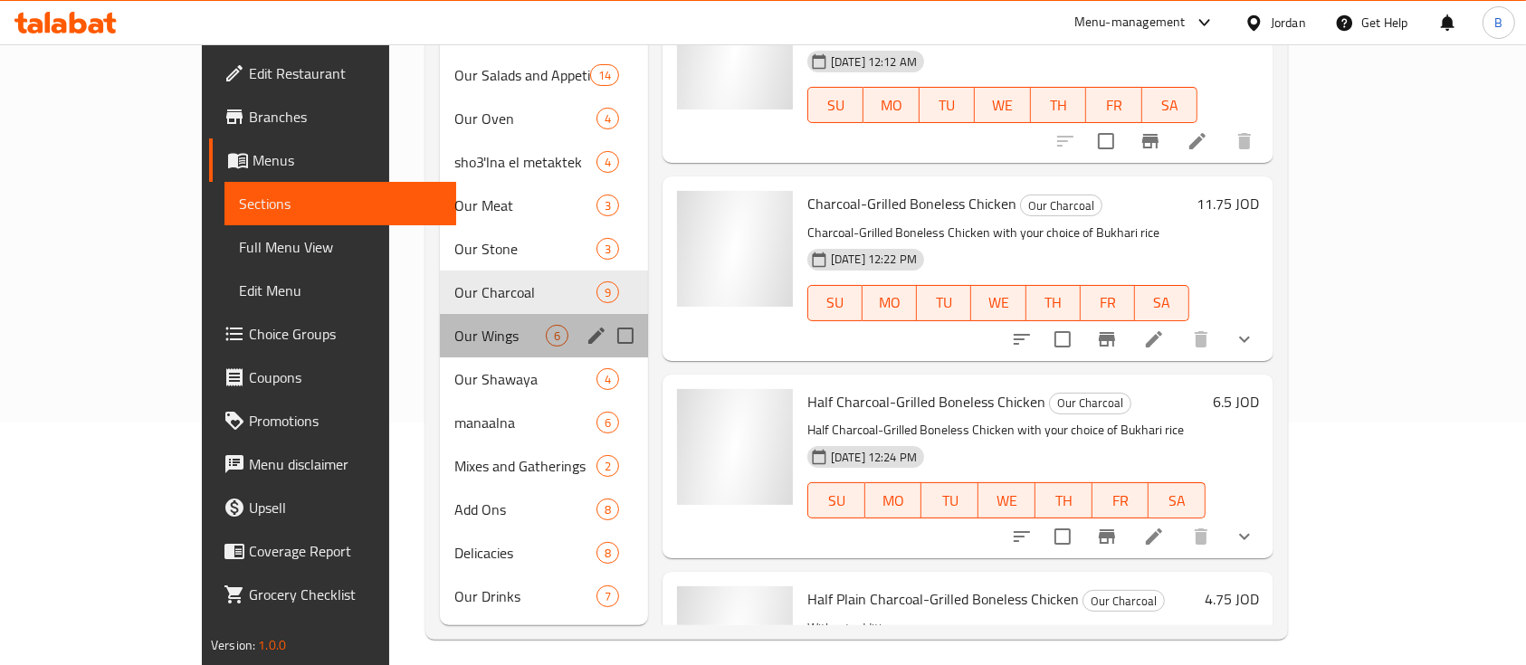
click at [440, 314] on div "Our Wings 6" at bounding box center [544, 335] width 208 height 43
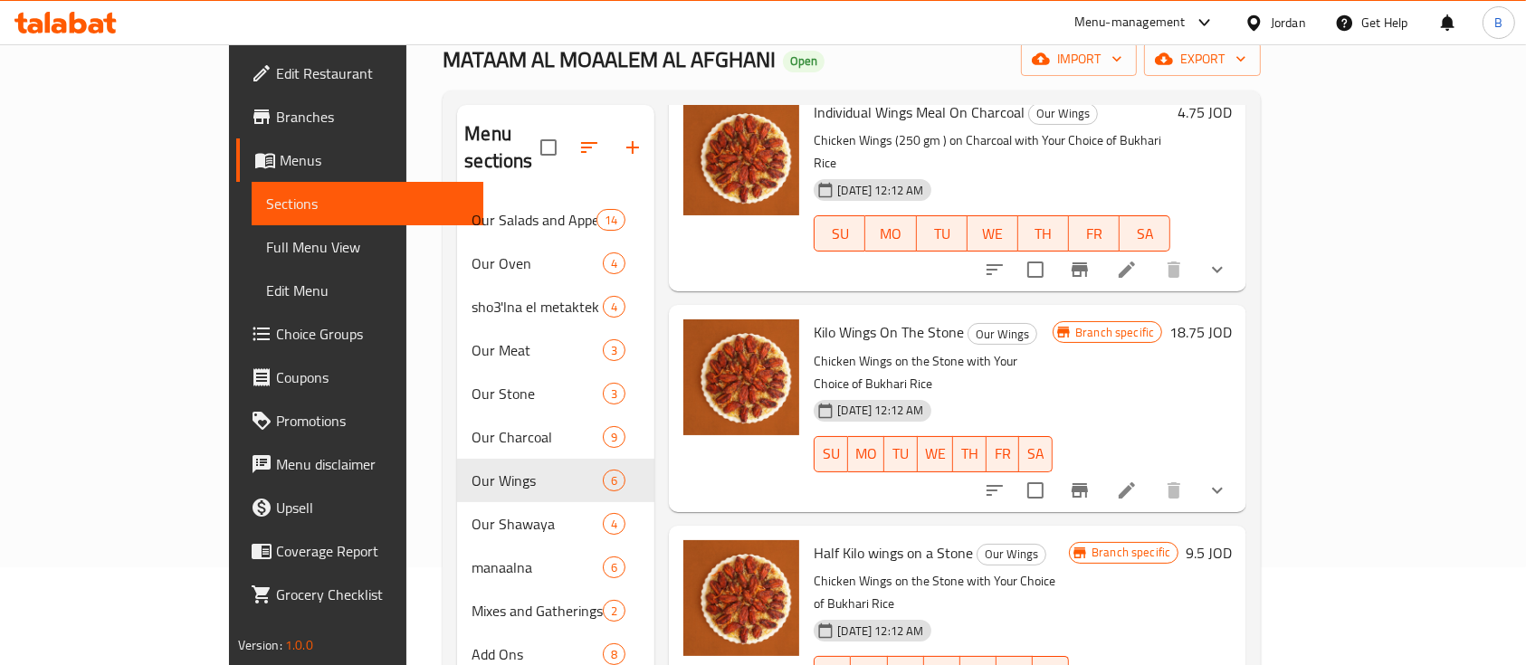
scroll to position [253, 0]
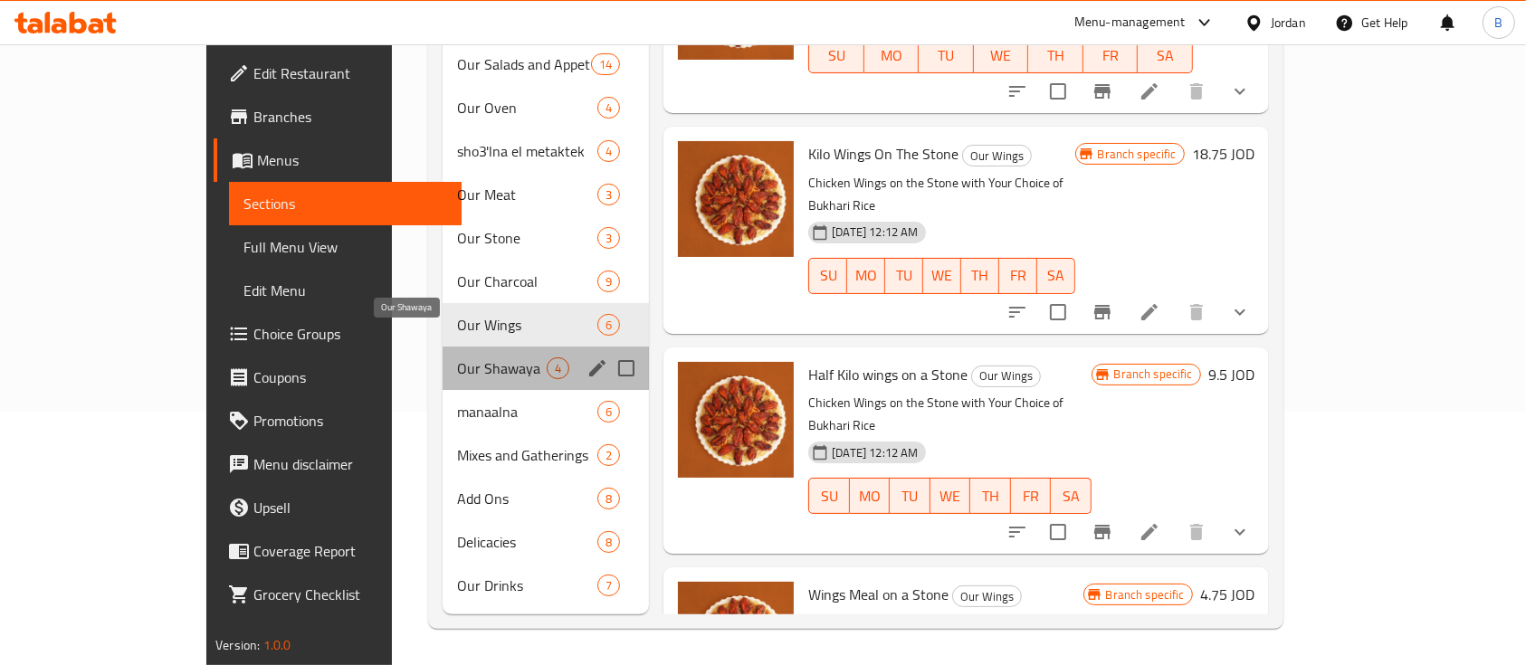
click at [457, 357] on span "Our Shawaya" at bounding box center [502, 368] width 90 height 22
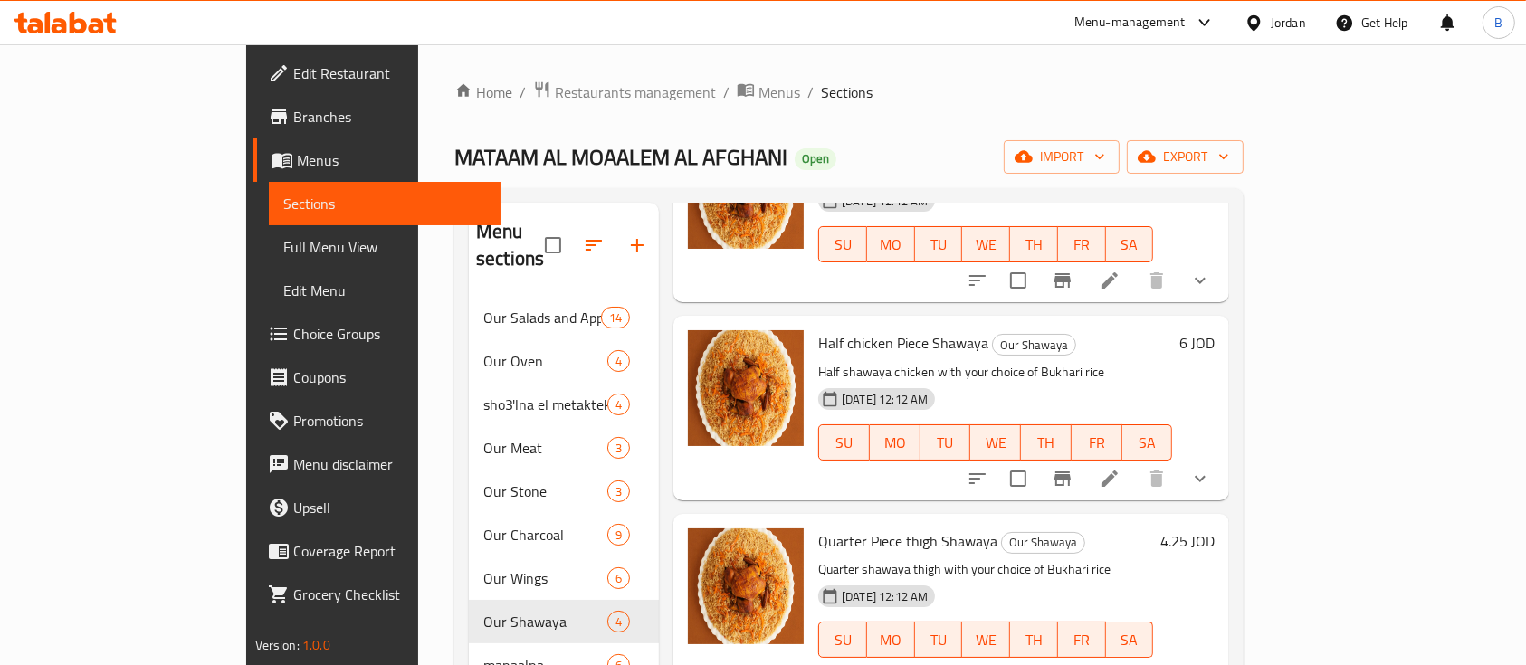
scroll to position [253, 0]
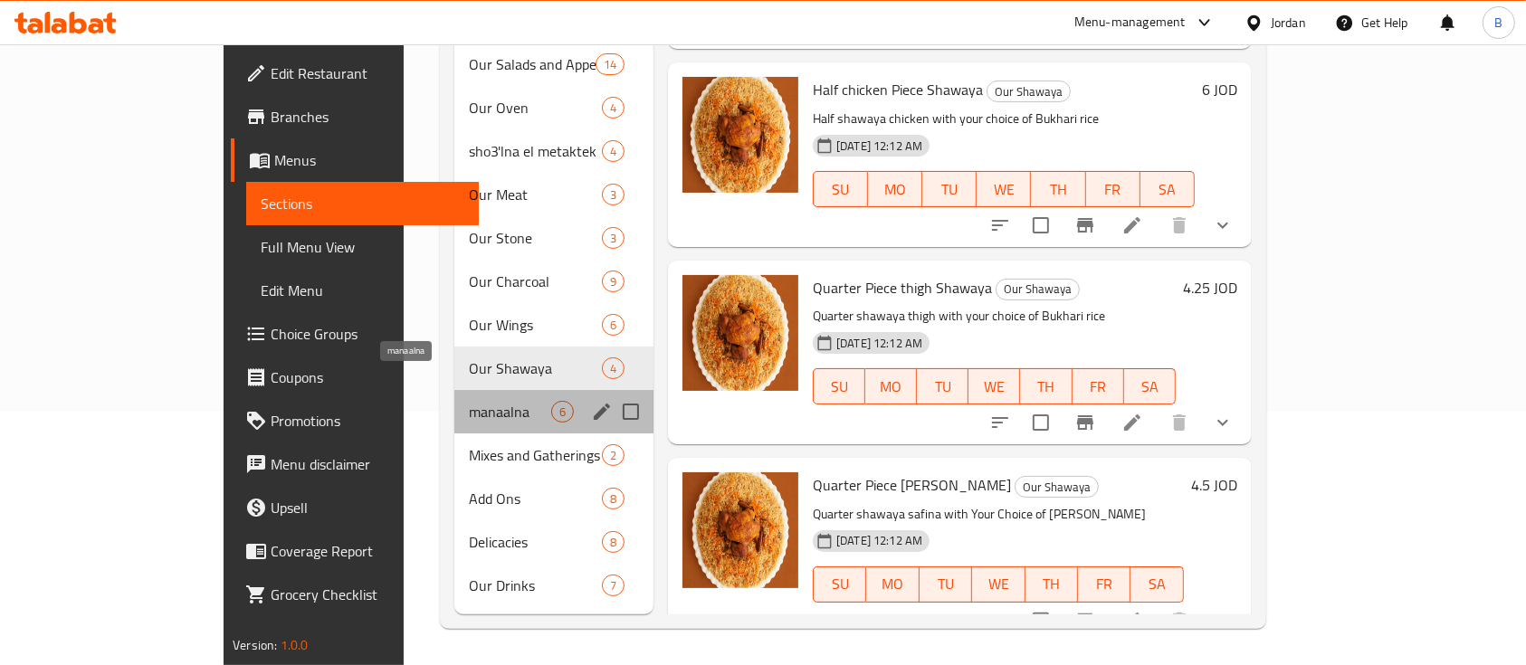
click at [469, 401] on span "manaalna" at bounding box center [510, 412] width 82 height 22
